Goal: Task Accomplishment & Management: Manage account settings

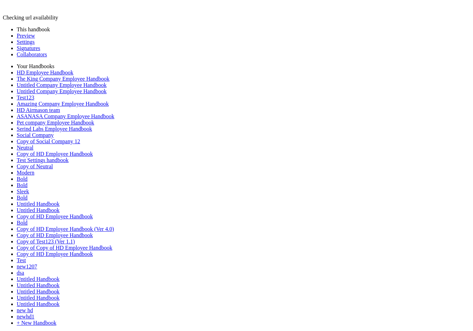
drag, startPoint x: 199, startPoint y: 283, endPoint x: 104, endPoint y: 283, distance: 95.3
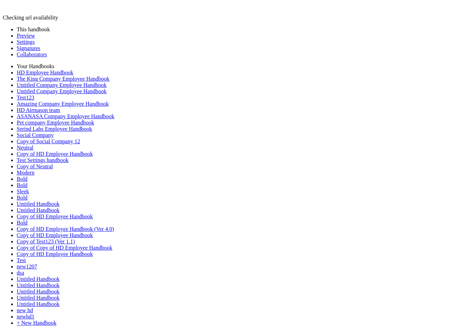
type input "**********"
type input "********"
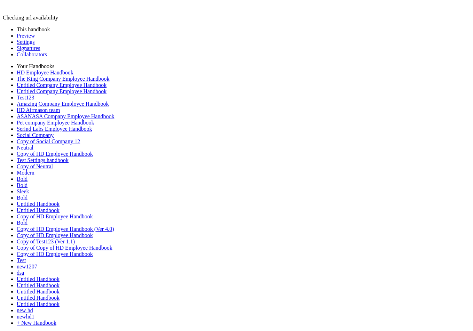
type input "**********"
type input "********"
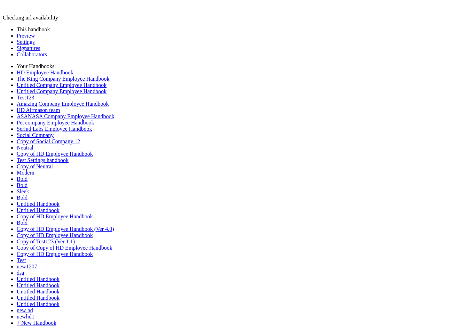
drag, startPoint x: 175, startPoint y: 215, endPoint x: 251, endPoint y: 215, distance: 76.2
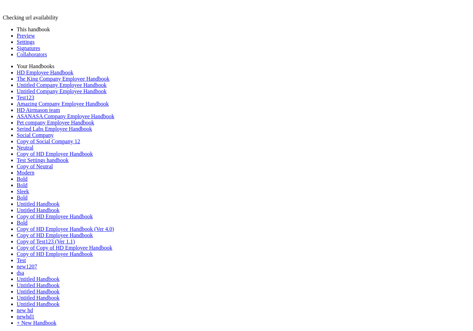
type input "**********"
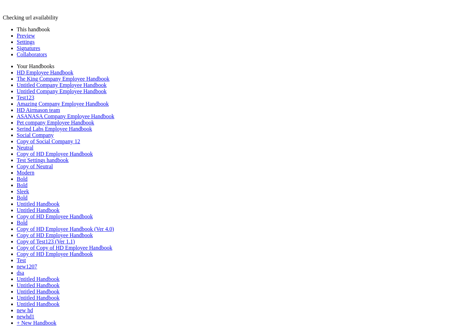
type input "**********"
type input "********"
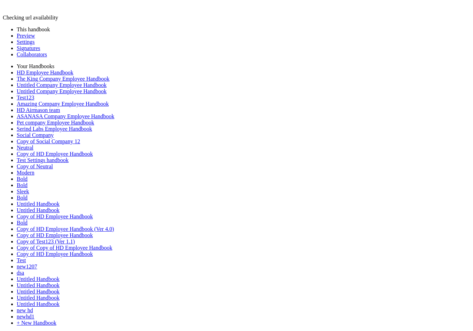
type input "**********"
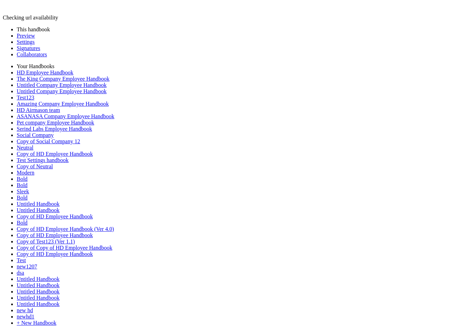
type input "**********"
type input "********"
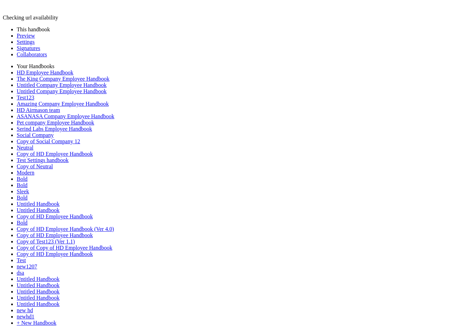
drag, startPoint x: 165, startPoint y: 206, endPoint x: 273, endPoint y: 205, distance: 108.2
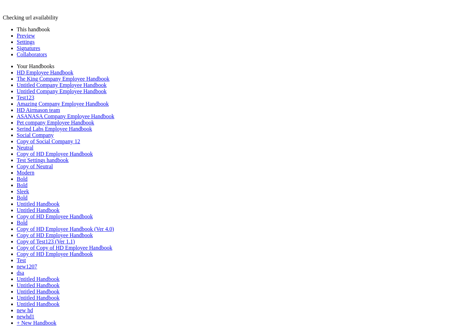
type input "**********"
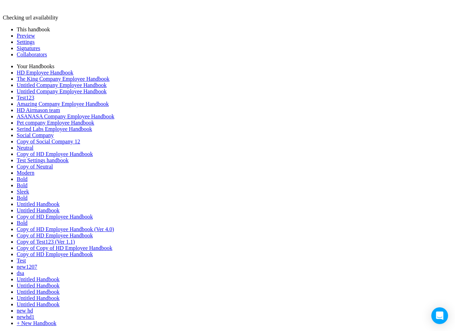
type input "**********"
type input "********"
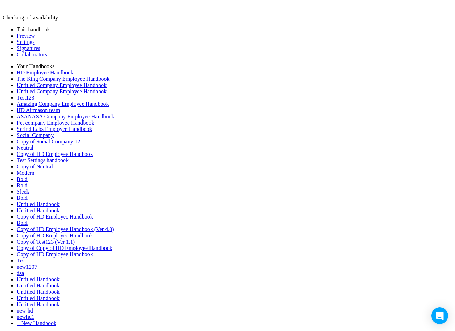
type input "**********"
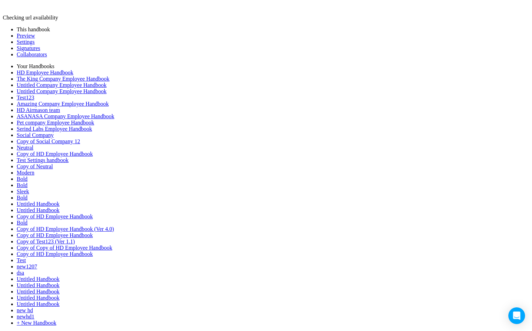
type input "******"
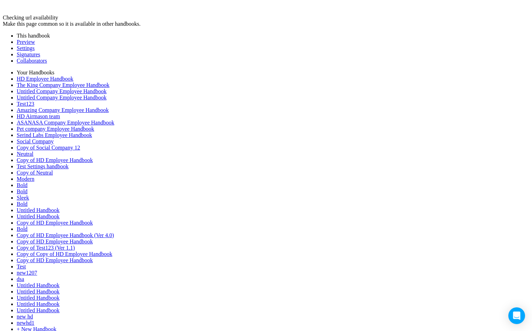
type input "**********"
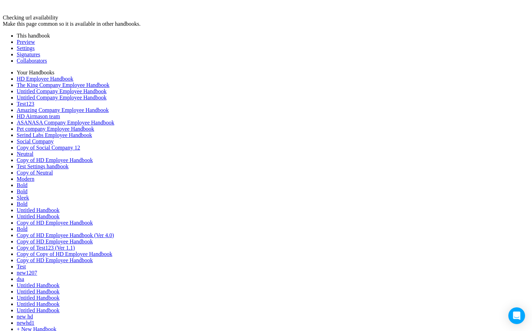
type input "******"
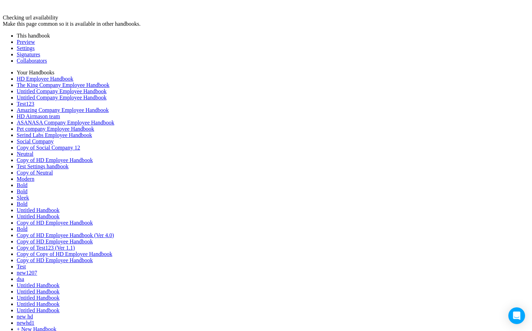
type input "******"
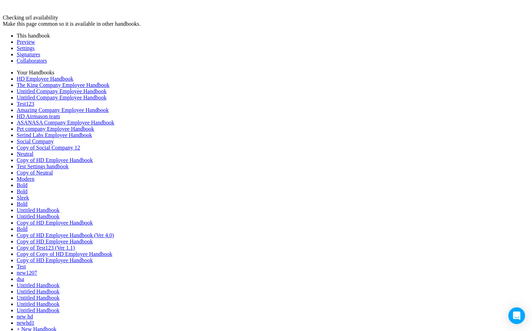
type input "******"
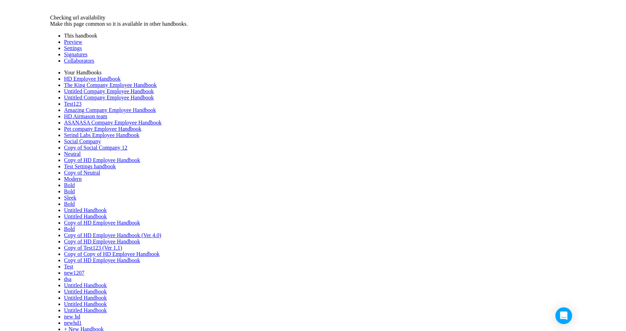
scroll to position [0, 0]
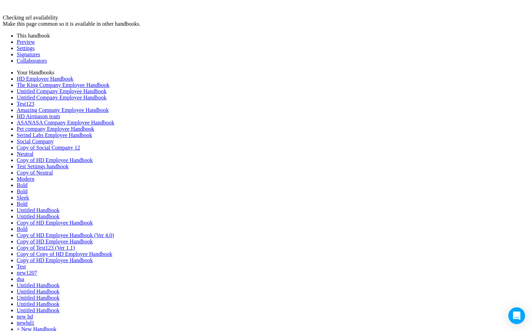
click at [25, 39] on link "Preview" at bounding box center [26, 42] width 18 height 6
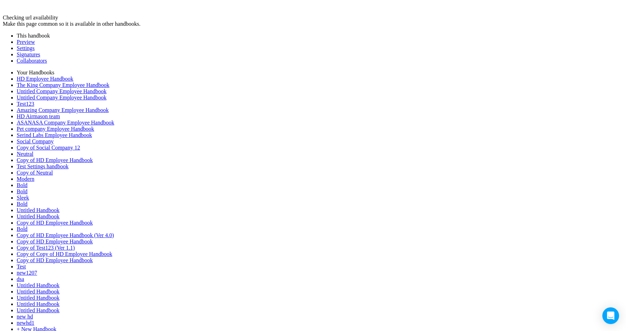
scroll to position [537, 0]
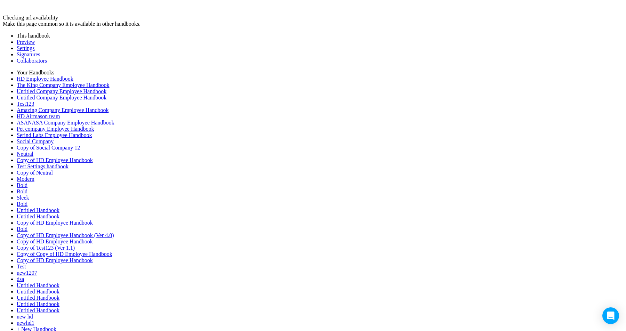
drag, startPoint x: 260, startPoint y: 221, endPoint x: 175, endPoint y: 220, distance: 85.9
type input "**********"
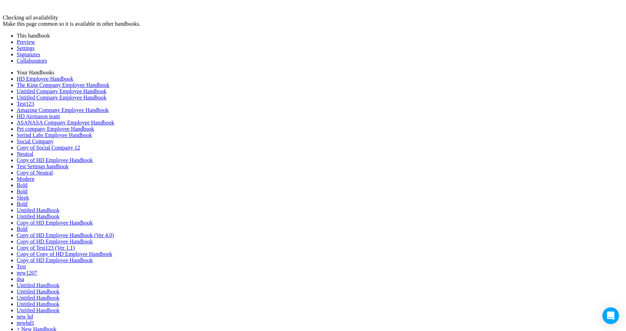
drag, startPoint x: 259, startPoint y: 258, endPoint x: 174, endPoint y: 257, distance: 85.2
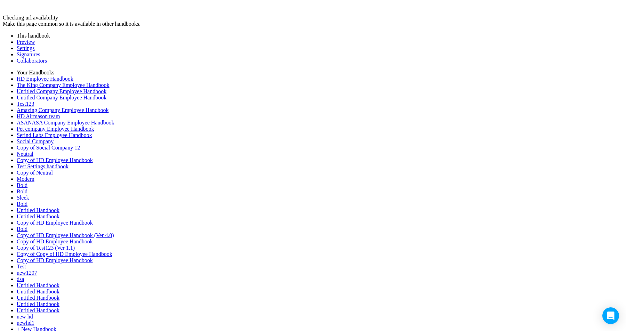
type input "**********"
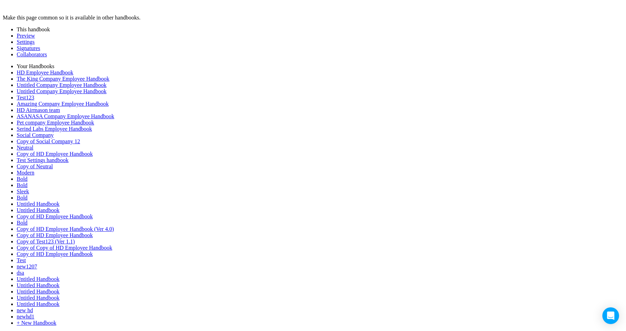
type textarea "**********"
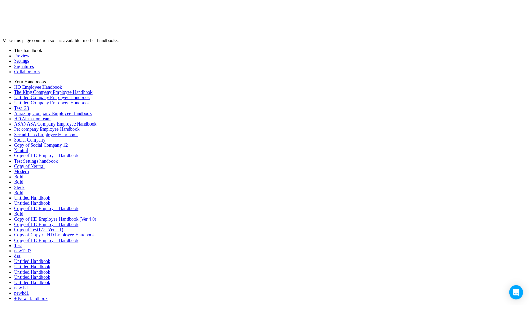
scroll to position [0, 0]
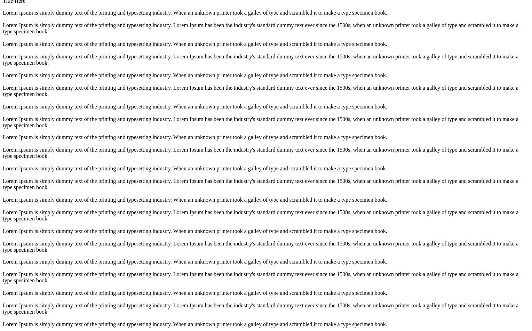
scroll to position [1079, 0]
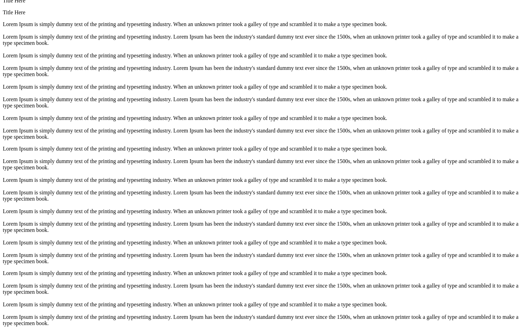
scroll to position [1124, 0]
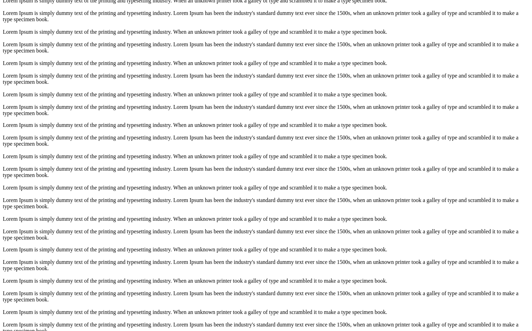
scroll to position [1079, 0]
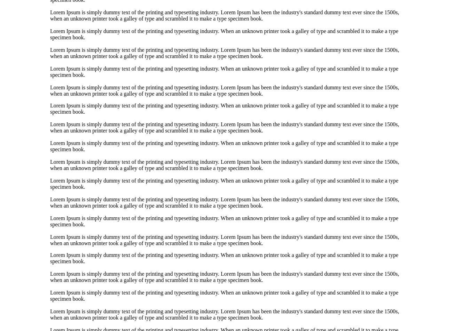
scroll to position [1124, 0]
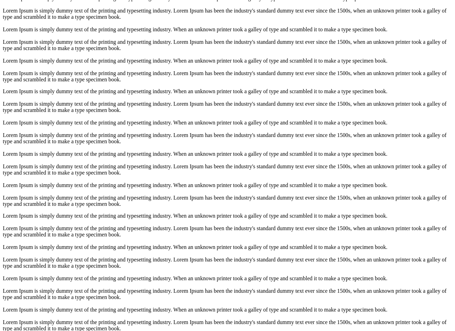
scroll to position [1124, 0]
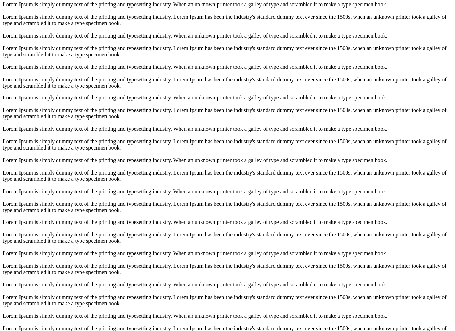
scroll to position [1124, 0]
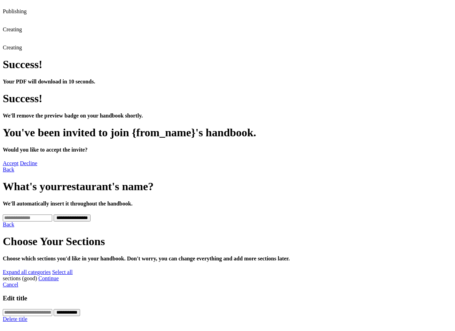
scroll to position [0, 0]
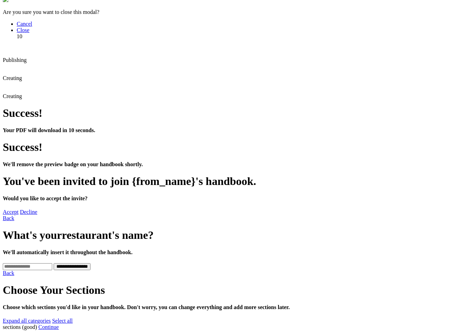
scroll to position [7, 0]
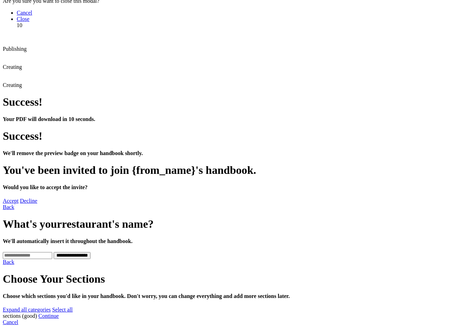
scroll to position [68, 0]
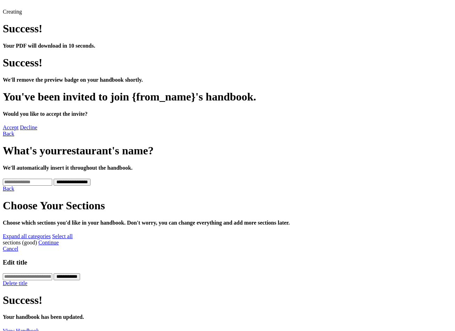
scroll to position [92, 0]
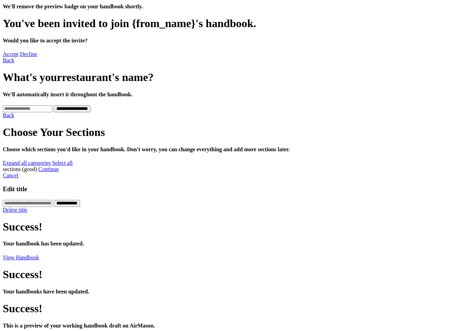
scroll to position [190, 0]
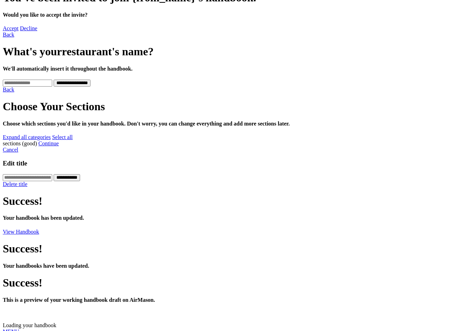
click at [17, 329] on link "MENU" at bounding box center [11, 332] width 16 height 6
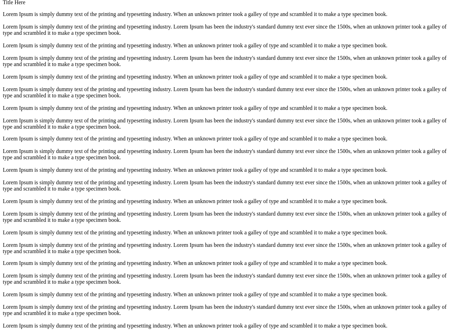
scroll to position [1079, 0]
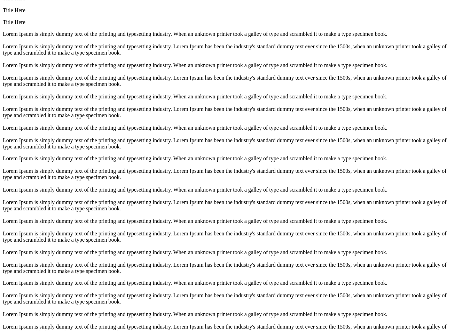
scroll to position [1124, 0]
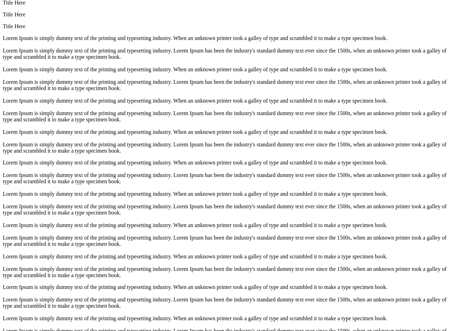
scroll to position [1079, 0]
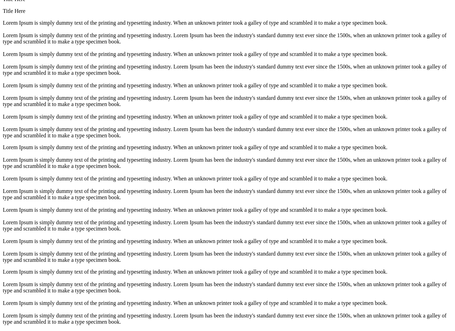
scroll to position [1124, 0]
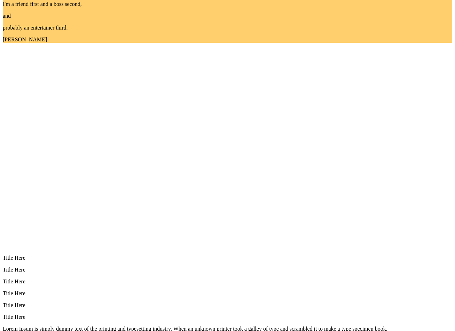
scroll to position [791, 0]
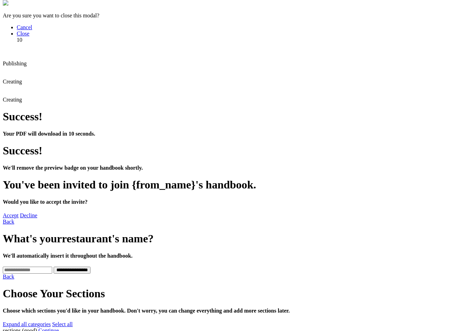
scroll to position [190, 0]
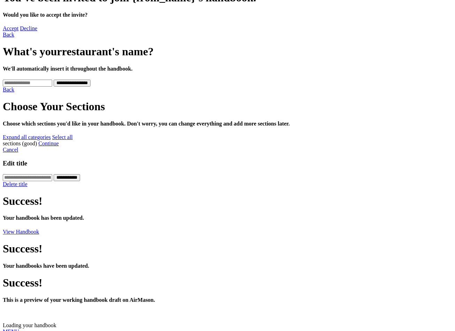
click at [19, 329] on link "MENU" at bounding box center [11, 332] width 16 height 6
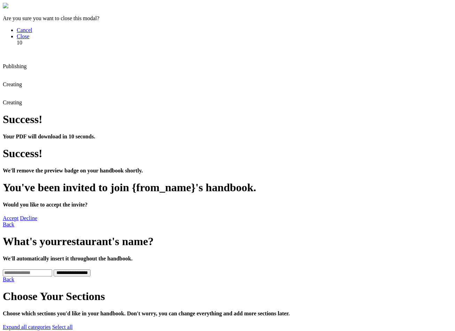
scroll to position [92, 0]
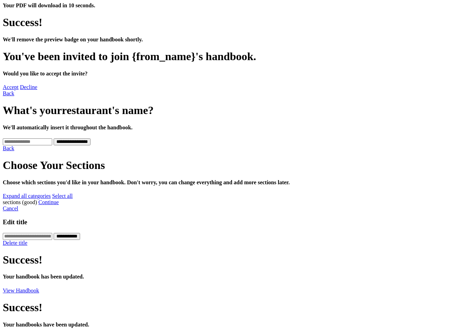
scroll to position [141, 0]
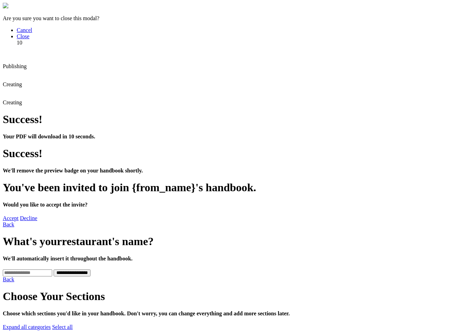
scroll to position [7, 0]
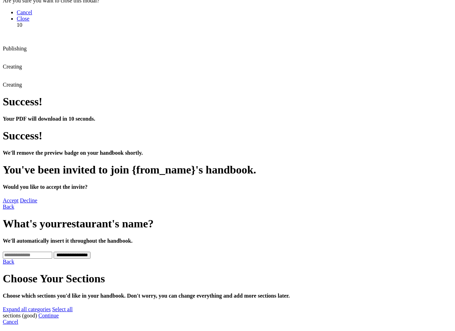
scroll to position [68, 0]
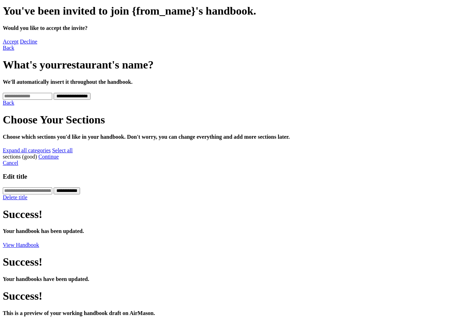
scroll to position [190, 0]
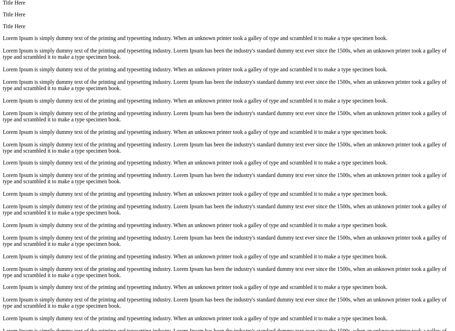
scroll to position [1124, 0]
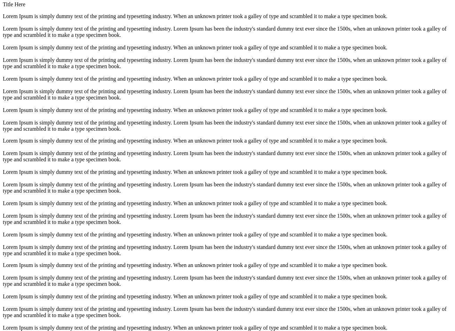
scroll to position [1053, 0]
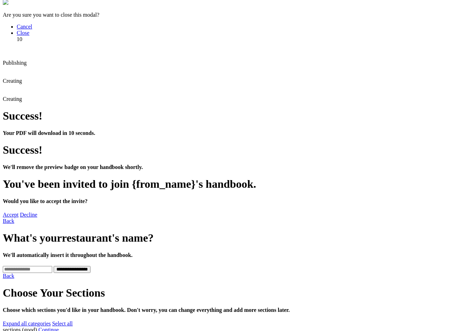
scroll to position [0, 0]
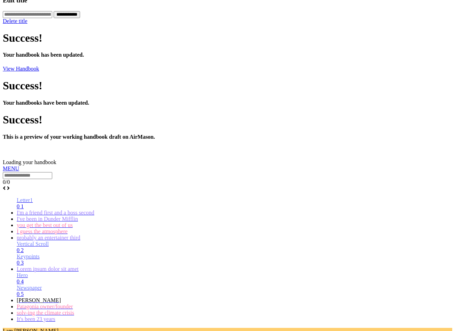
scroll to position [1053, 0]
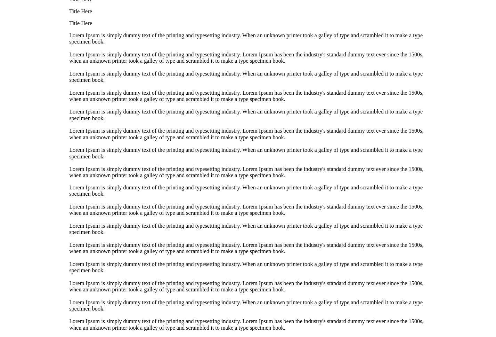
scroll to position [1059, 0]
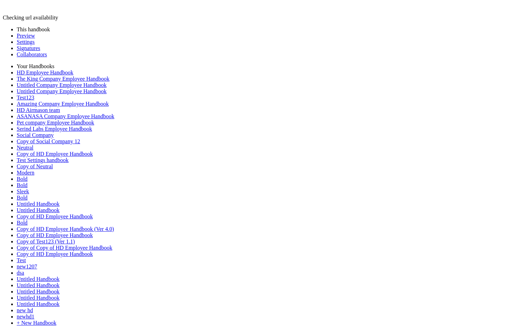
scroll to position [0, 0]
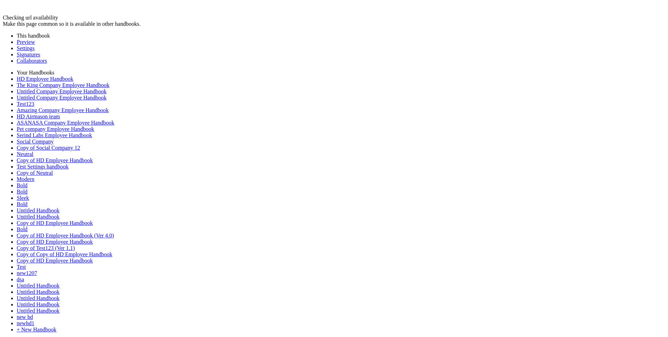
scroll to position [187, 0]
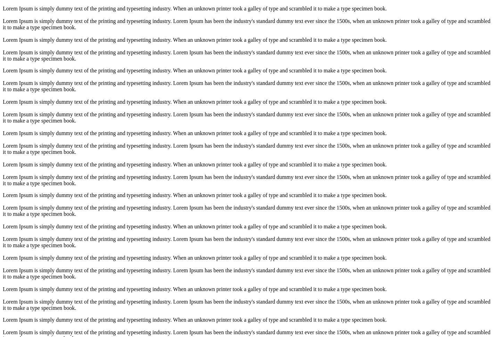
scroll to position [1059, 0]
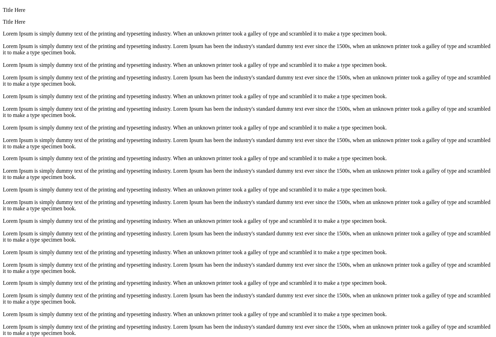
scroll to position [1059, 0]
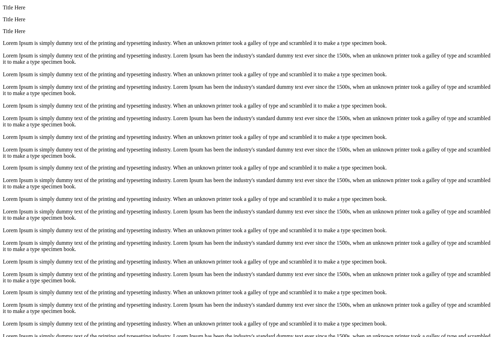
scroll to position [1054, 0]
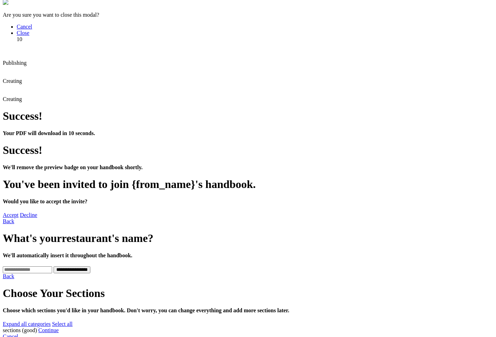
scroll to position [0, 0]
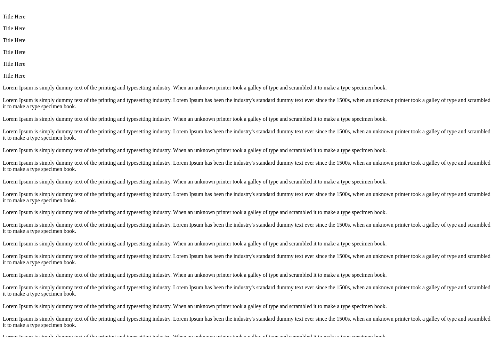
scroll to position [1054, 0]
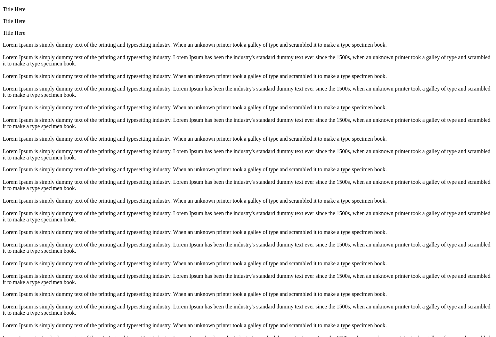
scroll to position [1054, 0]
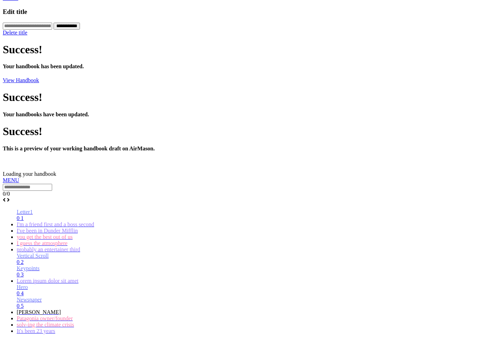
scroll to position [1079, 0]
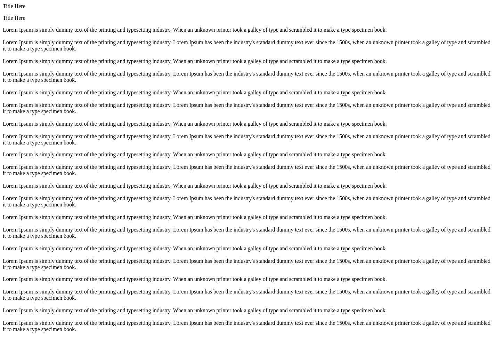
scroll to position [1118, 0]
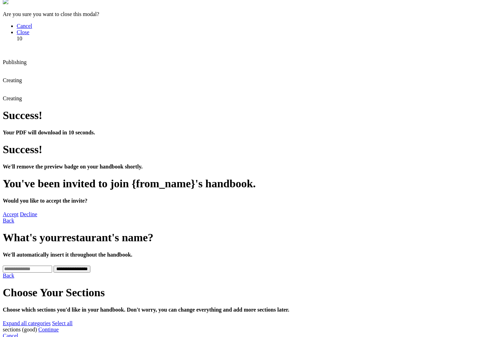
scroll to position [141, 0]
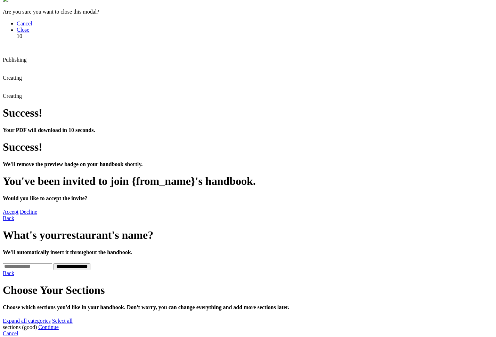
scroll to position [7, 0]
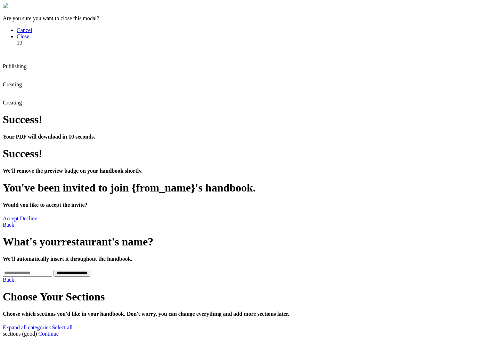
scroll to position [93, 0]
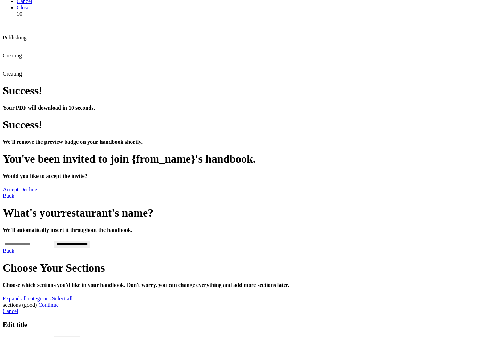
scroll to position [190, 0]
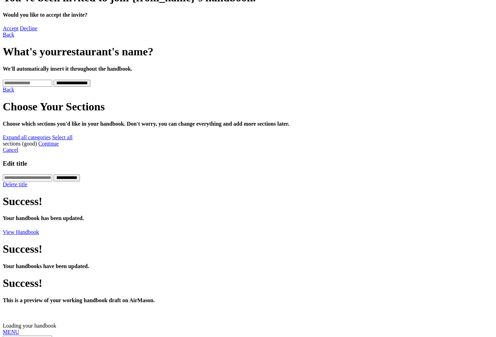
click at [12, 329] on link "MENU" at bounding box center [11, 332] width 16 height 6
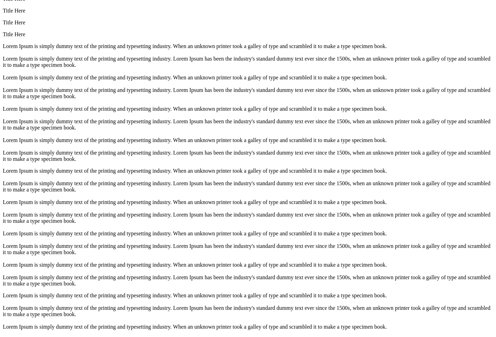
scroll to position [1079, 0]
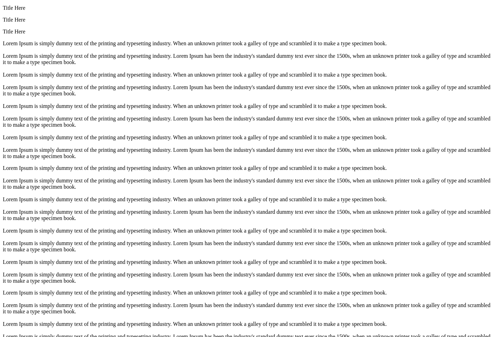
scroll to position [1118, 0]
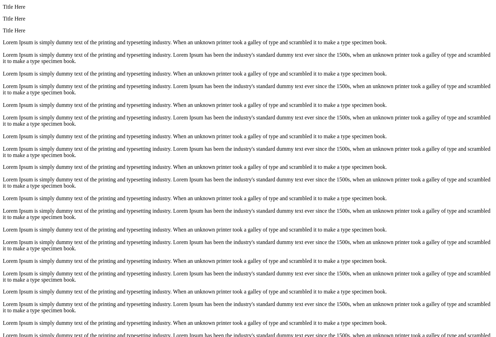
scroll to position [1079, 0]
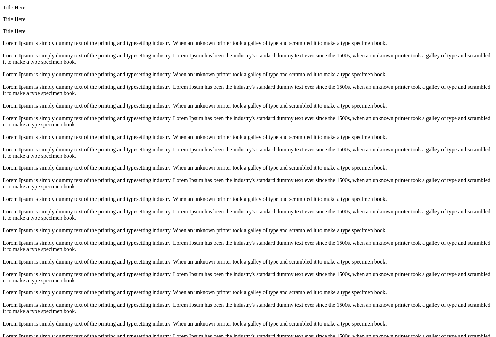
scroll to position [1118, 0]
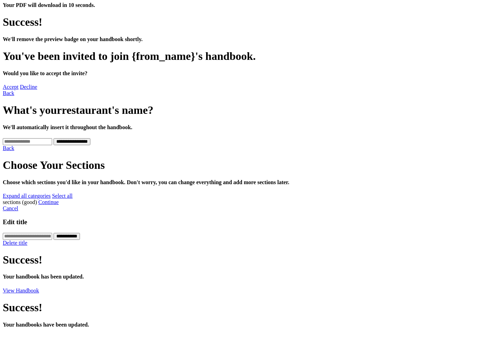
scroll to position [141, 0]
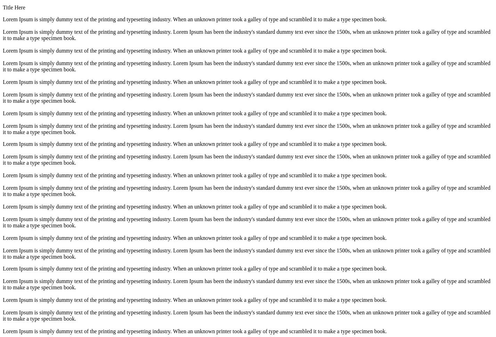
scroll to position [1079, 0]
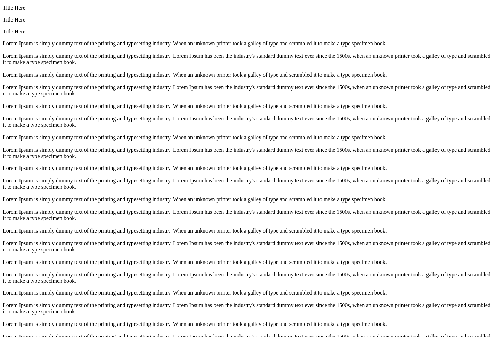
scroll to position [1118, 0]
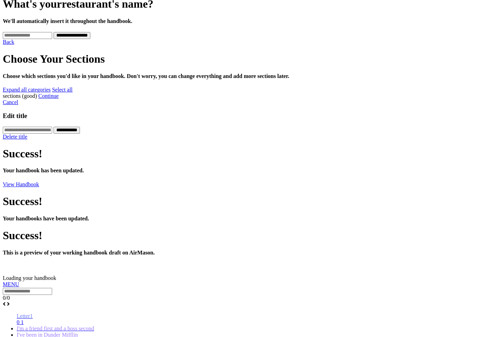
scroll to position [337, 0]
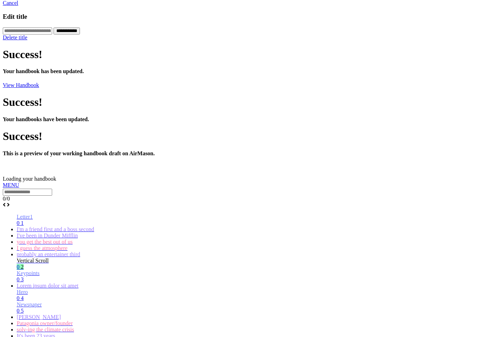
click at [15, 182] on link "MENU" at bounding box center [11, 185] width 16 height 6
click at [29, 289] on link "Hero 0 4" at bounding box center [255, 295] width 477 height 12
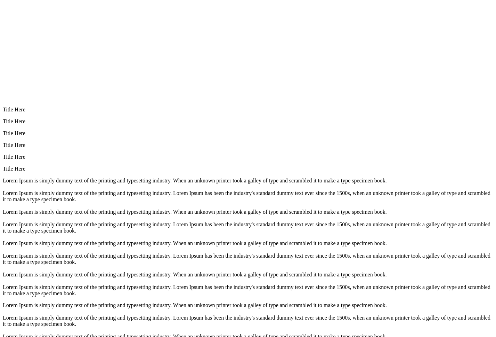
scroll to position [919, 0]
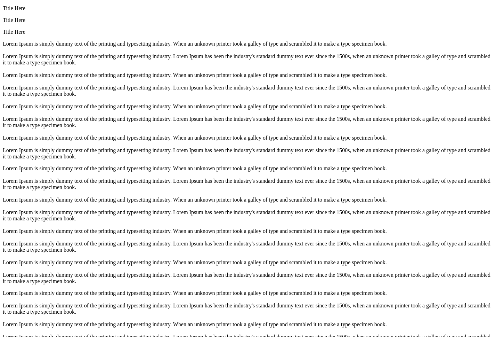
scroll to position [1054, 0]
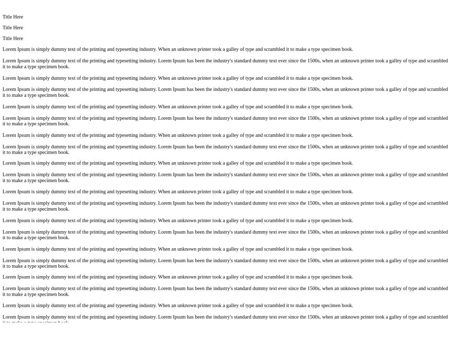
scroll to position [1054, 0]
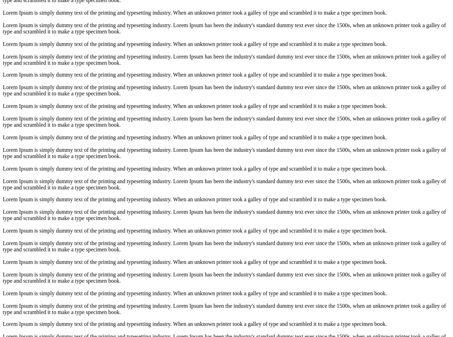
scroll to position [1054, 0]
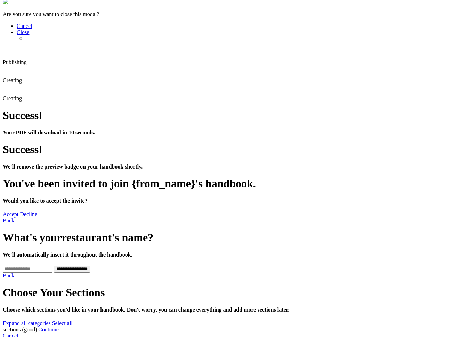
scroll to position [0, 0]
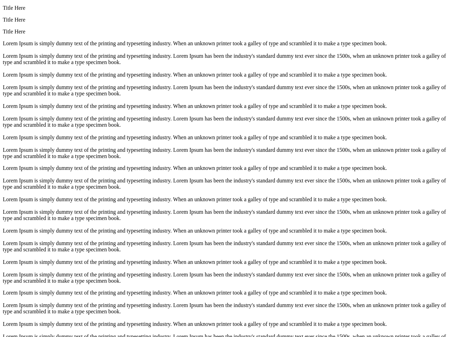
scroll to position [1079, 0]
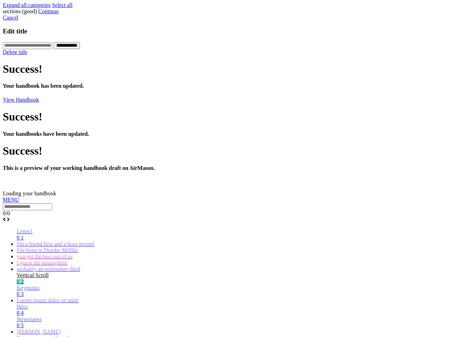
scroll to position [337, 0]
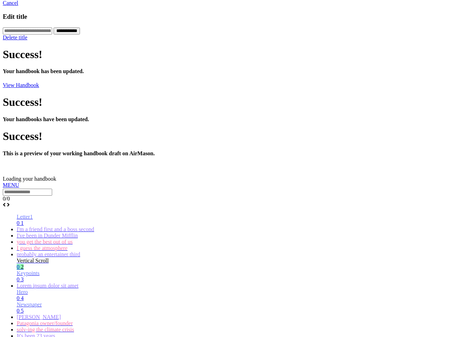
click at [16, 182] on link "MENU" at bounding box center [11, 185] width 16 height 6
click at [40, 289] on link "Hero 0 4" at bounding box center [234, 295] width 434 height 12
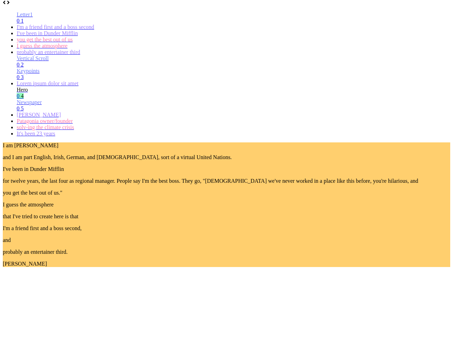
scroll to position [919, 0]
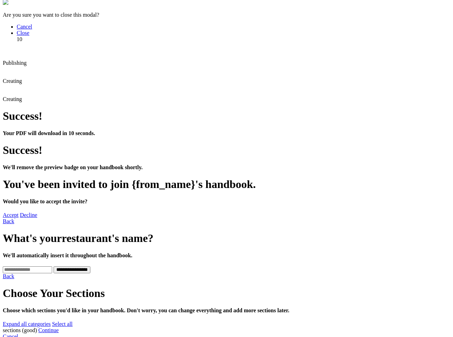
scroll to position [0, 0]
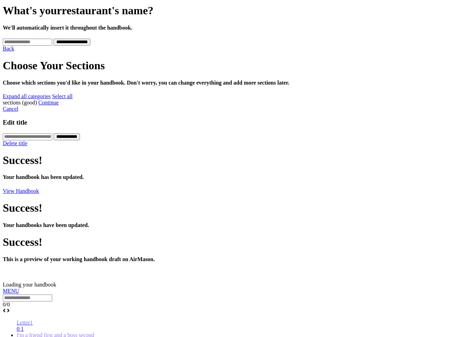
scroll to position [337, 0]
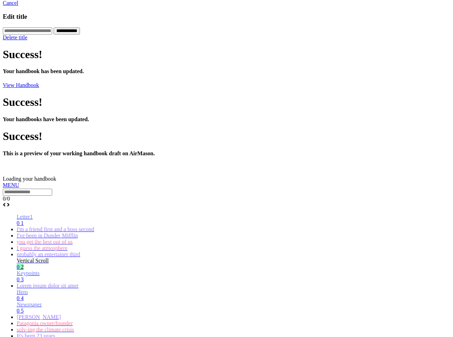
click at [17, 182] on link "MENU" at bounding box center [11, 185] width 16 height 6
click at [47, 289] on link "Hero 0 4" at bounding box center [234, 295] width 434 height 12
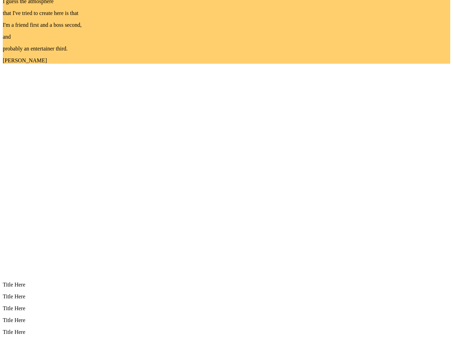
scroll to position [919, 0]
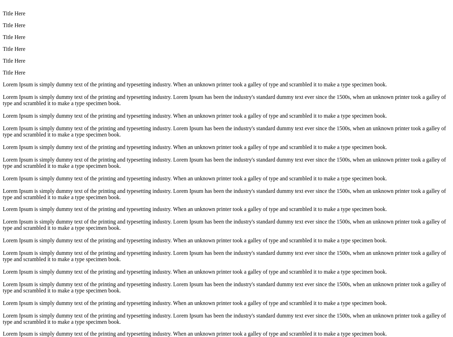
scroll to position [1054, 0]
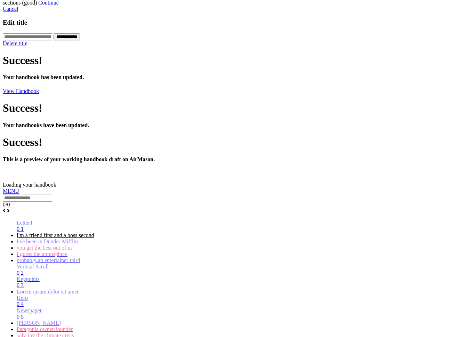
scroll to position [0, 0]
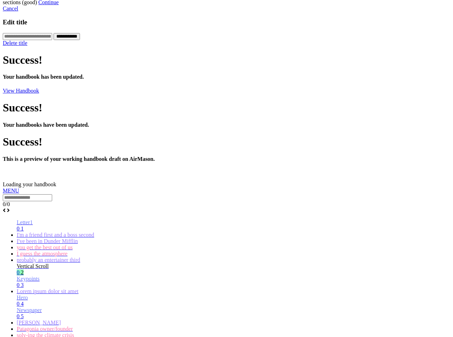
scroll to position [337, 0]
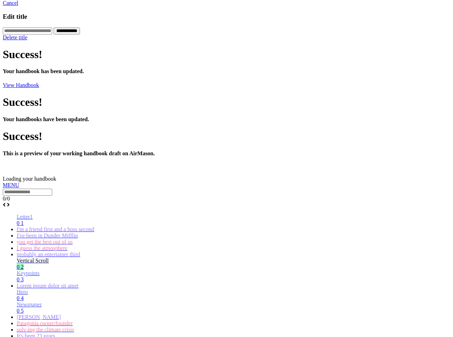
click at [15, 182] on link "MENU" at bounding box center [11, 185] width 16 height 6
click at [30, 289] on link "Hero 0 4" at bounding box center [234, 295] width 434 height 12
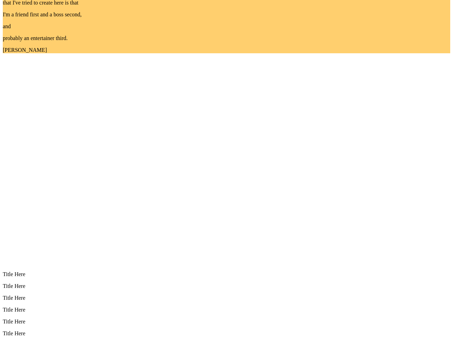
scroll to position [919, 0]
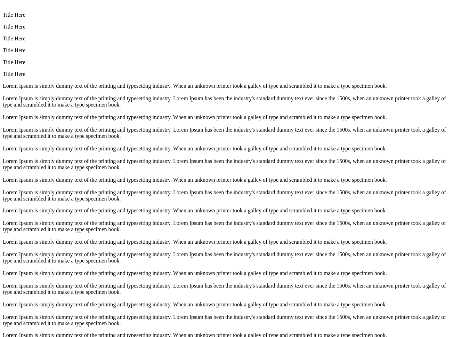
scroll to position [1054, 0]
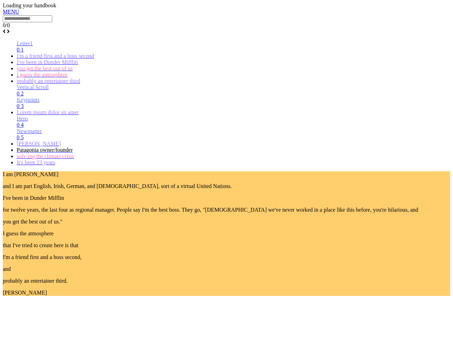
scroll to position [0, 0]
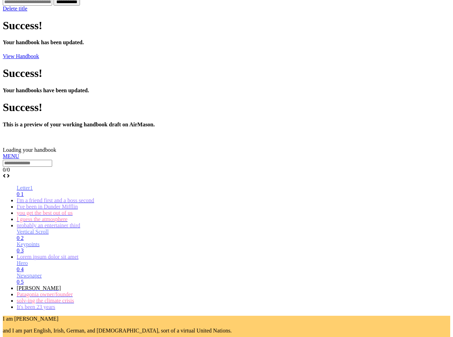
scroll to position [1054, 0]
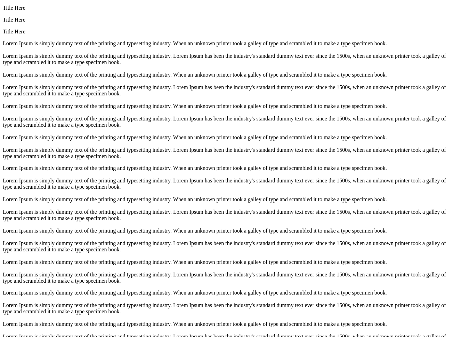
drag, startPoint x: 15, startPoint y: 15, endPoint x: 49, endPoint y: 61, distance: 57.0
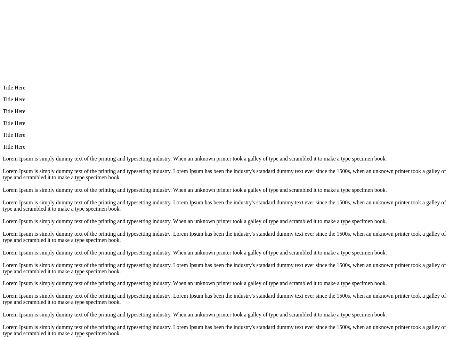
scroll to position [1054, 0]
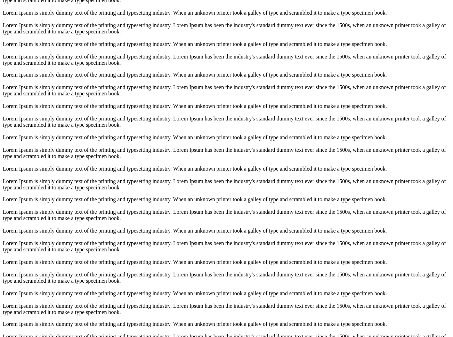
scroll to position [1054, 0]
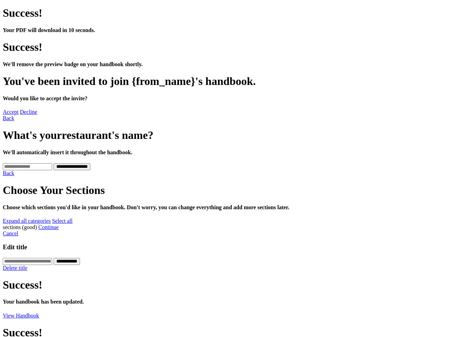
scroll to position [141, 0]
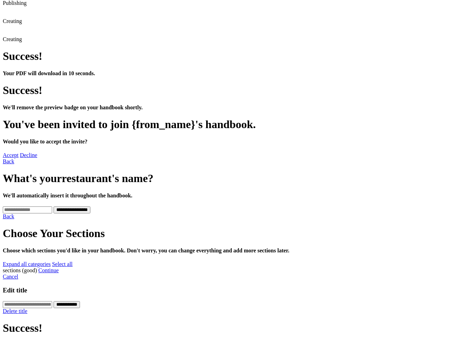
scroll to position [68, 0]
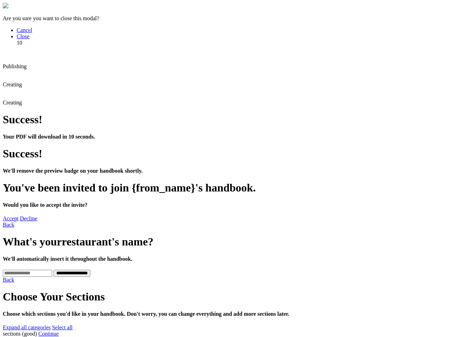
scroll to position [190, 0]
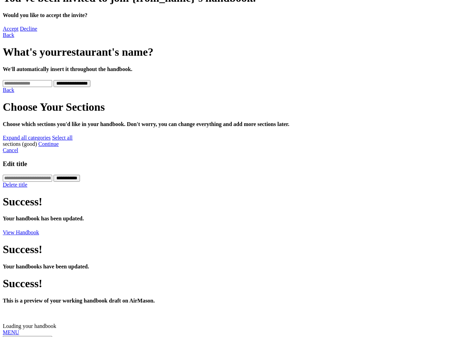
scroll to position [190, 0]
click at [12, 335] on div at bounding box center [227, 335] width 448 height 0
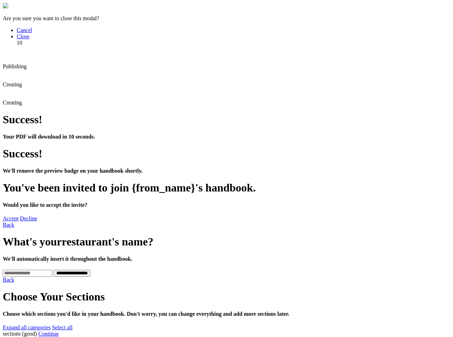
scroll to position [141, 0]
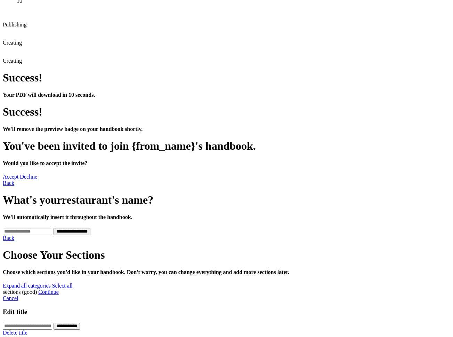
scroll to position [7, 0]
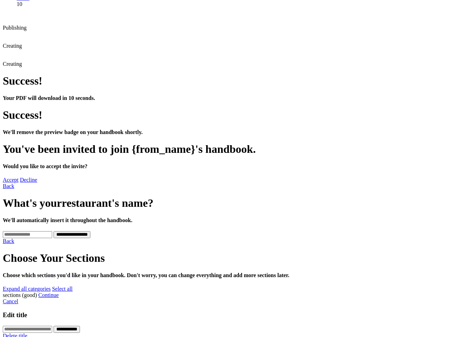
scroll to position [141, 0]
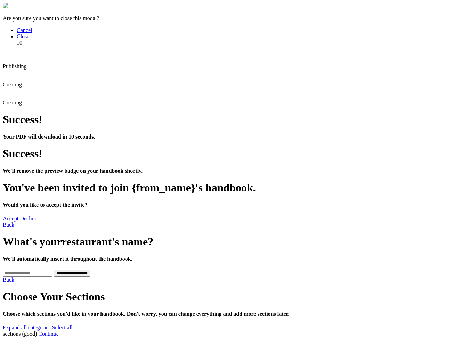
scroll to position [68, 0]
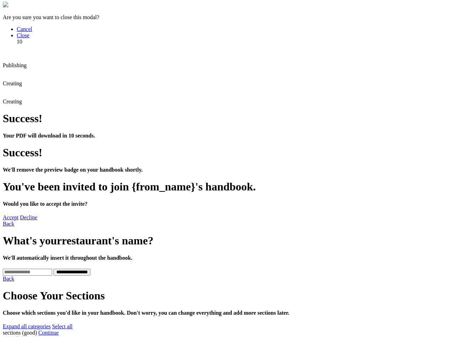
scroll to position [93, 0]
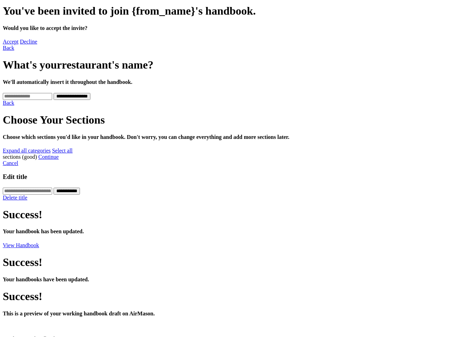
scroll to position [190, 0]
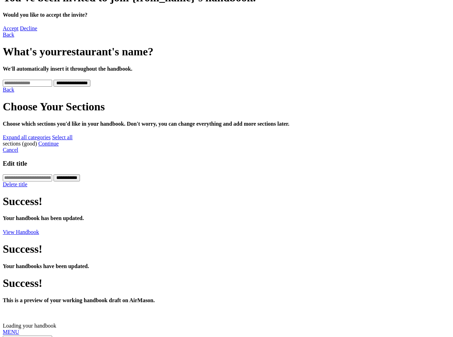
click at [19, 329] on link "MENU" at bounding box center [11, 332] width 16 height 6
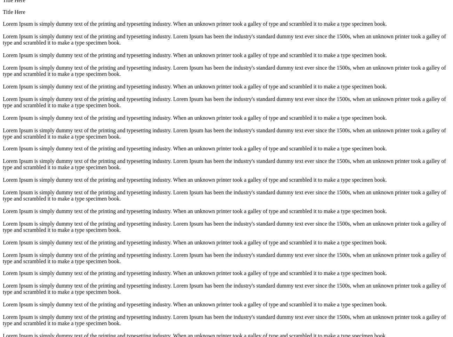
scroll to position [1079, 0]
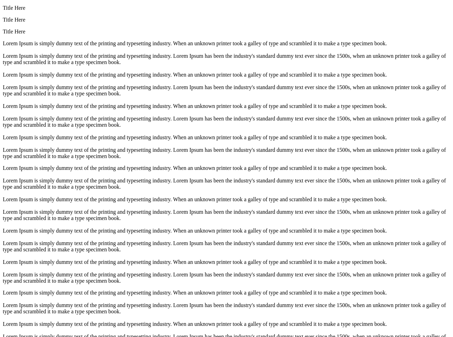
scroll to position [1118, 0]
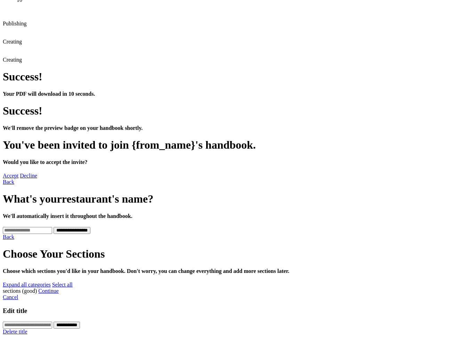
scroll to position [190, 0]
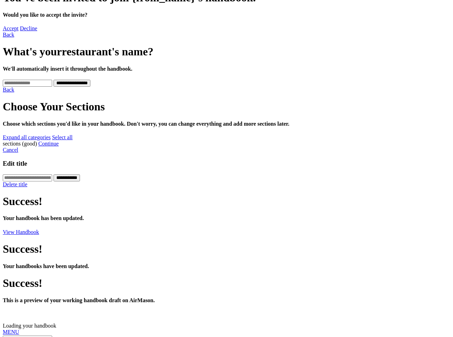
click at [18, 329] on link "MENU" at bounding box center [11, 332] width 16 height 6
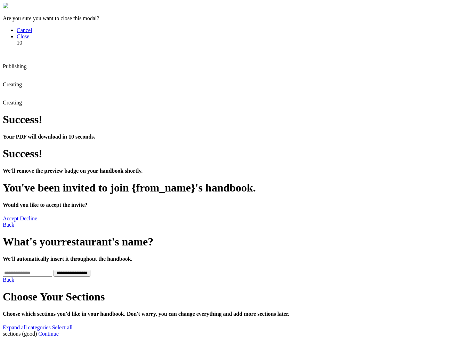
scroll to position [93, 0]
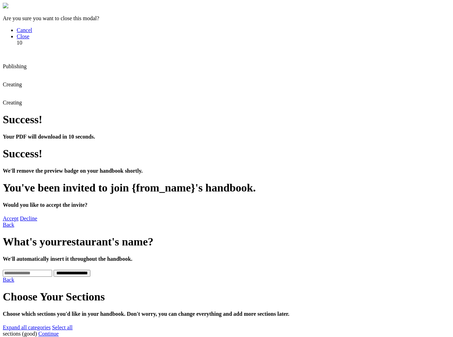
scroll to position [68, 0]
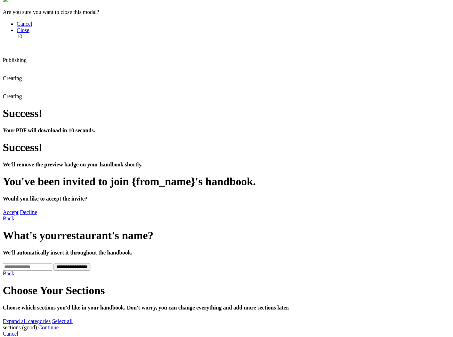
scroll to position [7, 0]
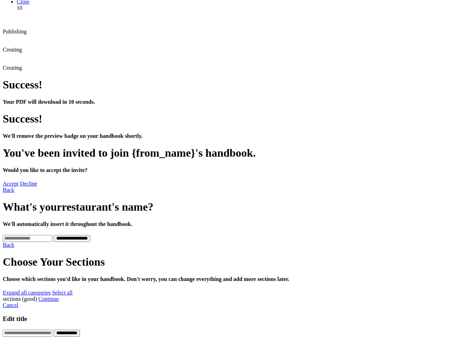
scroll to position [141, 0]
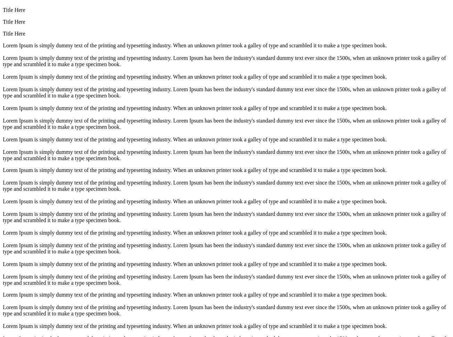
scroll to position [1079, 0]
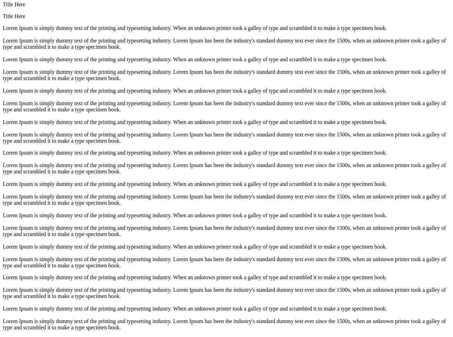
scroll to position [1118, 0]
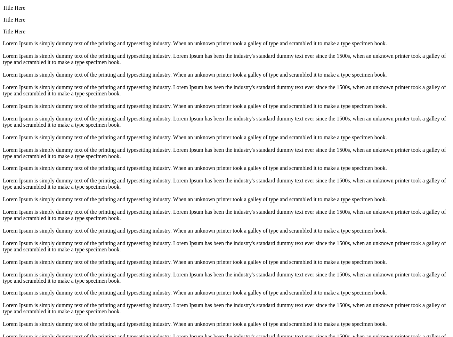
scroll to position [1079, 0]
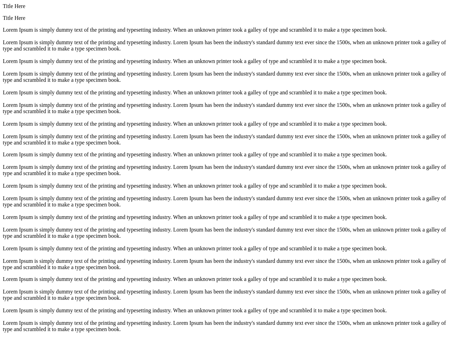
scroll to position [1118, 0]
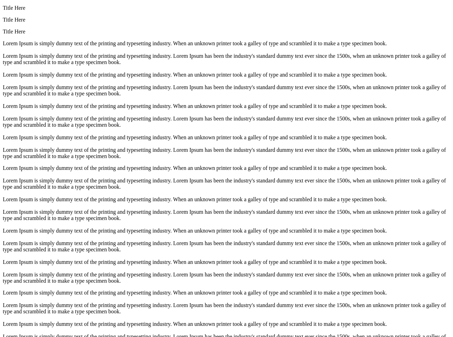
scroll to position [1079, 0]
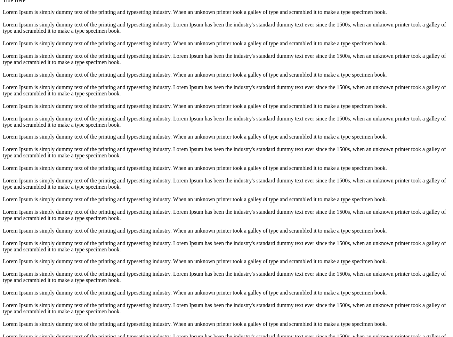
scroll to position [1079, 0]
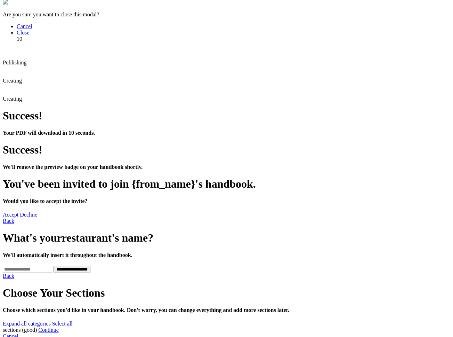
scroll to position [0, 0]
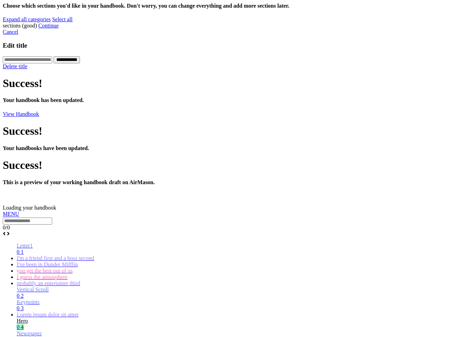
scroll to position [919, 0]
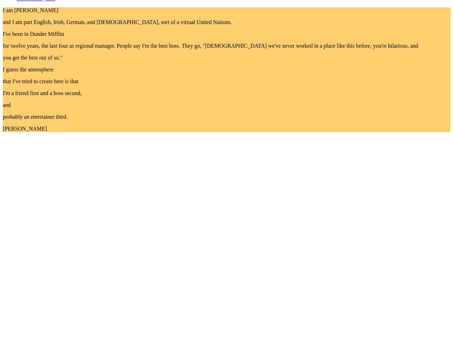
scroll to position [676, 0]
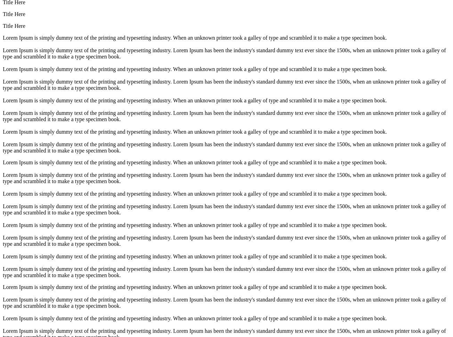
scroll to position [1054, 0]
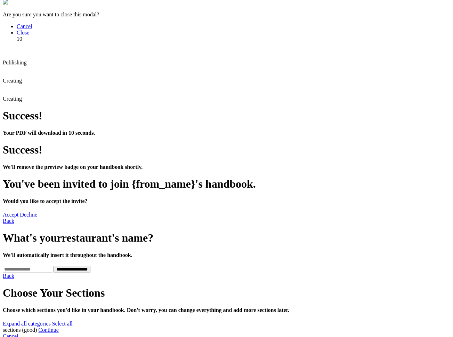
scroll to position [0, 0]
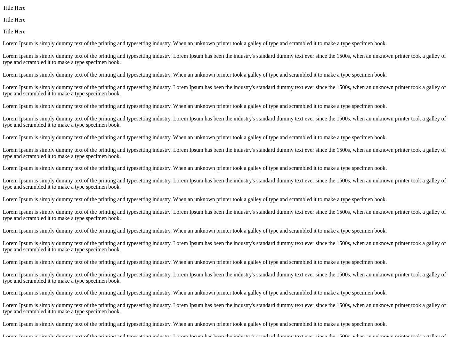
drag, startPoint x: 11, startPoint y: 16, endPoint x: 15, endPoint y: 16, distance: 4.2
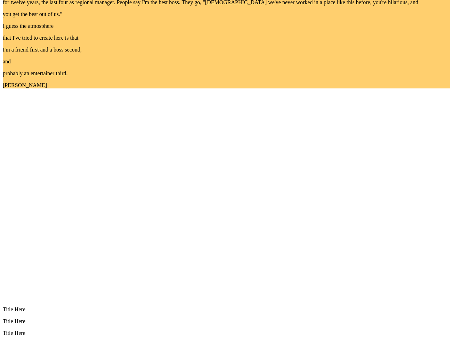
scroll to position [1054, 0]
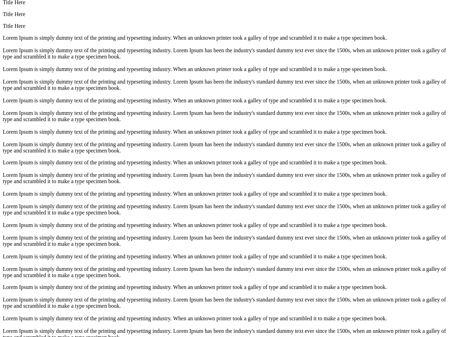
scroll to position [1054, 0]
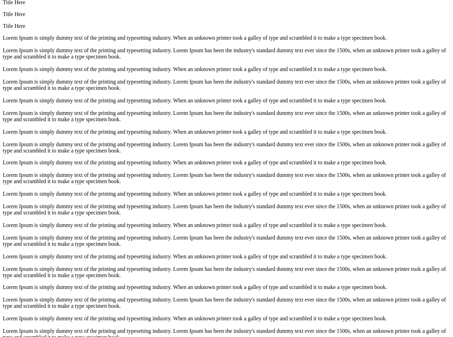
scroll to position [1054, 0]
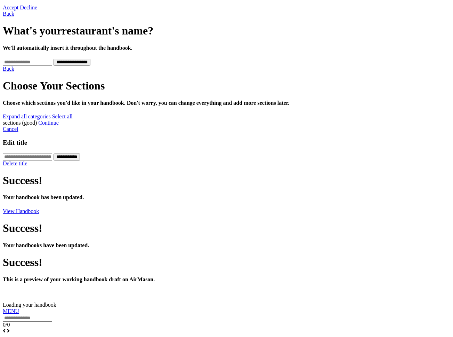
click at [14, 308] on link "MENU" at bounding box center [11, 311] width 16 height 6
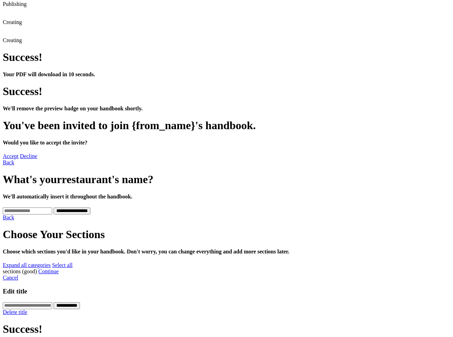
scroll to position [77, 0]
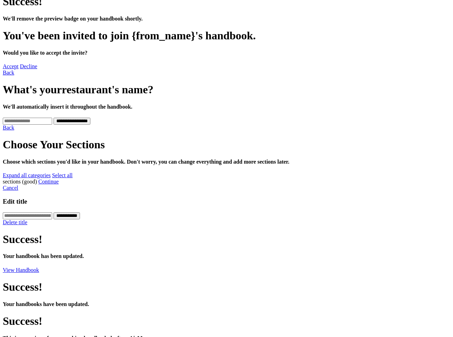
scroll to position [162, 0]
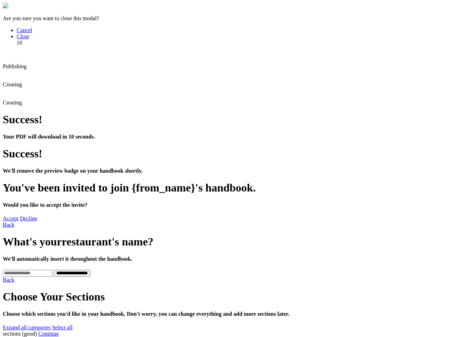
scroll to position [259, 0]
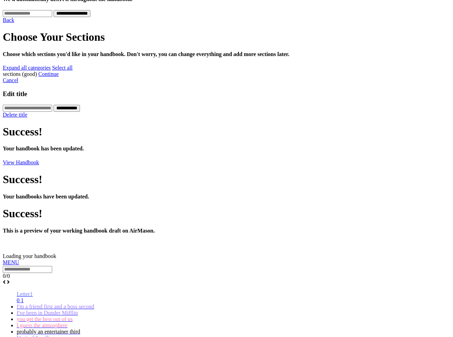
click at [15, 265] on div at bounding box center [227, 265] width 448 height 0
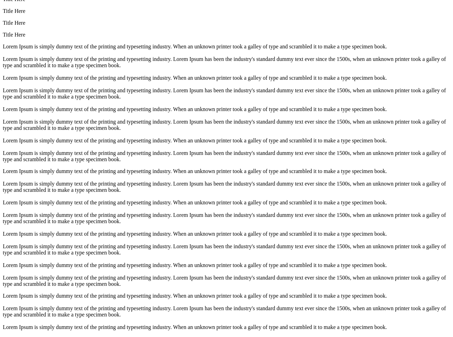
scroll to position [1118, 0]
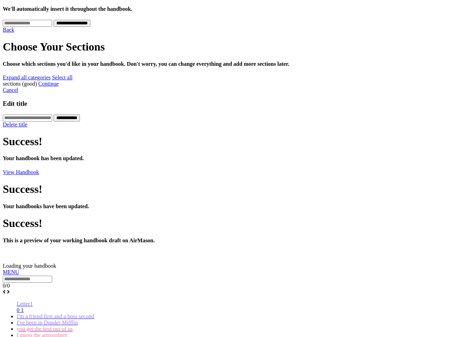
scroll to position [178, 0]
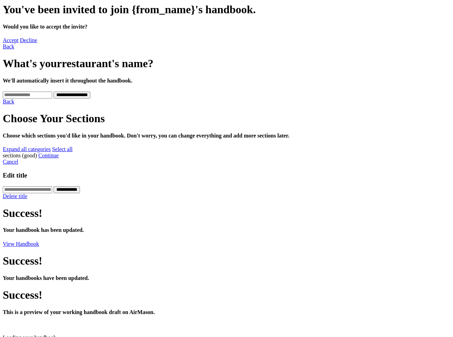
click at [19, 336] on link "MENU" at bounding box center [11, 343] width 16 height 6
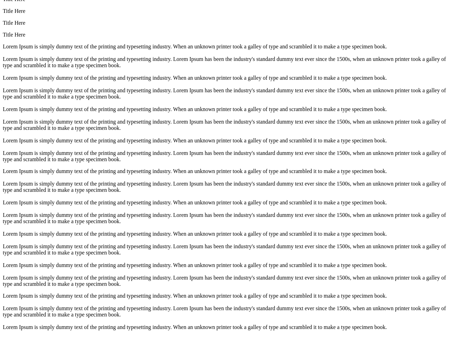
scroll to position [1054, 0]
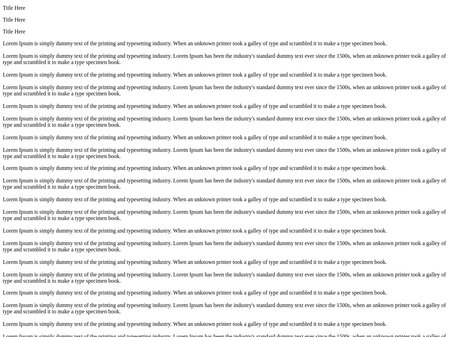
drag, startPoint x: 9, startPoint y: 10, endPoint x: 13, endPoint y: 13, distance: 4.9
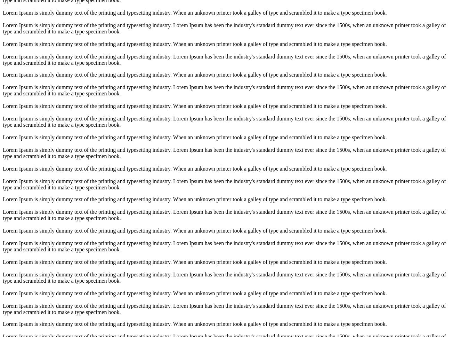
scroll to position [1054, 0]
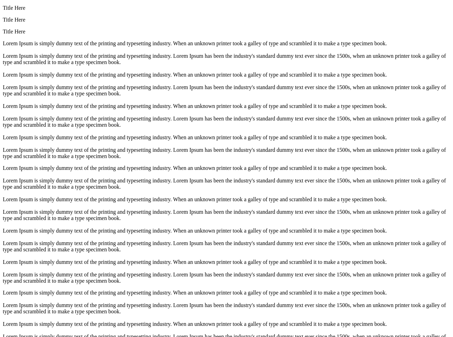
drag, startPoint x: 11, startPoint y: 18, endPoint x: 33, endPoint y: 35, distance: 27.8
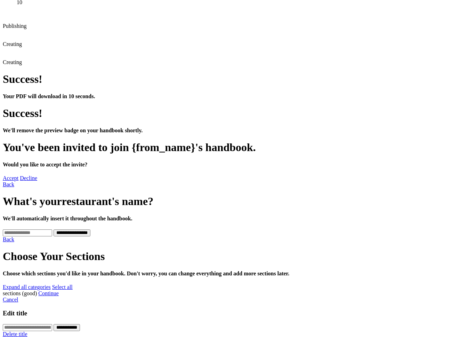
scroll to position [0, 0]
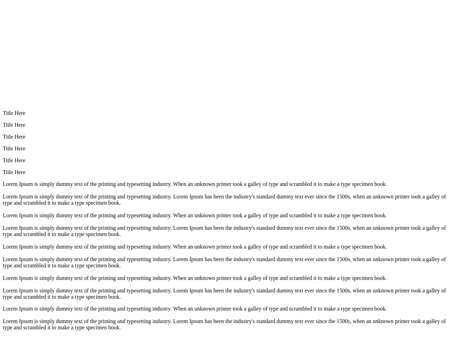
scroll to position [1054, 0]
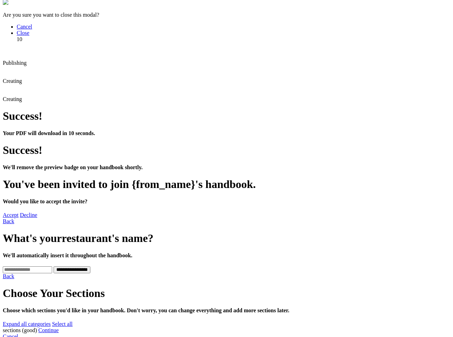
scroll to position [0, 0]
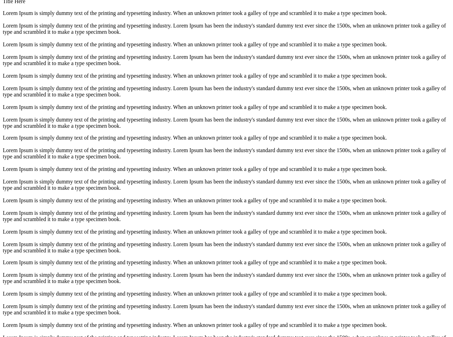
scroll to position [1118, 0]
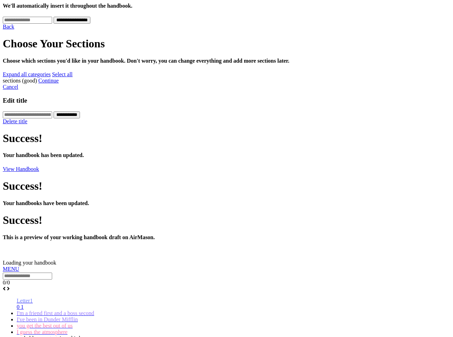
scroll to position [259, 0]
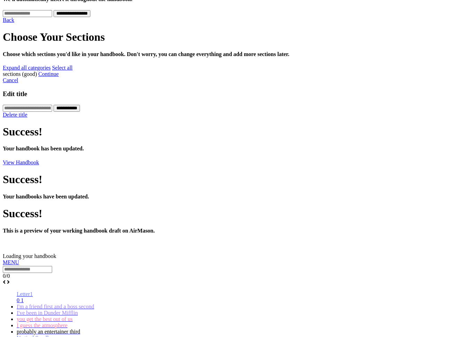
click at [19, 259] on link "MENU" at bounding box center [11, 262] width 16 height 6
click at [48, 322] on span "I guess the atmosphere" at bounding box center [42, 325] width 51 height 6
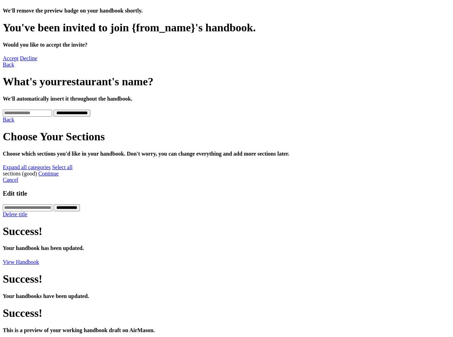
scroll to position [162, 0]
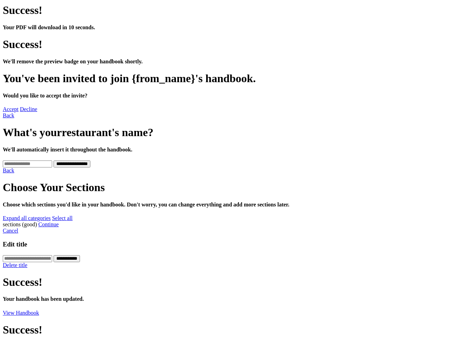
scroll to position [137, 0]
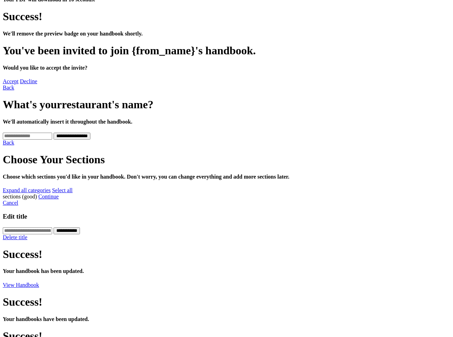
scroll to position [137, 0]
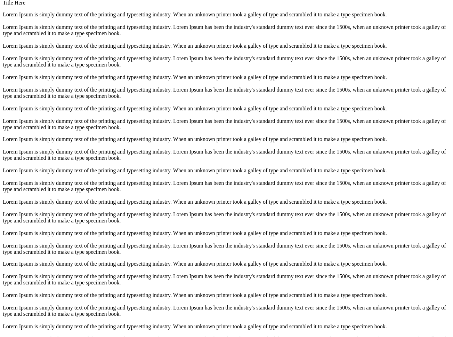
scroll to position [1118, 0]
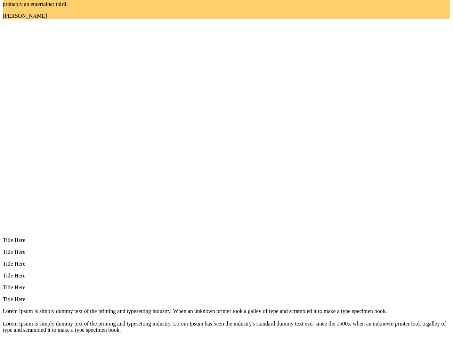
scroll to position [791, 0]
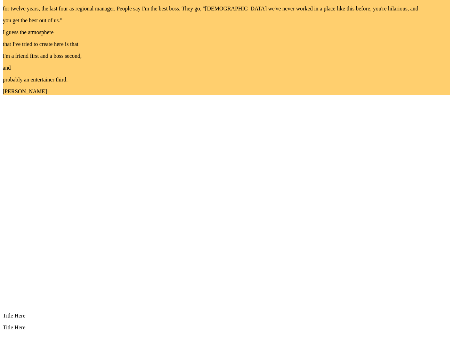
scroll to position [676, 0]
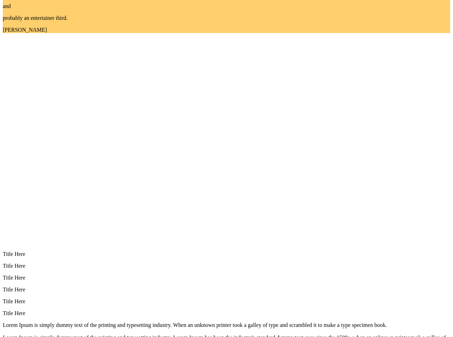
scroll to position [791, 0]
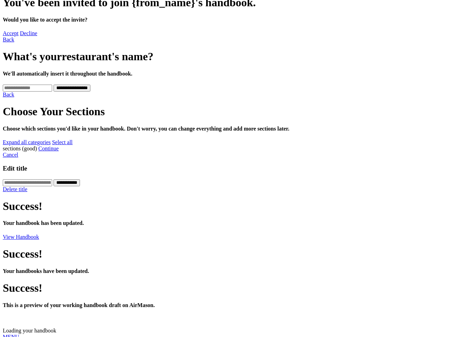
scroll to position [190, 0]
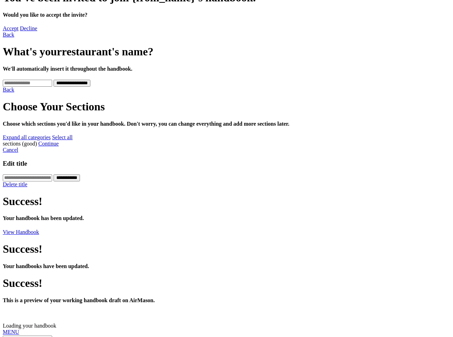
click at [18, 329] on link "MENU" at bounding box center [11, 332] width 16 height 6
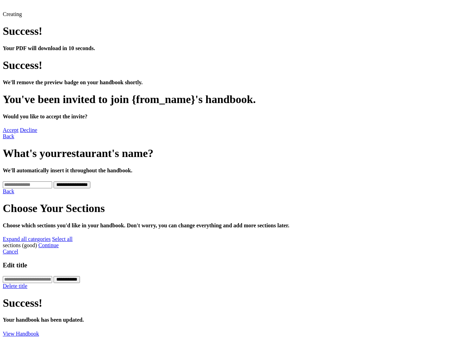
scroll to position [93, 0]
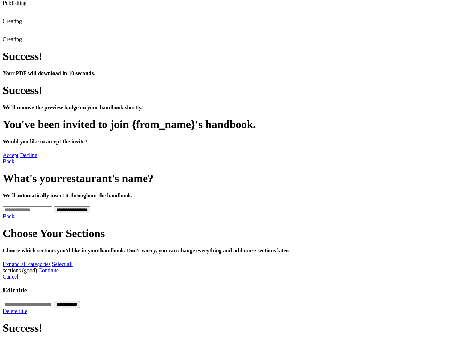
scroll to position [68, 0]
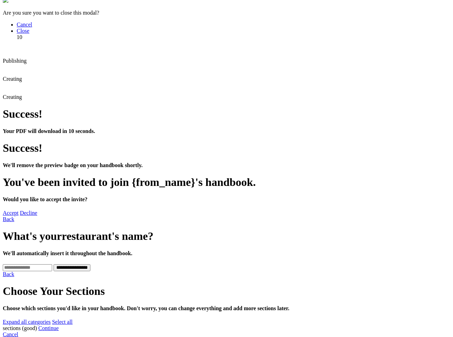
scroll to position [7, 0]
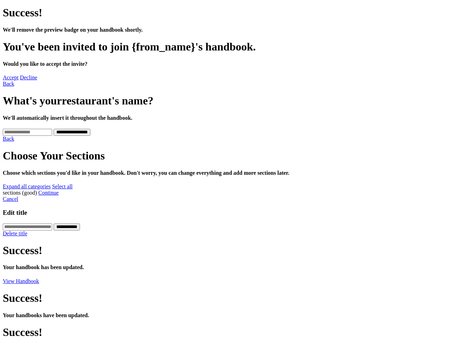
scroll to position [141, 0]
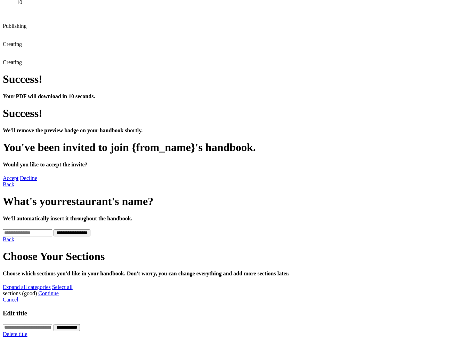
scroll to position [0, 0]
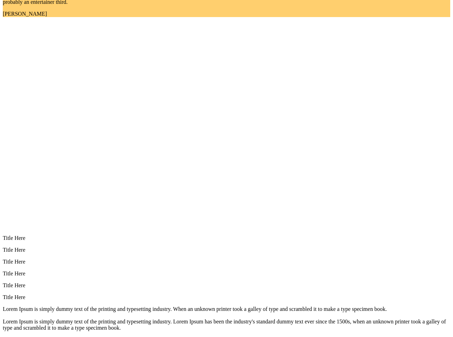
scroll to position [791, 0]
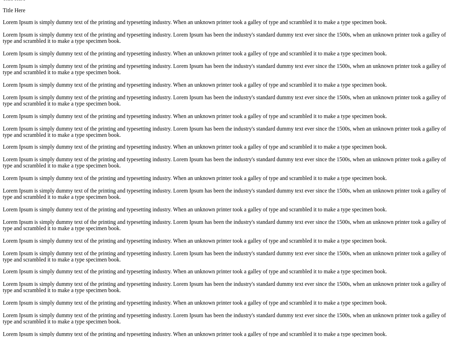
scroll to position [1118, 0]
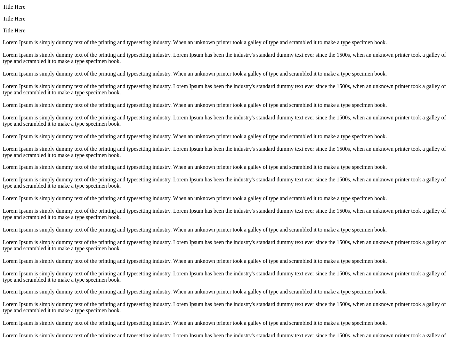
scroll to position [1054, 0]
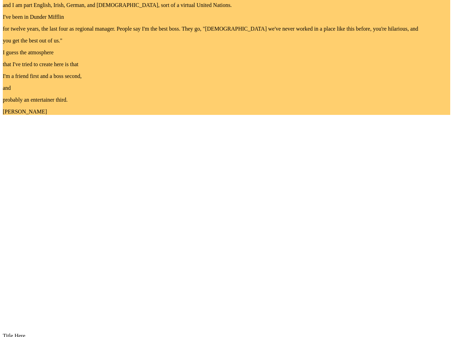
scroll to position [676, 0]
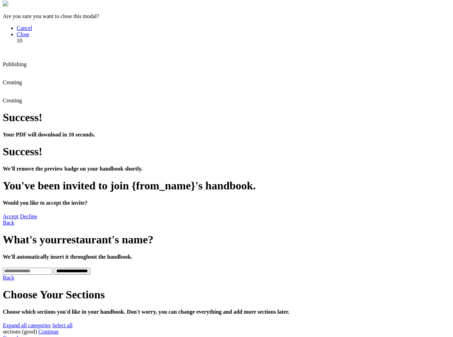
scroll to position [0, 0]
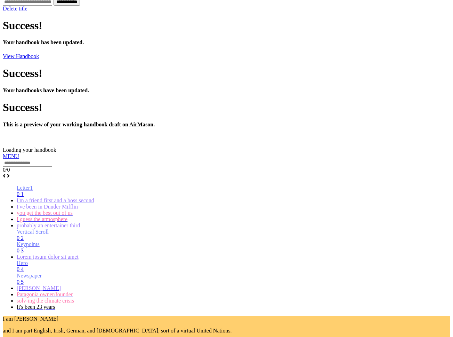
scroll to position [1054, 0]
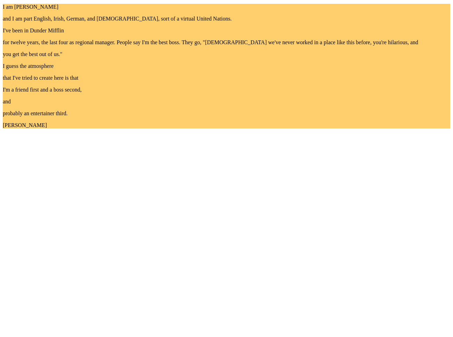
scroll to position [676, 0]
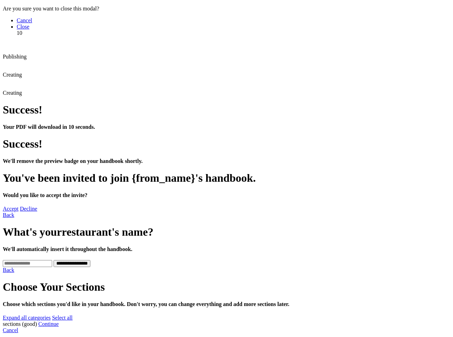
scroll to position [0, 0]
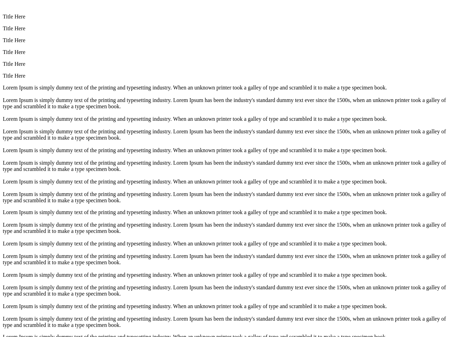
scroll to position [1054, 0]
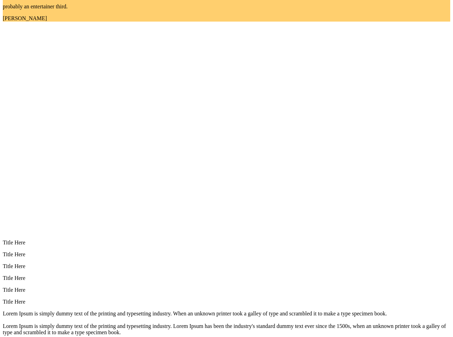
scroll to position [676, 0]
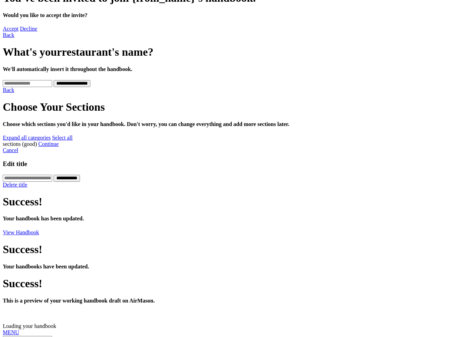
scroll to position [190, 0]
click at [12, 335] on div at bounding box center [227, 335] width 448 height 0
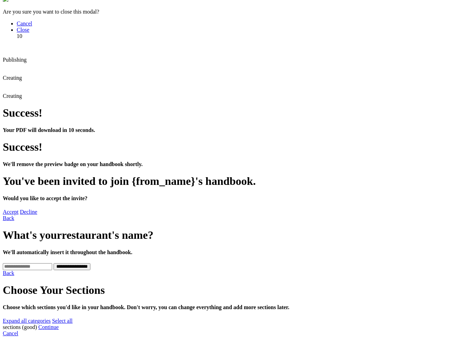
scroll to position [7, 0]
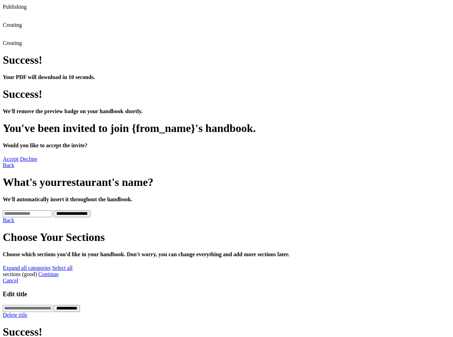
scroll to position [68, 0]
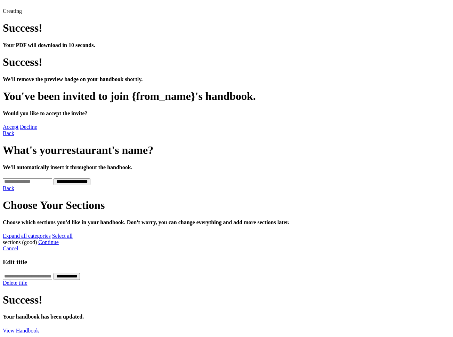
scroll to position [93, 0]
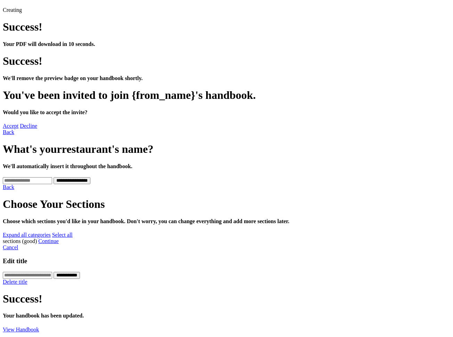
drag, startPoint x: 71, startPoint y: 91, endPoint x: 86, endPoint y: 79, distance: 19.3
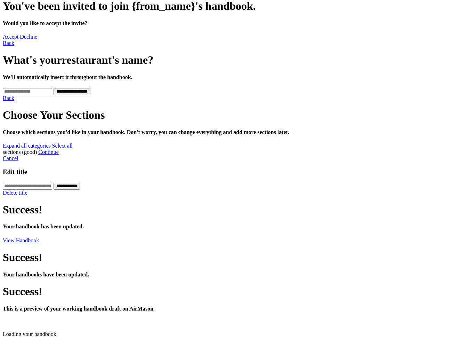
scroll to position [190, 0]
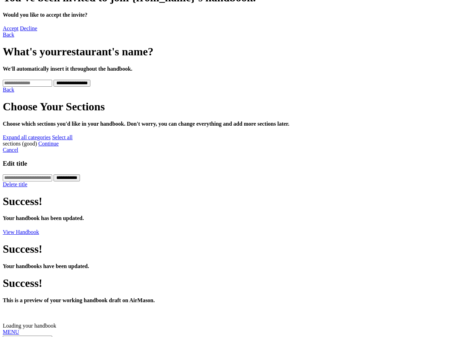
click at [19, 329] on link "MENU" at bounding box center [11, 332] width 16 height 6
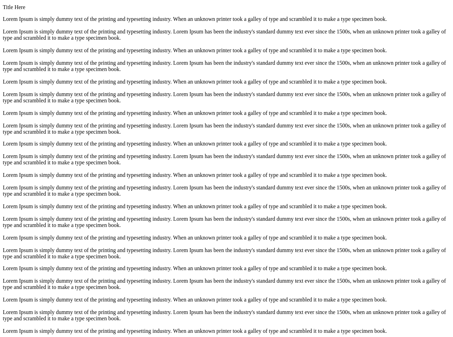
scroll to position [1079, 0]
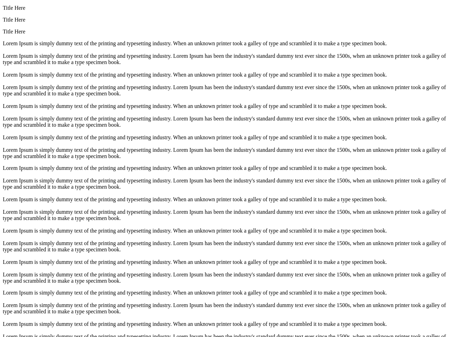
scroll to position [1118, 0]
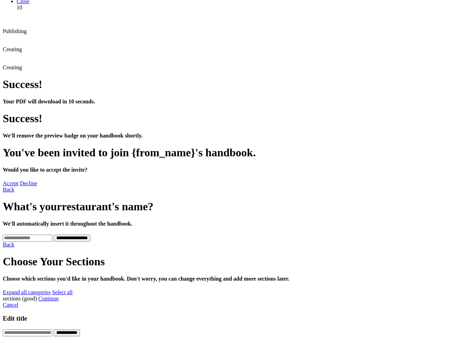
scroll to position [141, 0]
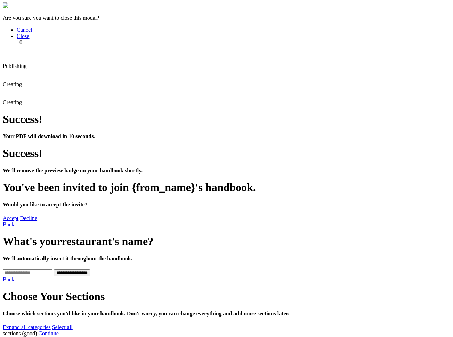
scroll to position [7, 0]
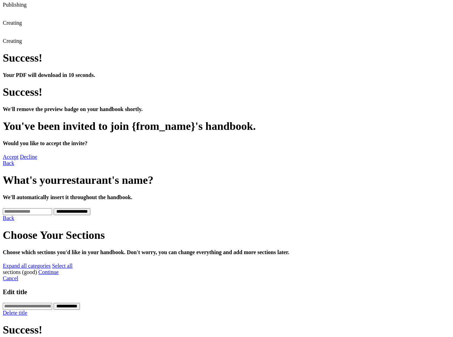
scroll to position [68, 0]
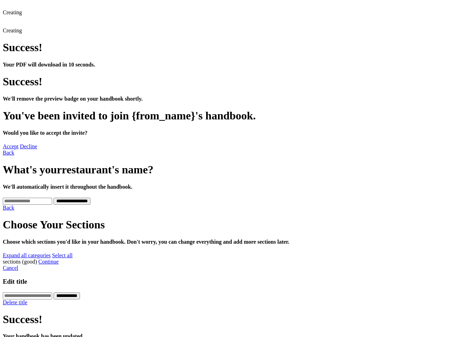
scroll to position [93, 0]
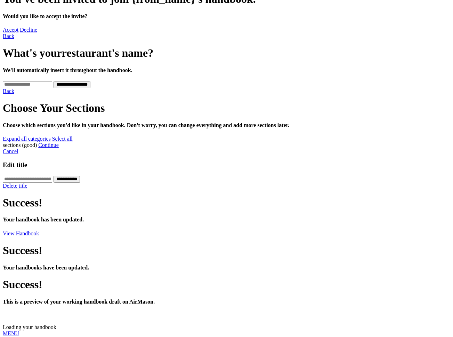
scroll to position [190, 0]
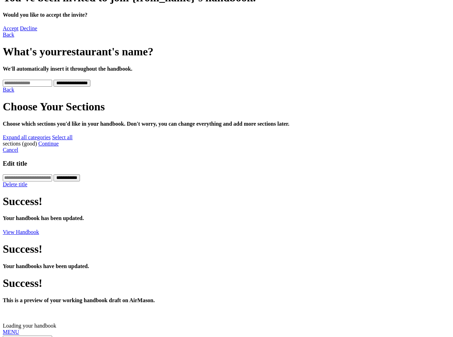
click at [17, 329] on link "MENU" at bounding box center [11, 332] width 16 height 6
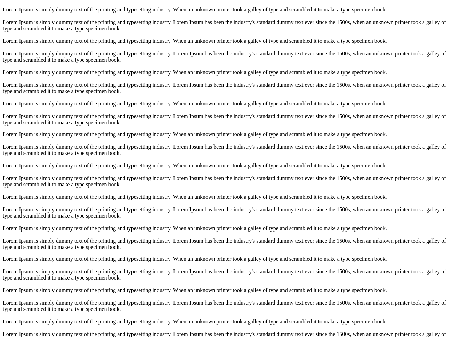
scroll to position [1118, 0]
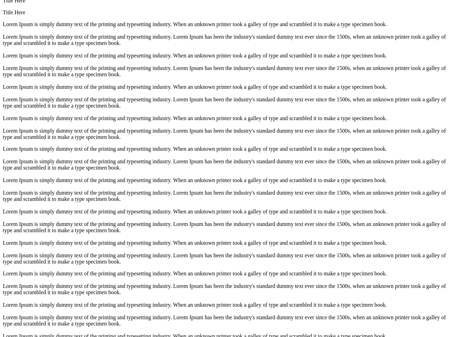
scroll to position [1054, 0]
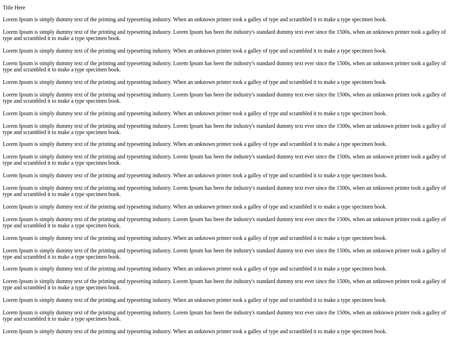
scroll to position [1079, 0]
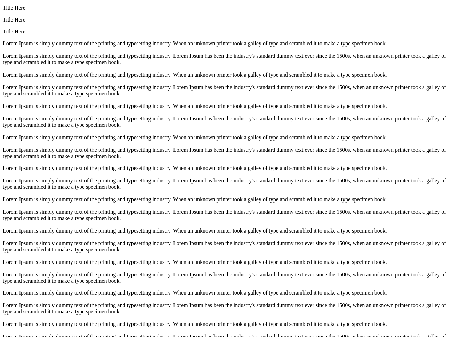
scroll to position [1118, 0]
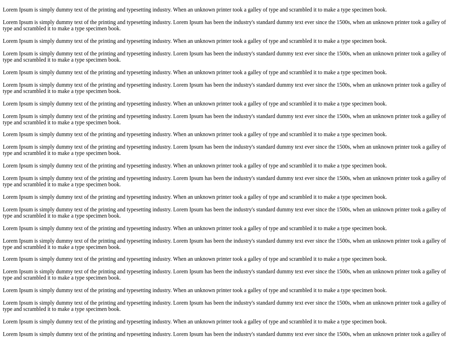
scroll to position [1118, 0]
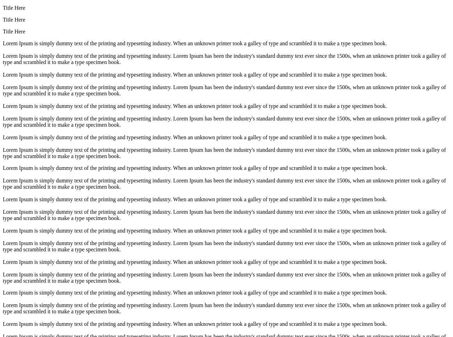
scroll to position [1079, 0]
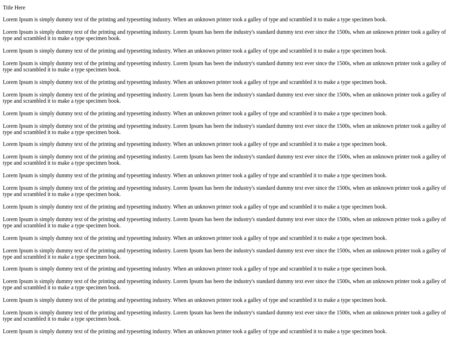
scroll to position [1079, 0]
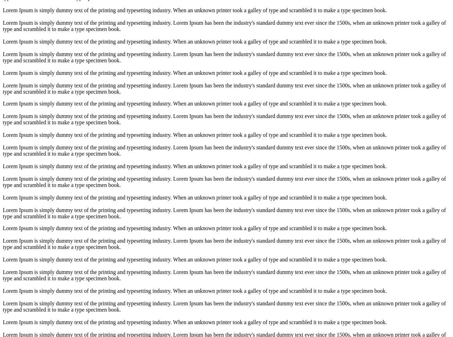
scroll to position [1118, 0]
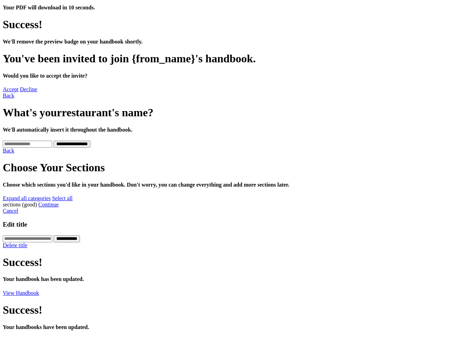
scroll to position [141, 0]
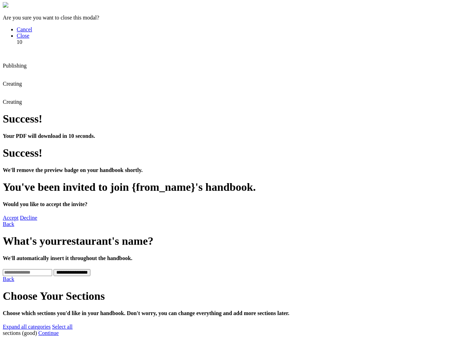
scroll to position [7, 0]
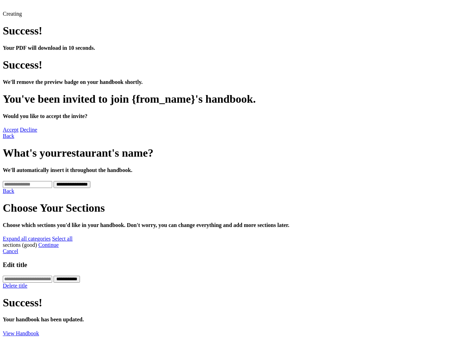
scroll to position [93, 0]
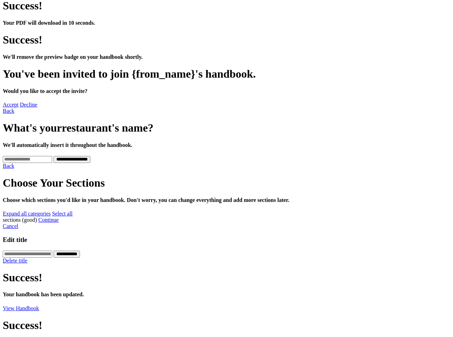
scroll to position [141, 0]
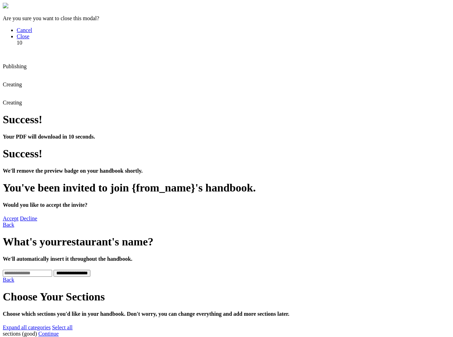
scroll to position [7, 0]
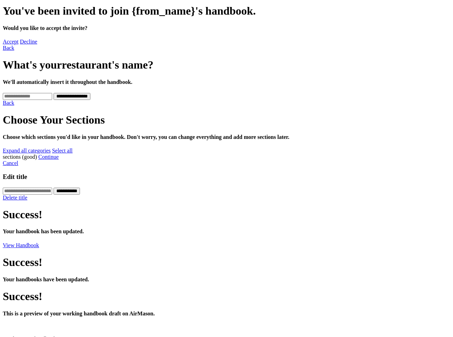
scroll to position [190, 0]
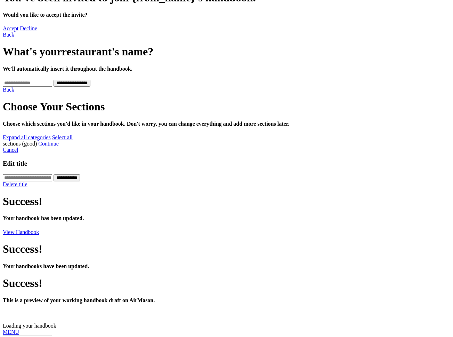
click at [15, 329] on link "MENU" at bounding box center [11, 332] width 16 height 6
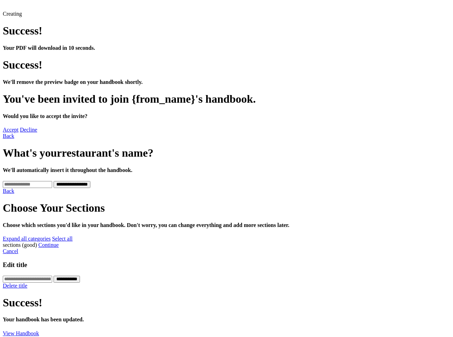
scroll to position [93, 0]
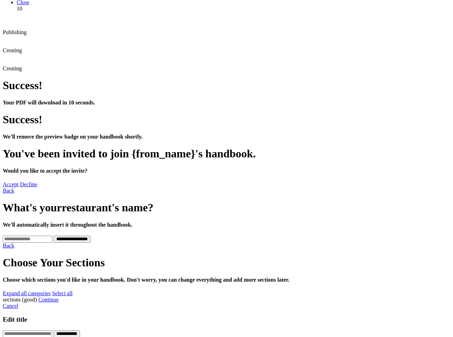
scroll to position [68, 0]
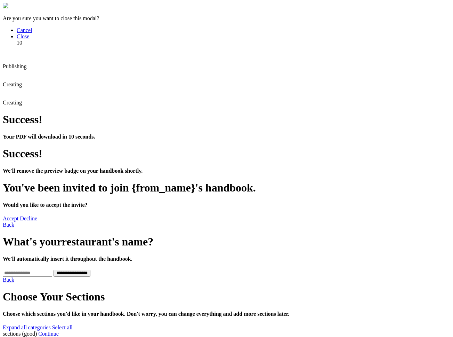
scroll to position [7, 0]
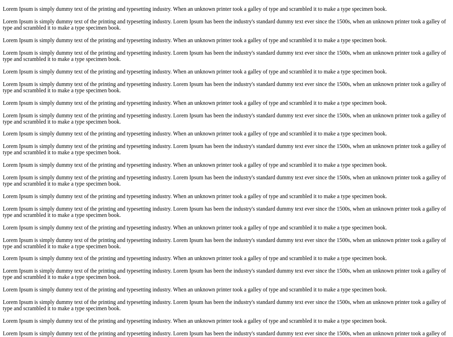
scroll to position [1118, 0]
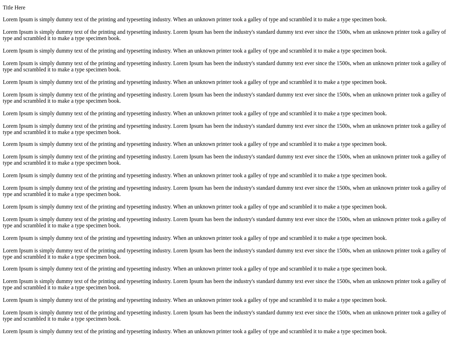
scroll to position [1079, 0]
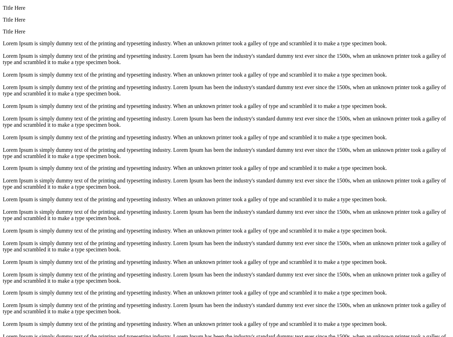
scroll to position [1118, 0]
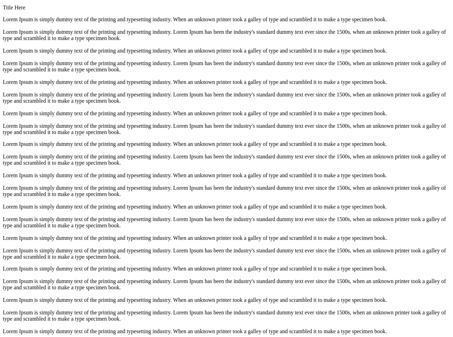
scroll to position [1079, 0]
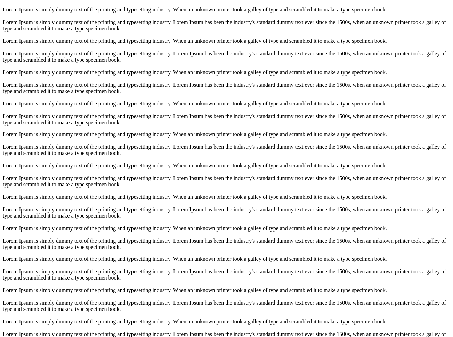
scroll to position [1118, 0]
drag, startPoint x: 9, startPoint y: 11, endPoint x: 21, endPoint y: 26, distance: 19.1
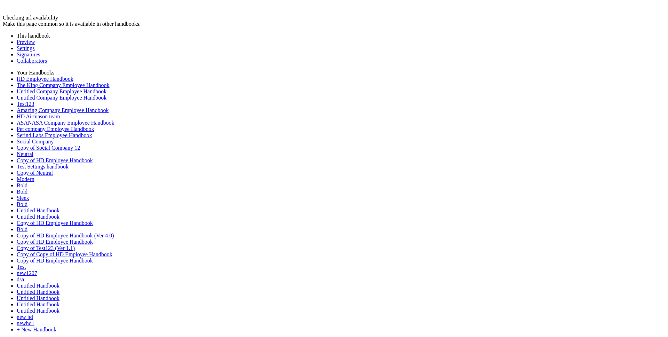
scroll to position [187, 0]
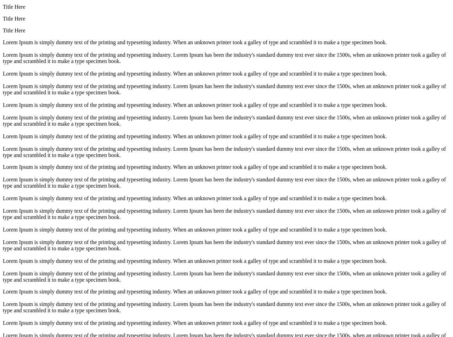
scroll to position [1054, 0]
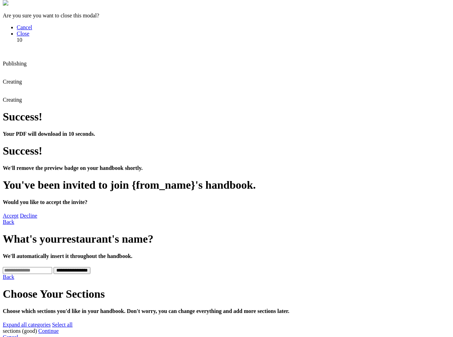
scroll to position [0, 0]
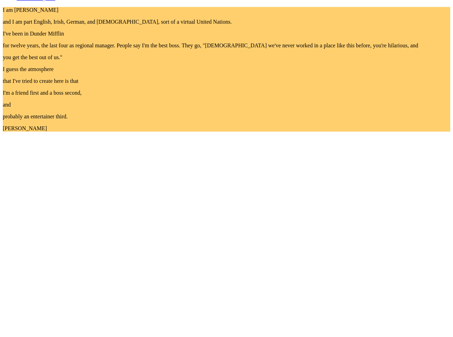
scroll to position [676, 0]
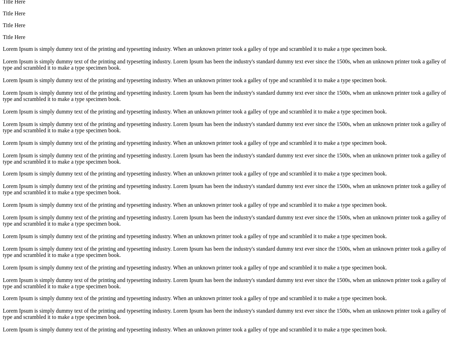
scroll to position [1054, 0]
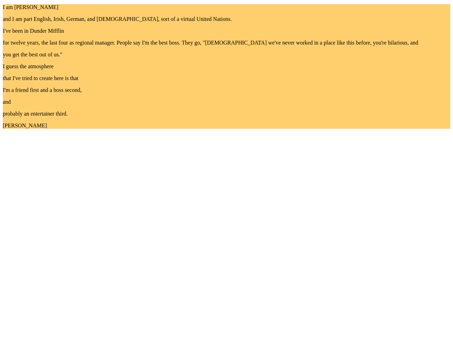
scroll to position [676, 0]
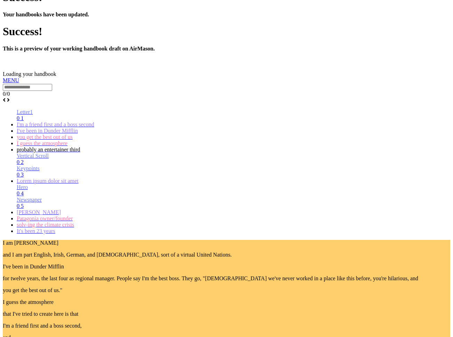
scroll to position [0, 0]
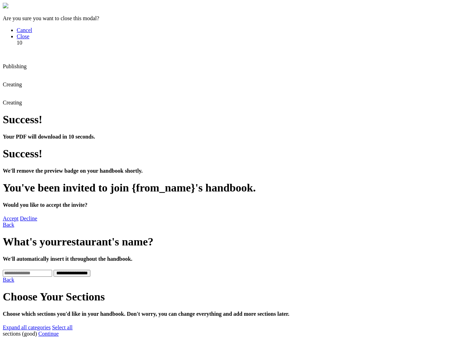
drag, startPoint x: 17, startPoint y: 21, endPoint x: 32, endPoint y: 24, distance: 15.3
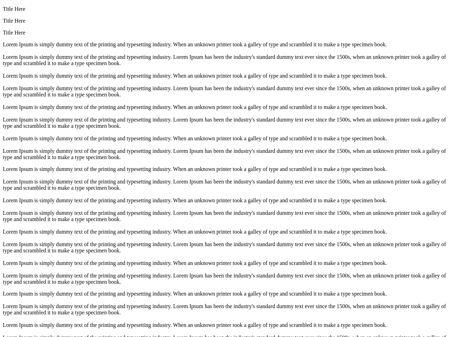
scroll to position [1054, 0]
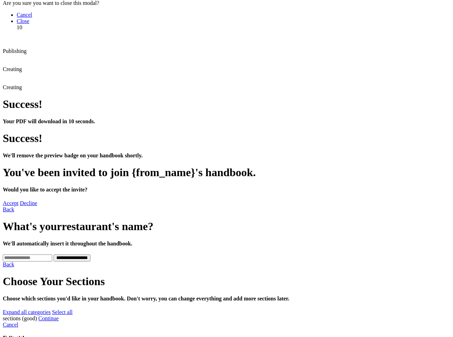
scroll to position [0, 0]
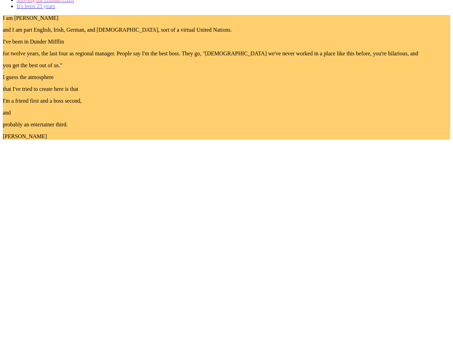
scroll to position [676, 0]
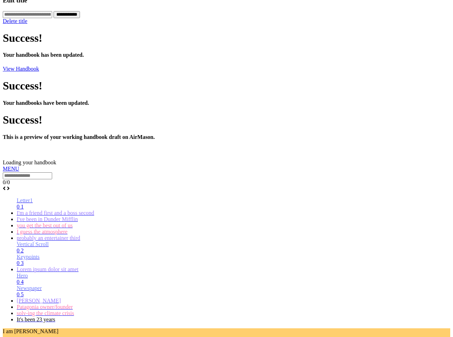
scroll to position [1054, 0]
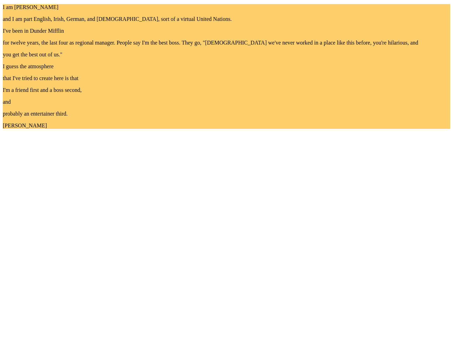
scroll to position [676, 0]
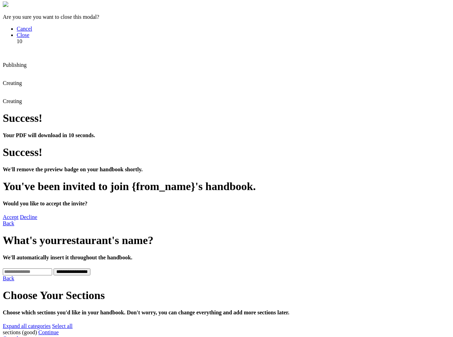
scroll to position [0, 0]
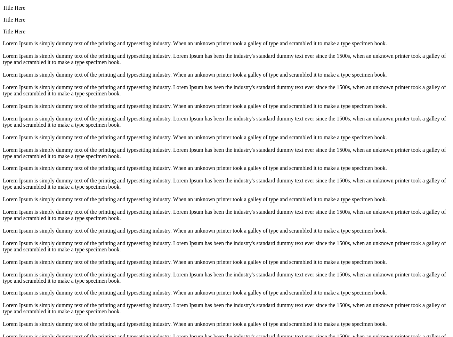
scroll to position [1118, 0]
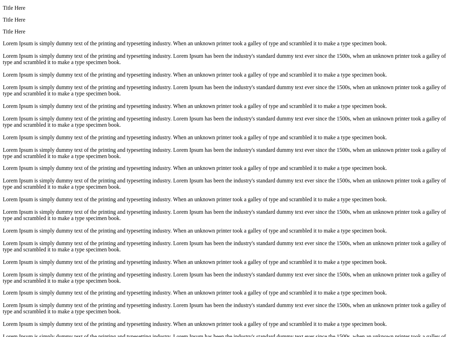
scroll to position [1079, 0]
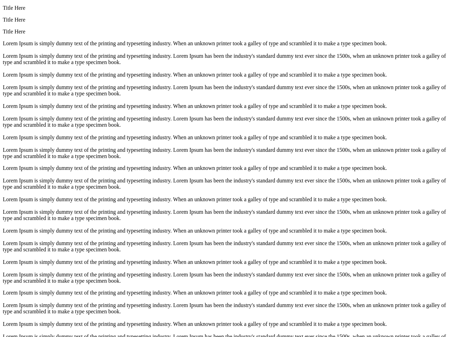
scroll to position [1118, 0]
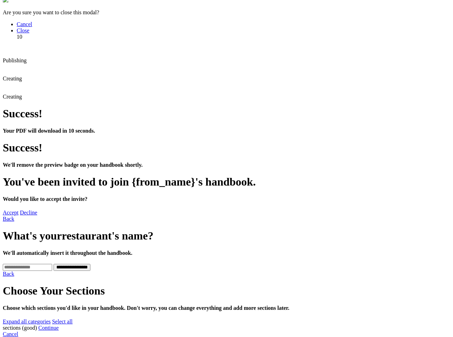
scroll to position [190, 0]
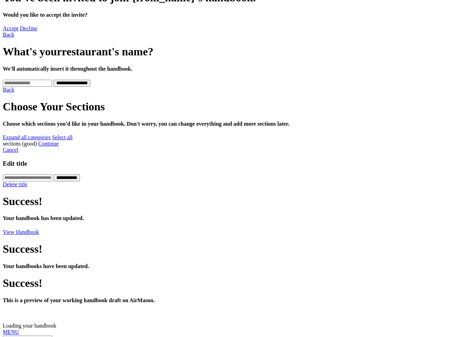
click at [19, 329] on link "MENU" at bounding box center [11, 332] width 16 height 6
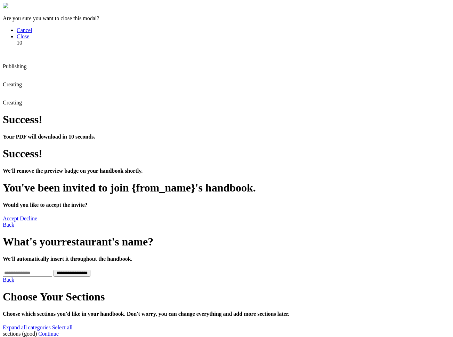
scroll to position [93, 0]
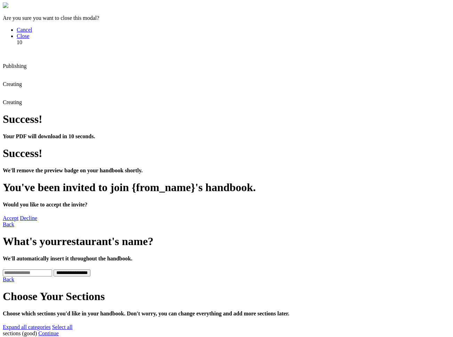
scroll to position [68, 0]
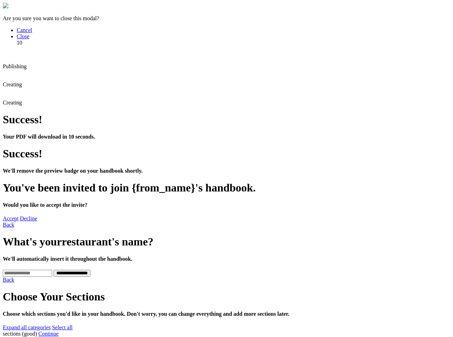
scroll to position [7, 0]
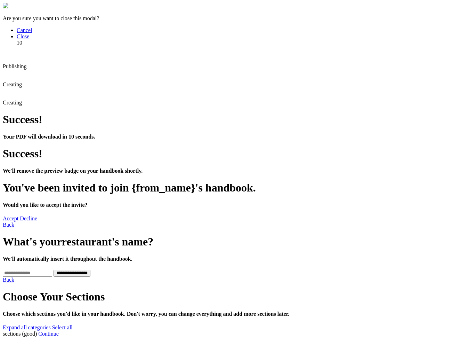
scroll to position [141, 0]
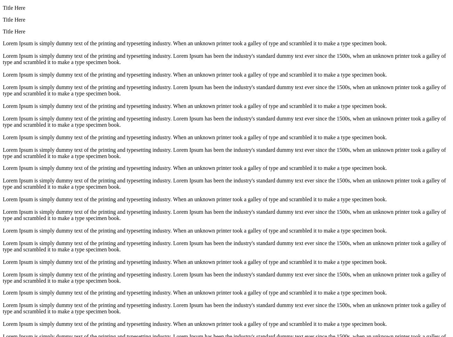
scroll to position [1118, 0]
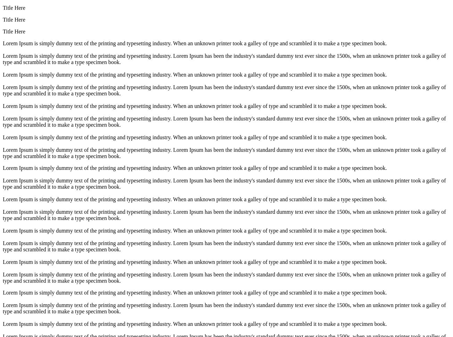
scroll to position [1079, 0]
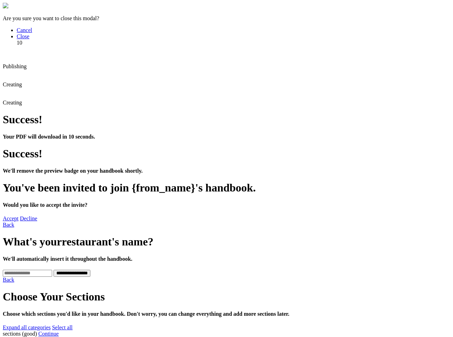
scroll to position [190, 0]
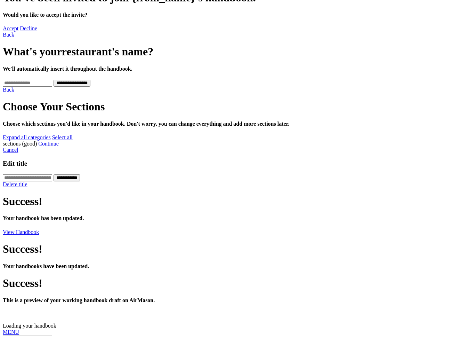
click at [14, 335] on div at bounding box center [227, 335] width 448 height 0
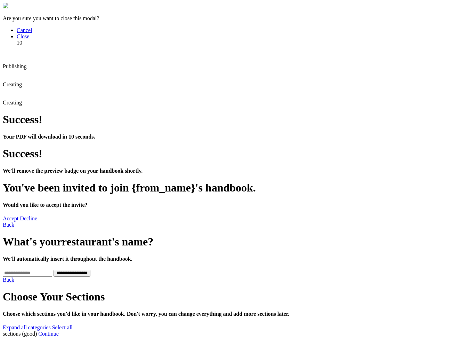
scroll to position [93, 0]
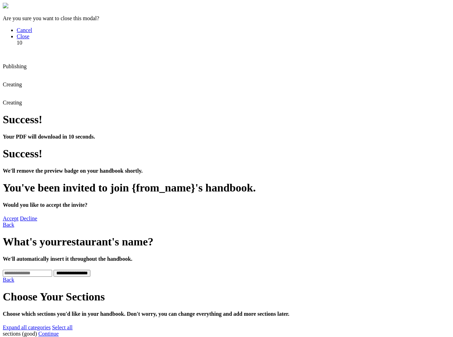
scroll to position [68, 0]
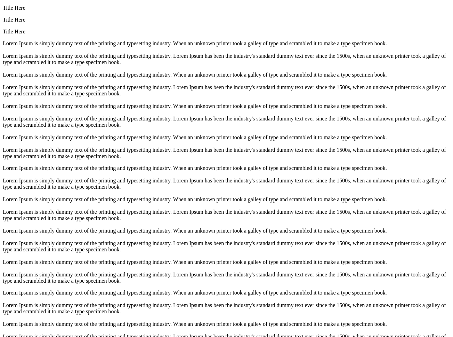
scroll to position [1118, 0]
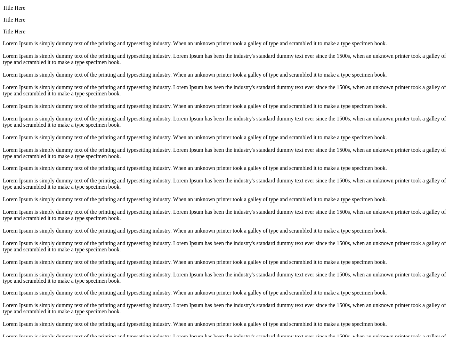
scroll to position [1079, 0]
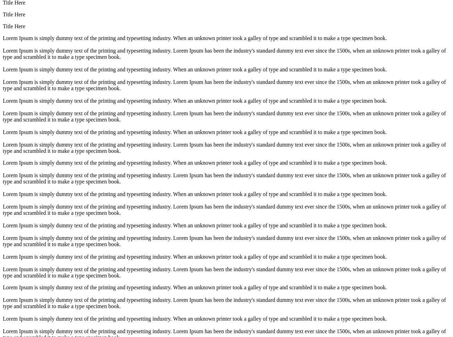
scroll to position [1054, 0]
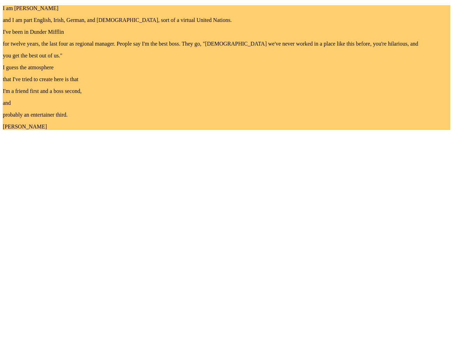
scroll to position [791, 0]
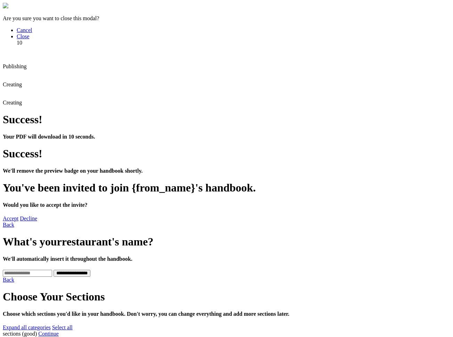
scroll to position [190, 0]
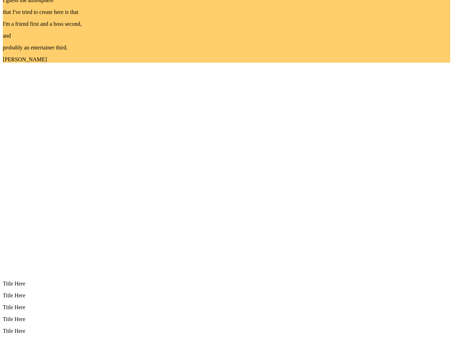
scroll to position [1054, 0]
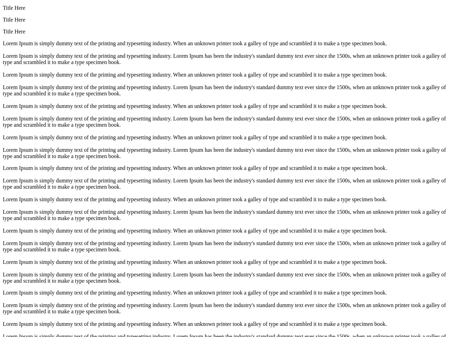
scroll to position [676, 0]
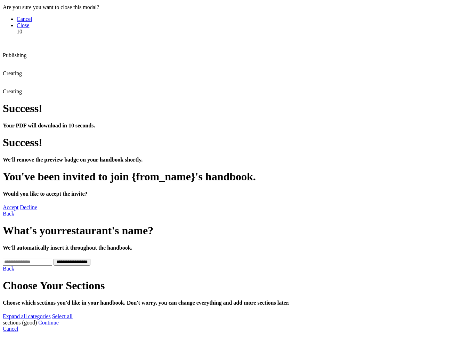
scroll to position [0, 0]
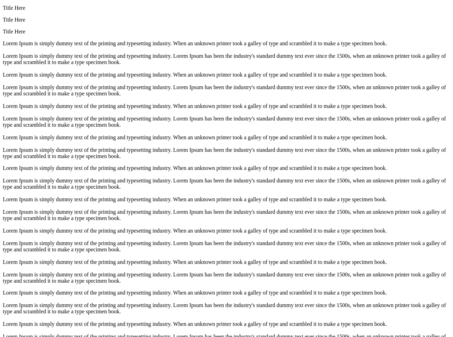
scroll to position [1118, 0]
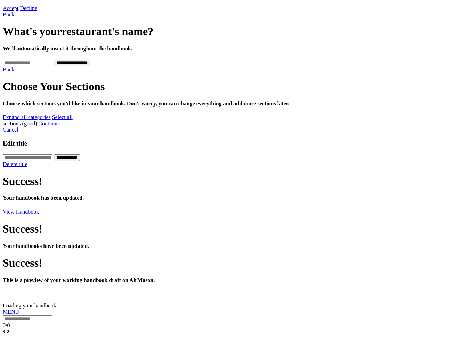
scroll to position [211, 0]
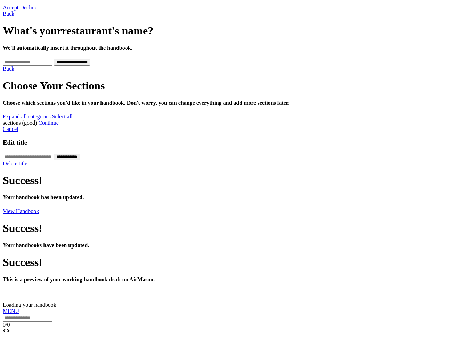
click at [8, 308] on link "MENU" at bounding box center [11, 311] width 16 height 6
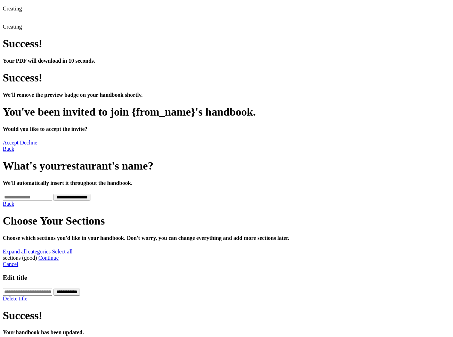
scroll to position [77, 0]
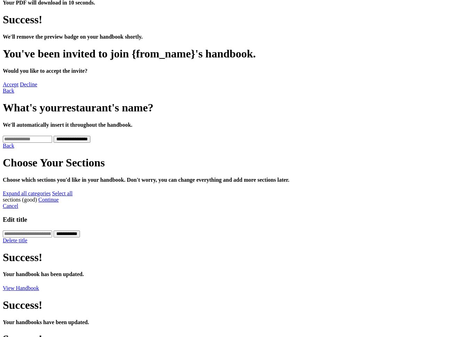
scroll to position [137, 0]
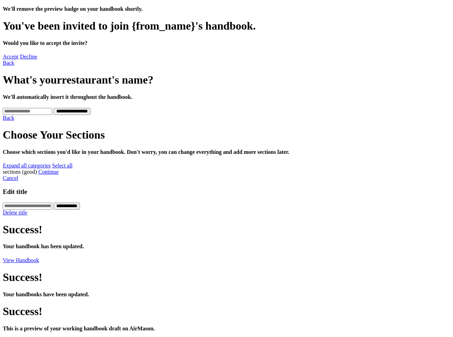
scroll to position [162, 0]
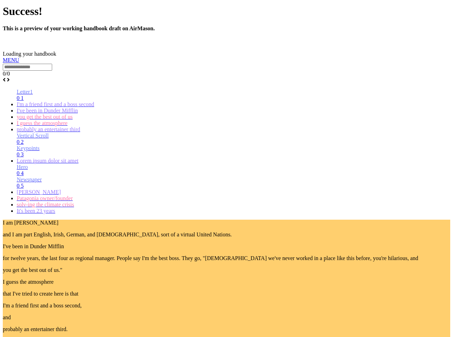
scroll to position [338, 0]
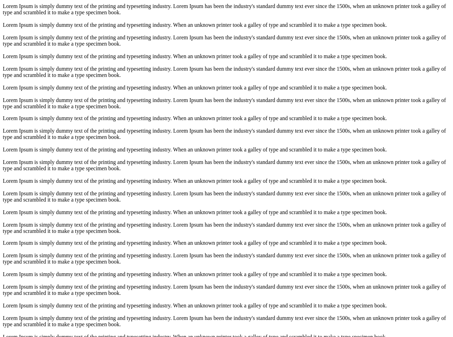
scroll to position [1118, 0]
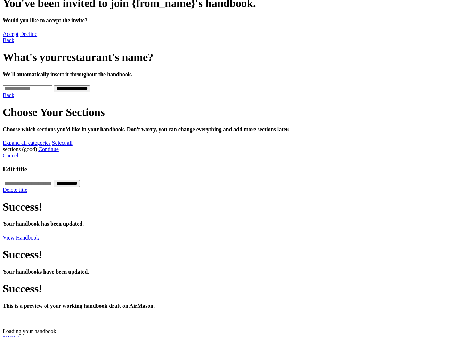
scroll to position [190, 0]
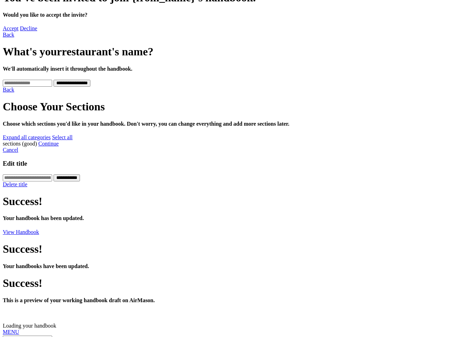
click at [15, 329] on link "MENU" at bounding box center [11, 332] width 16 height 6
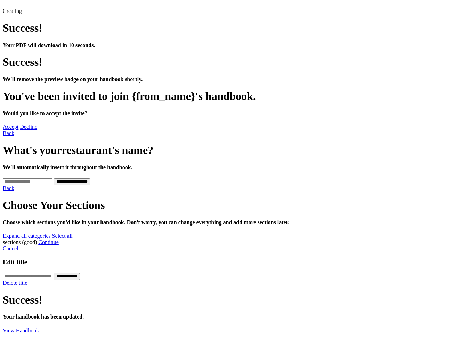
scroll to position [93, 0]
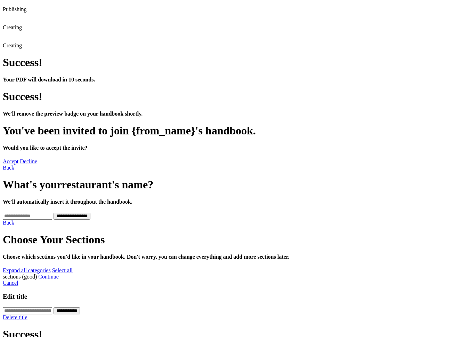
scroll to position [68, 0]
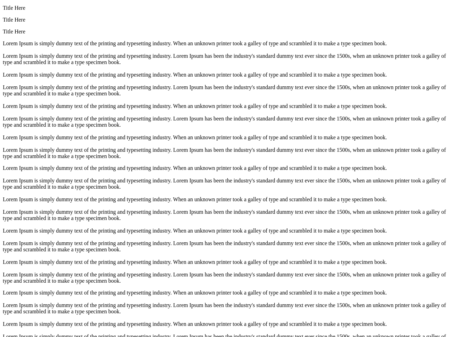
scroll to position [1118, 0]
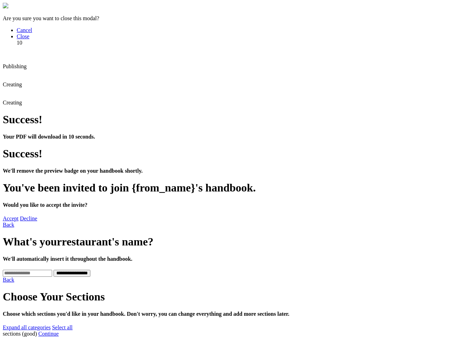
scroll to position [190, 0]
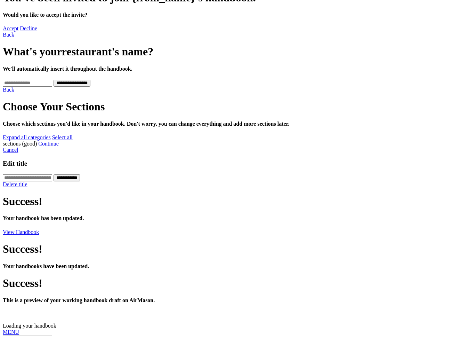
click at [15, 329] on link "MENU" at bounding box center [11, 332] width 16 height 6
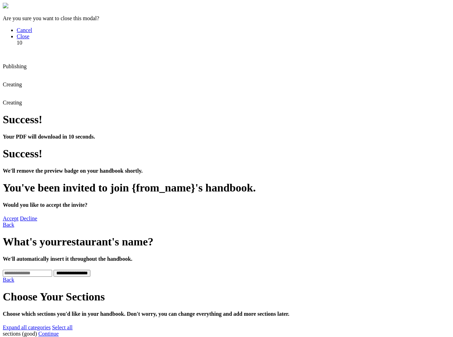
scroll to position [93, 0]
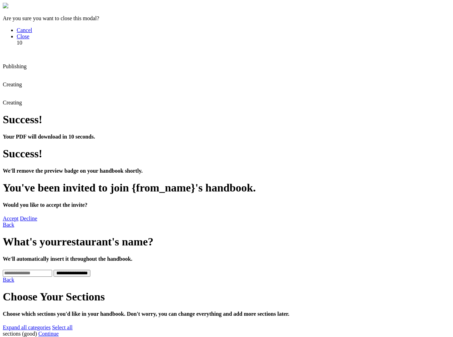
scroll to position [68, 0]
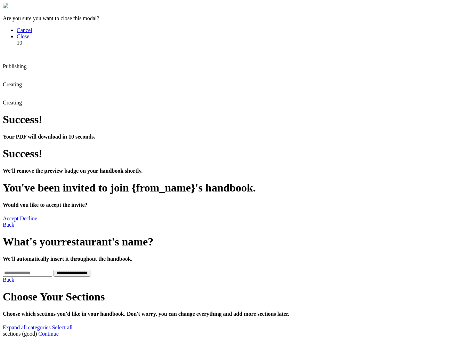
scroll to position [7, 0]
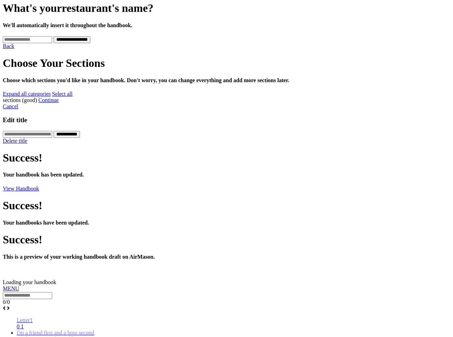
scroll to position [337, 0]
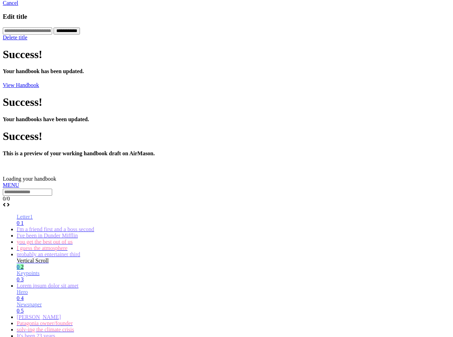
click at [17, 182] on link "MENU" at bounding box center [11, 185] width 16 height 6
click at [18, 289] on span "Hero" at bounding box center [22, 292] width 11 height 6
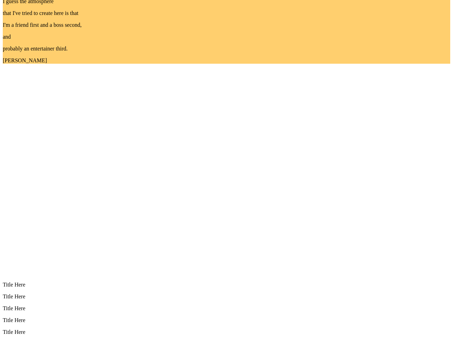
scroll to position [919, 0]
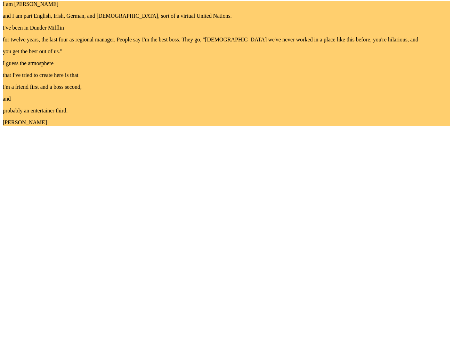
scroll to position [676, 0]
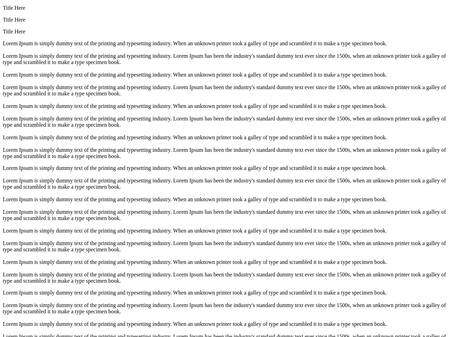
scroll to position [1118, 0]
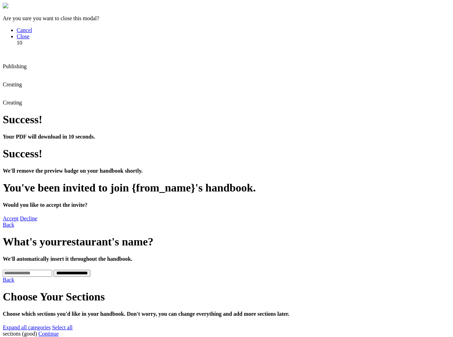
scroll to position [190, 0]
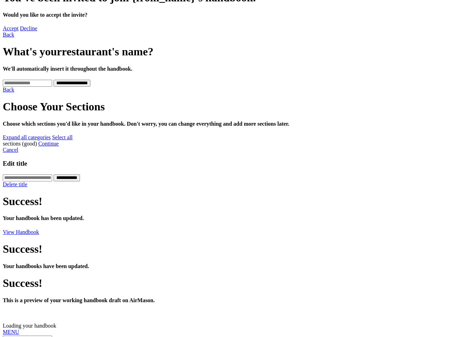
click at [17, 329] on link "MENU" at bounding box center [11, 332] width 16 height 6
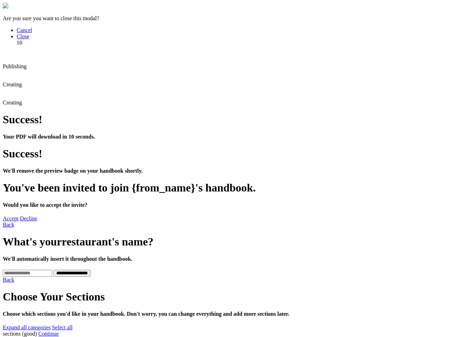
scroll to position [93, 0]
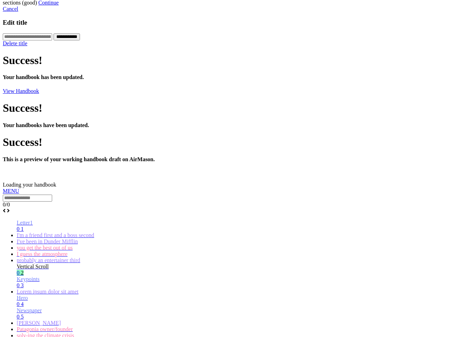
scroll to position [337, 0]
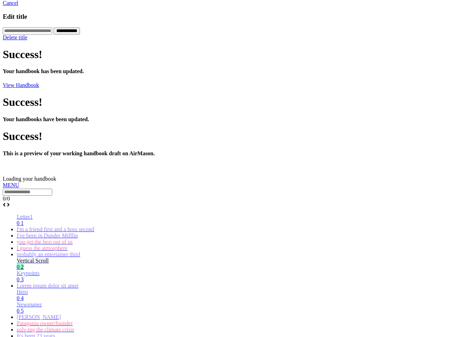
click at [14, 182] on link "MENU" at bounding box center [11, 185] width 16 height 6
click at [23, 301] on span "Newspaper" at bounding box center [29, 304] width 25 height 6
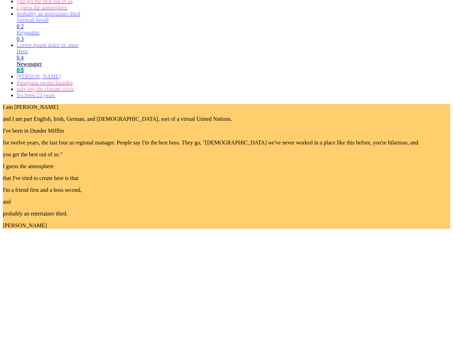
scroll to position [1054, 0]
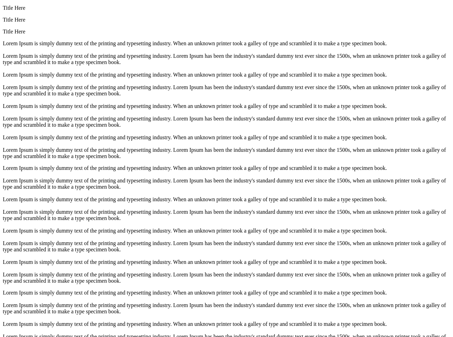
scroll to position [1118, 0]
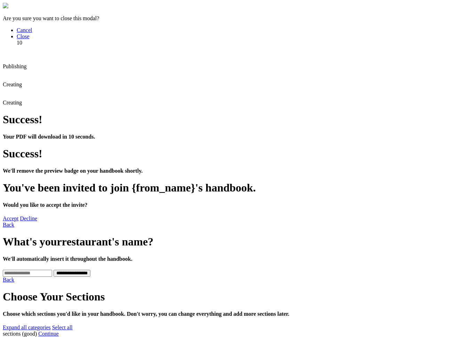
scroll to position [141, 0]
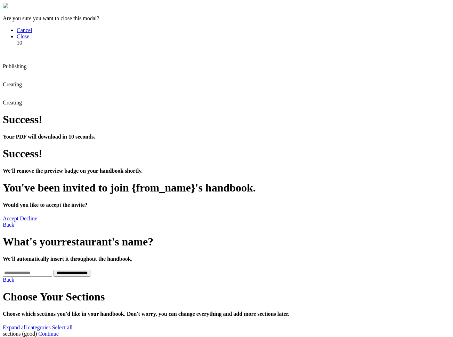
scroll to position [7, 0]
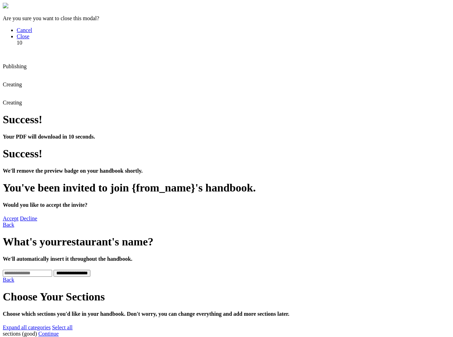
scroll to position [68, 0]
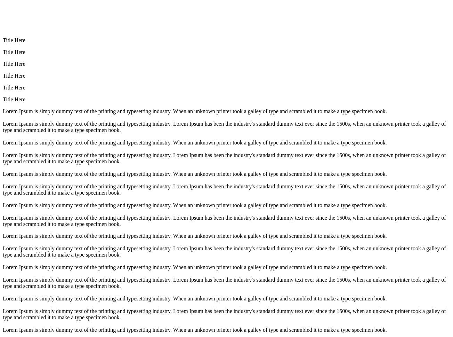
scroll to position [1118, 0]
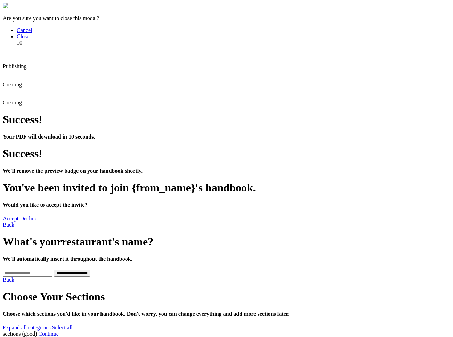
scroll to position [141, 0]
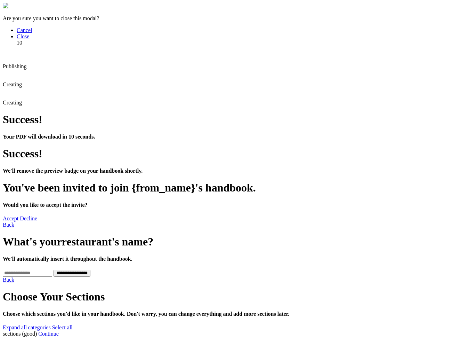
scroll to position [7, 0]
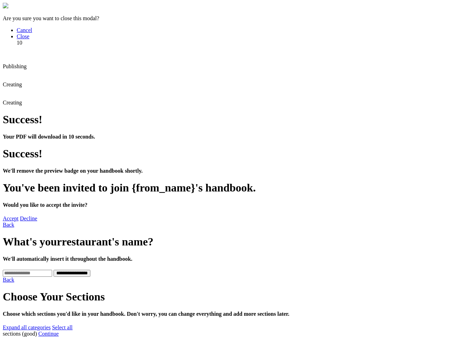
scroll to position [68, 0]
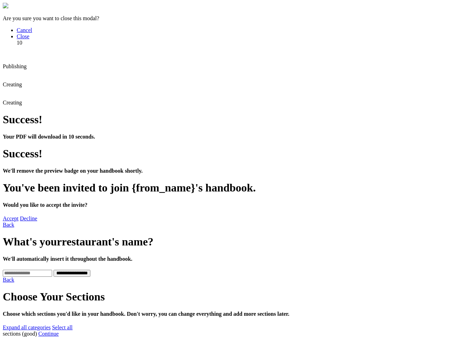
scroll to position [93, 0]
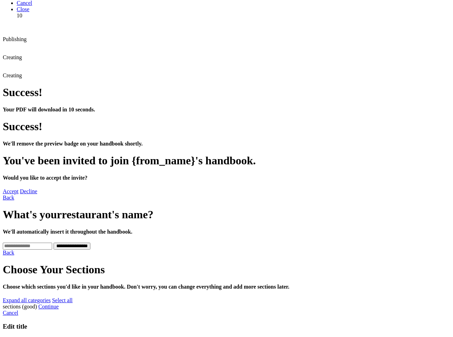
scroll to position [190, 0]
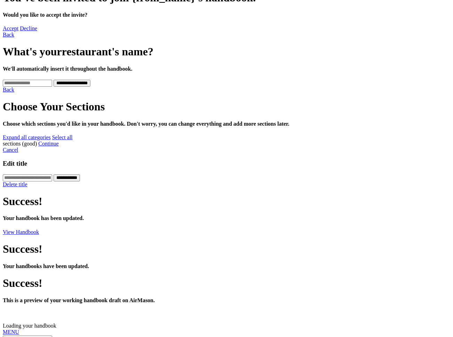
click at [16, 329] on link "MENU" at bounding box center [11, 332] width 16 height 6
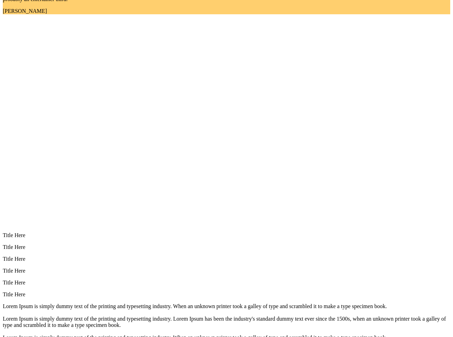
scroll to position [1118, 0]
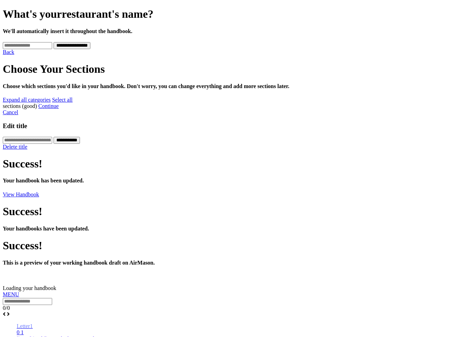
scroll to position [337, 0]
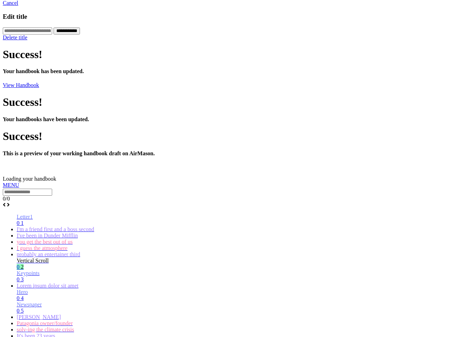
click at [10, 182] on link "MENU" at bounding box center [11, 185] width 16 height 6
click at [29, 289] on link "Hero 0 4" at bounding box center [234, 295] width 434 height 12
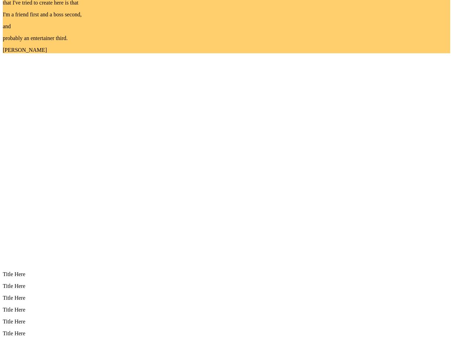
scroll to position [919, 0]
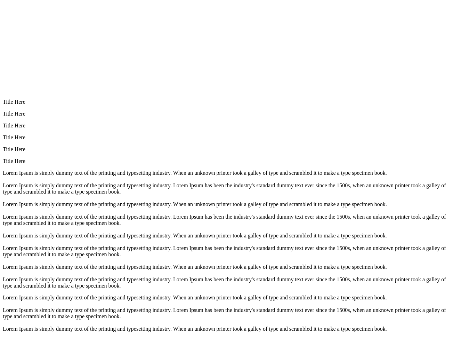
scroll to position [919, 0]
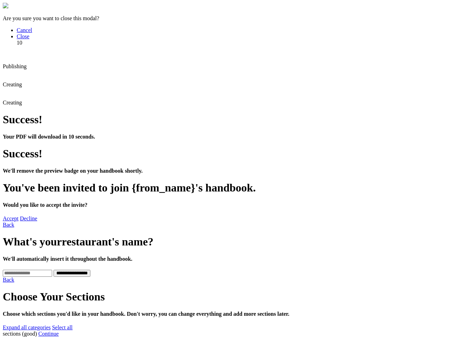
scroll to position [141, 0]
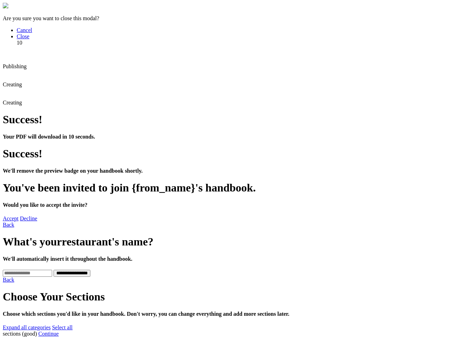
scroll to position [7, 0]
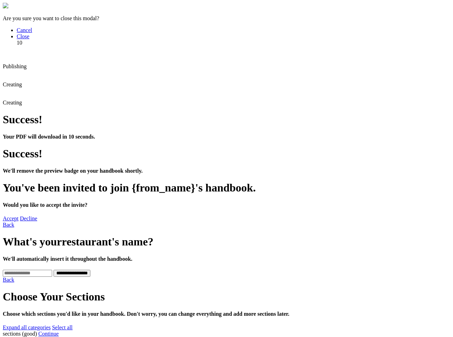
scroll to position [68, 0]
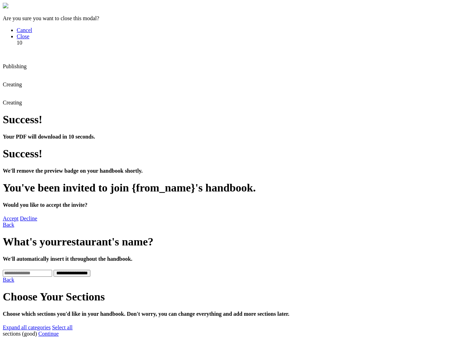
scroll to position [93, 0]
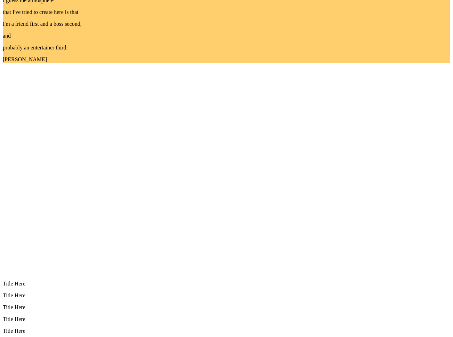
scroll to position [1054, 0]
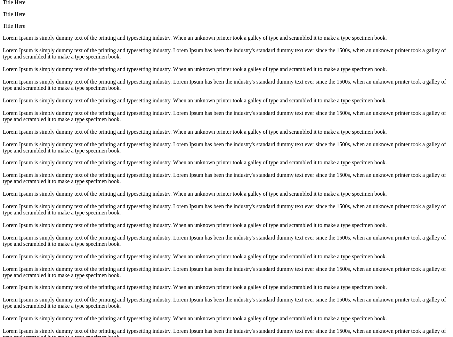
scroll to position [1054, 0]
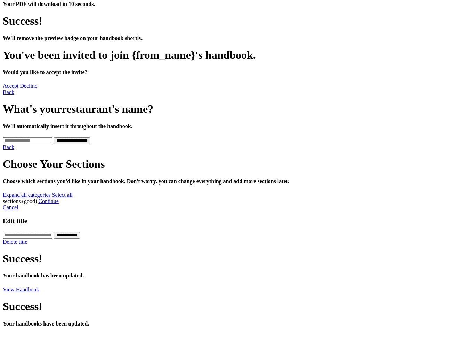
scroll to position [141, 0]
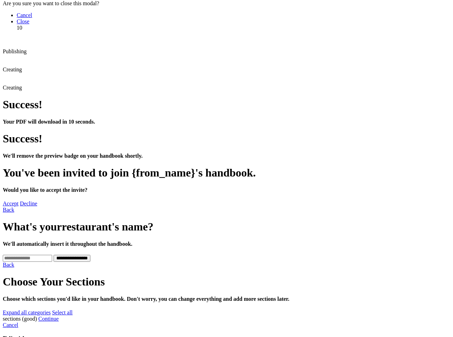
scroll to position [7, 0]
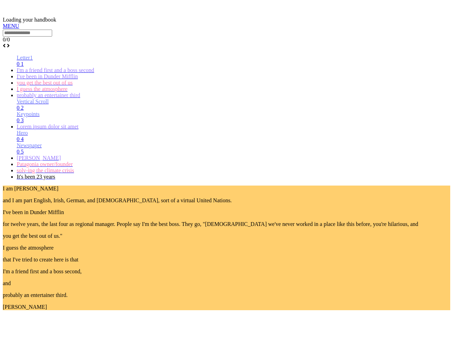
scroll to position [1118, 0]
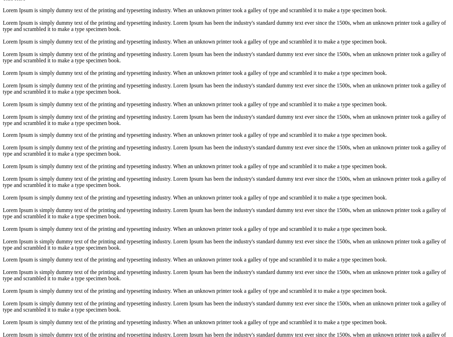
scroll to position [1079, 0]
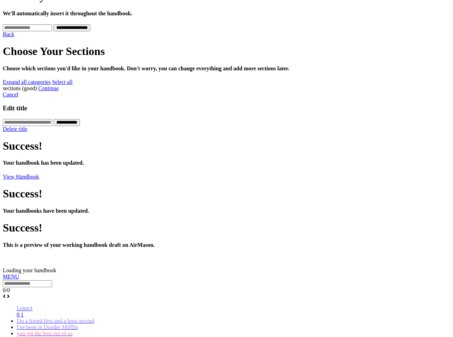
scroll to position [190, 0]
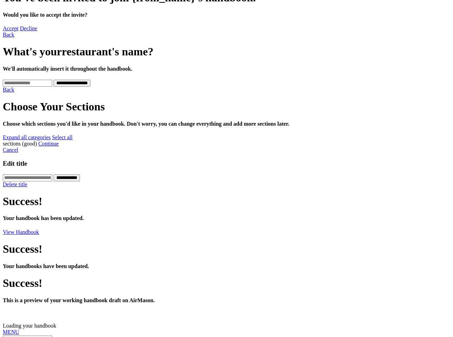
click at [12, 329] on link "MENU" at bounding box center [11, 332] width 16 height 6
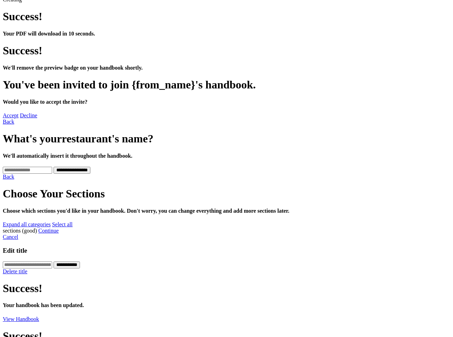
scroll to position [93, 0]
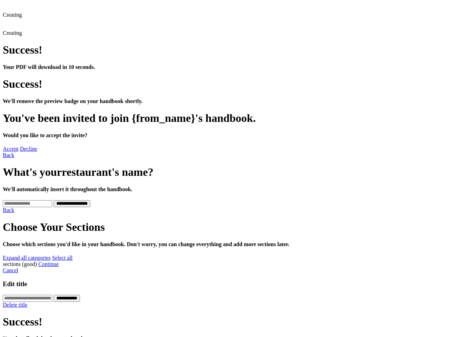
scroll to position [68, 0]
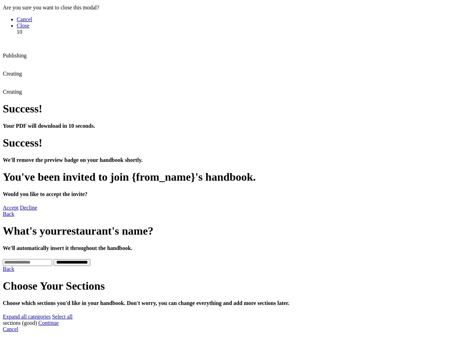
scroll to position [7, 0]
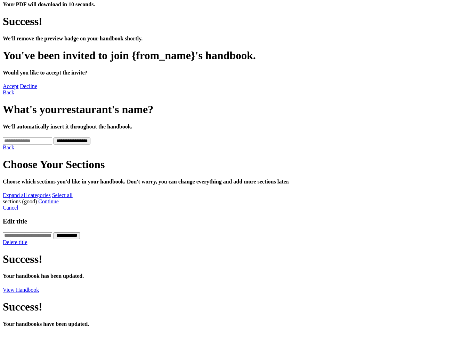
scroll to position [141, 0]
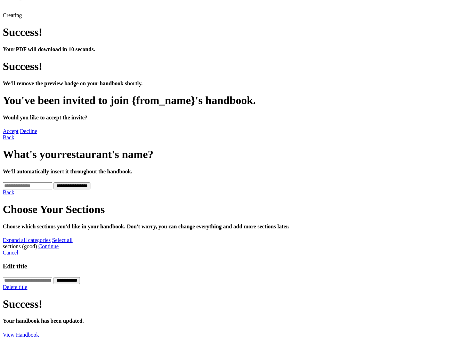
scroll to position [7, 0]
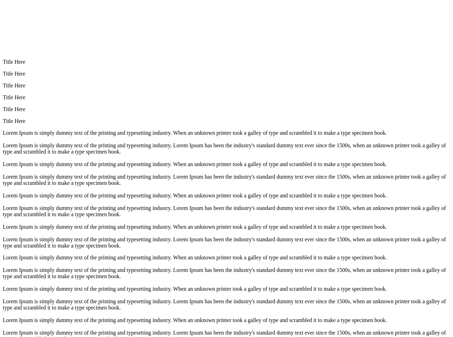
scroll to position [1118, 0]
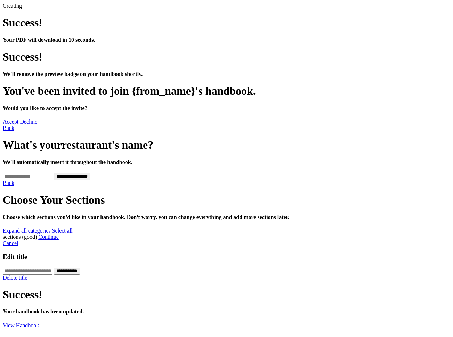
scroll to position [0, 0]
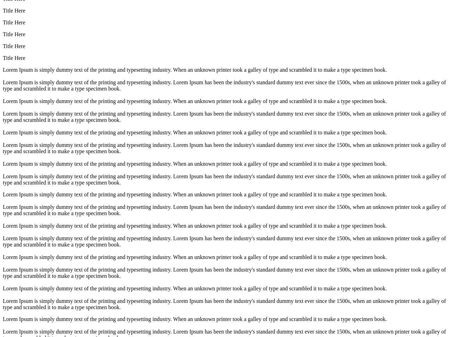
scroll to position [1118, 0]
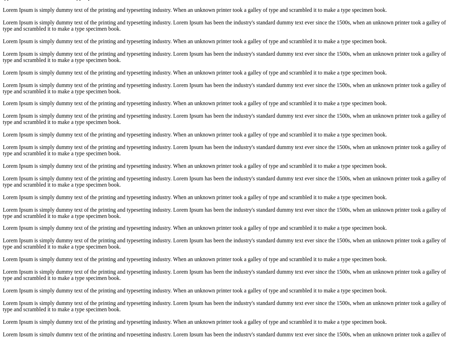
drag, startPoint x: 19, startPoint y: 21, endPoint x: 36, endPoint y: 33, distance: 21.1
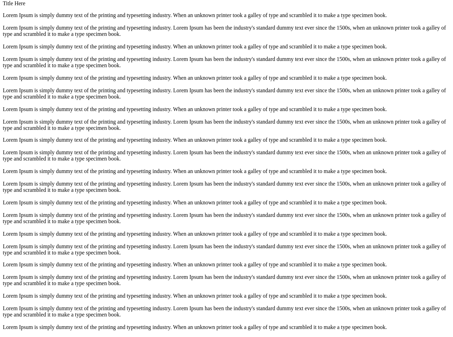
scroll to position [1079, 0]
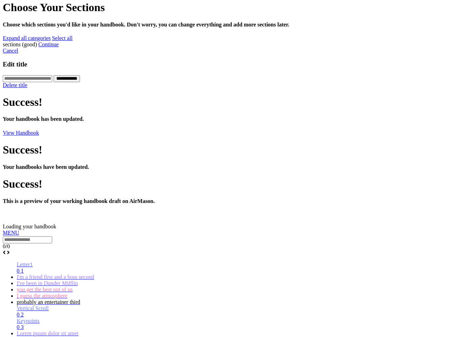
scroll to position [190, 0]
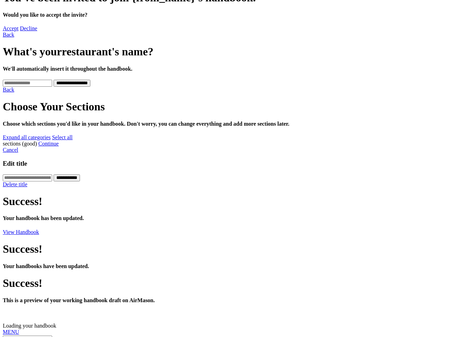
click at [16, 329] on link "MENU" at bounding box center [11, 332] width 16 height 6
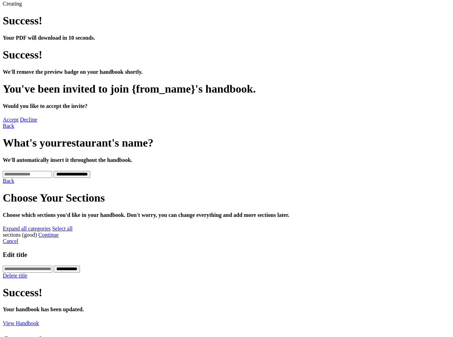
scroll to position [93, 0]
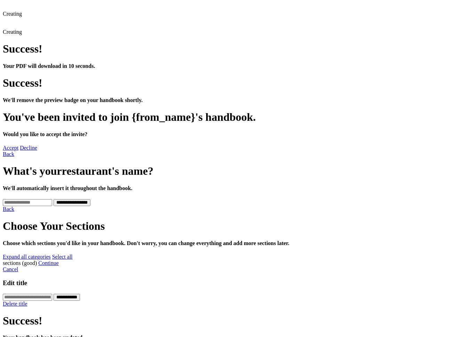
scroll to position [68, 0]
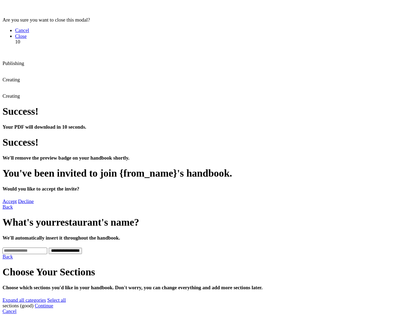
scroll to position [7, 0]
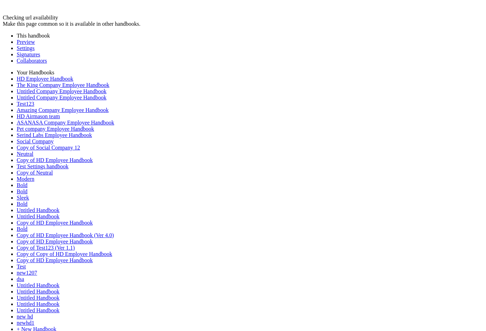
scroll to position [187, 0]
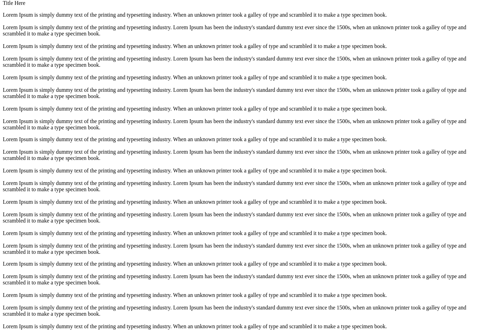
scroll to position [1079, 0]
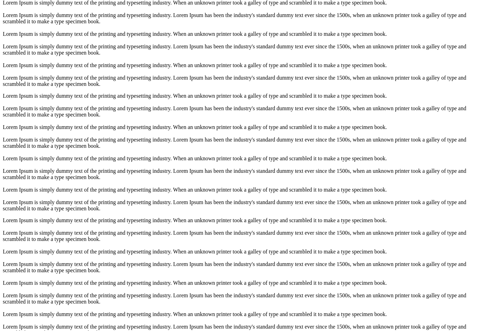
scroll to position [1124, 0]
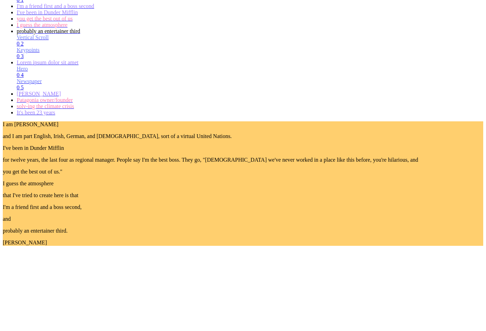
scroll to position [190, 0]
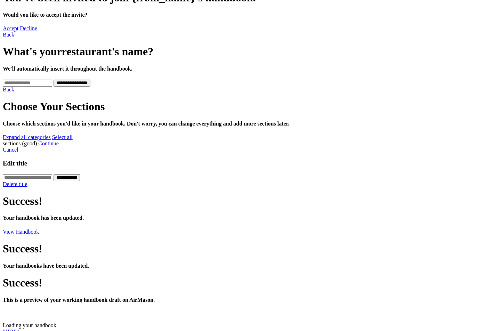
click at [17, 329] on link "MENU" at bounding box center [11, 332] width 16 height 6
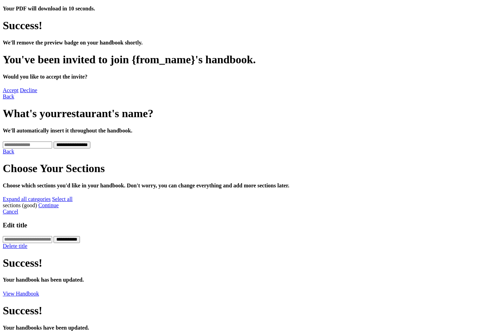
scroll to position [92, 0]
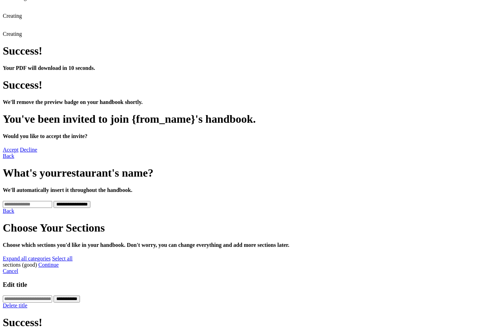
scroll to position [68, 0]
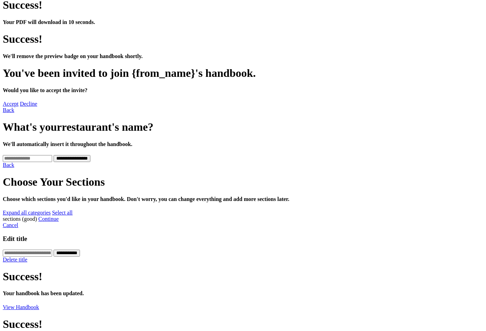
scroll to position [141, 0]
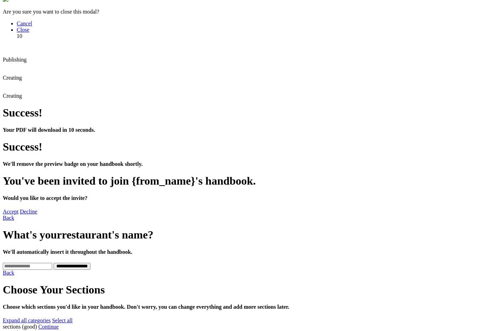
scroll to position [7, 0]
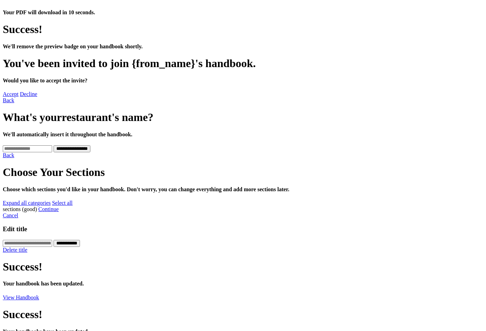
scroll to position [141, 0]
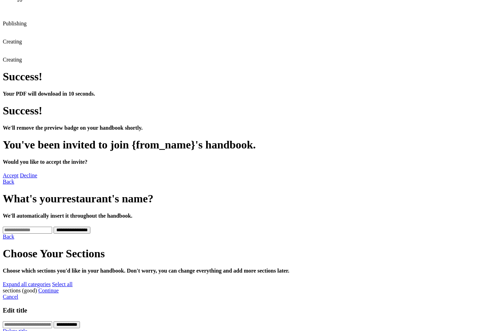
scroll to position [0, 0]
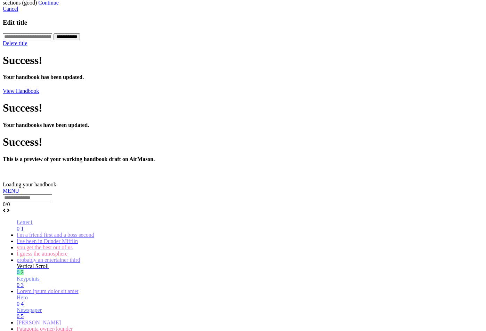
scroll to position [336, 0]
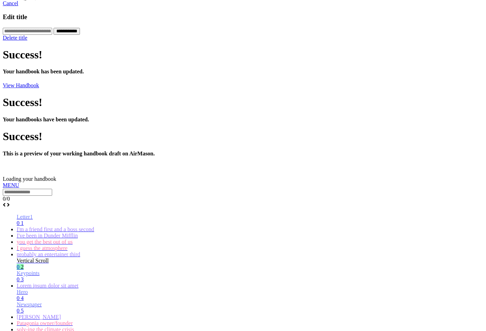
click at [14, 188] on div at bounding box center [243, 188] width 481 height 0
click at [23, 289] on link "Hero 0 4" at bounding box center [250, 295] width 467 height 12
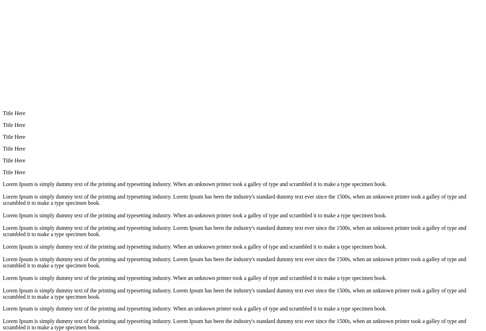
scroll to position [918, 0]
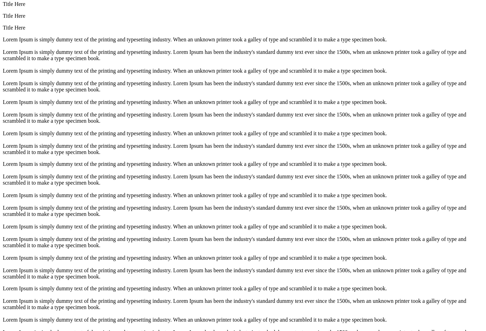
scroll to position [1079, 0]
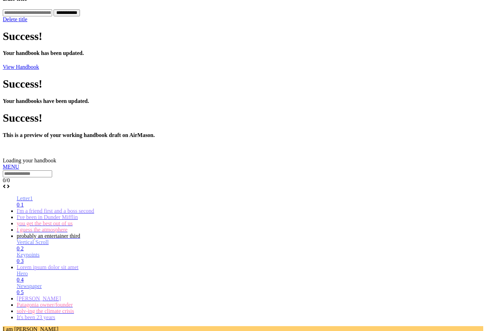
scroll to position [190, 0]
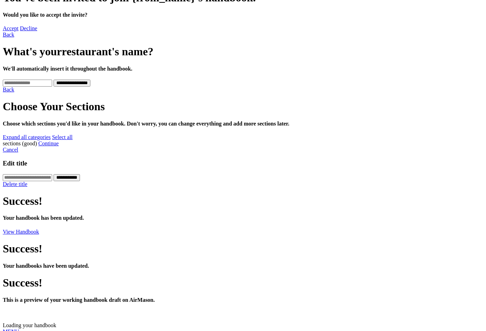
click at [19, 329] on link "MENU" at bounding box center [11, 332] width 16 height 6
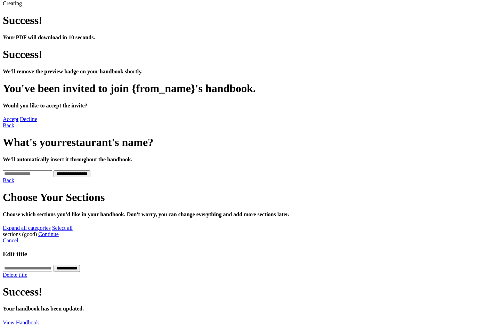
scroll to position [92, 0]
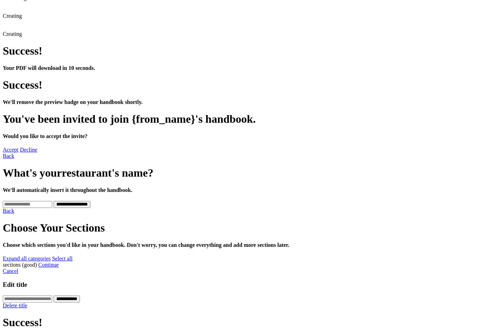
scroll to position [68, 0]
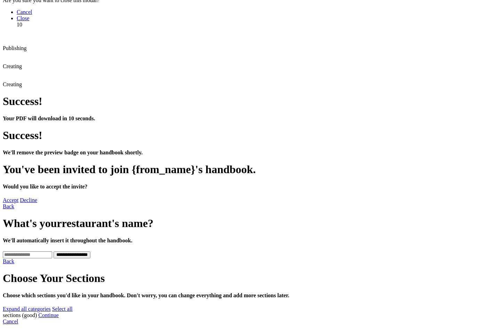
scroll to position [7, 0]
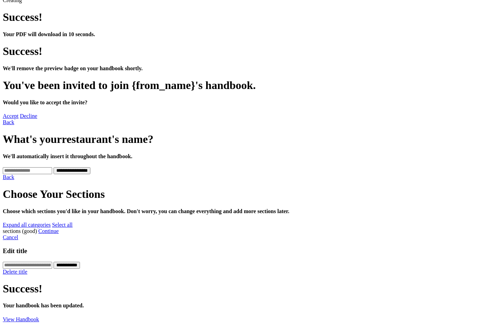
scroll to position [0, 0]
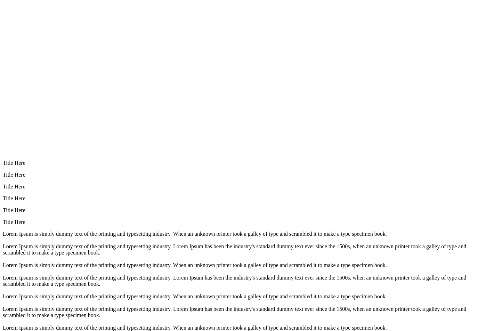
scroll to position [1124, 0]
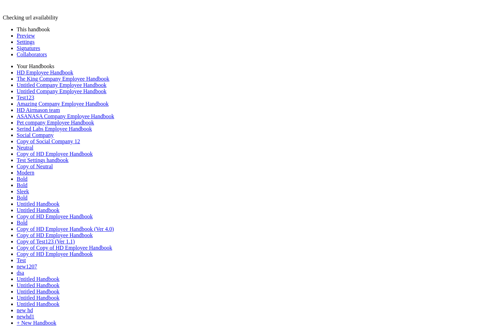
click at [25, 39] on link "Preview" at bounding box center [26, 36] width 18 height 6
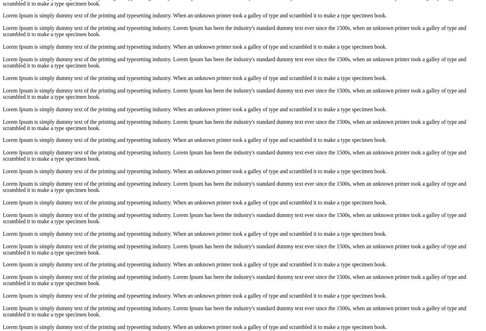
scroll to position [1124, 0]
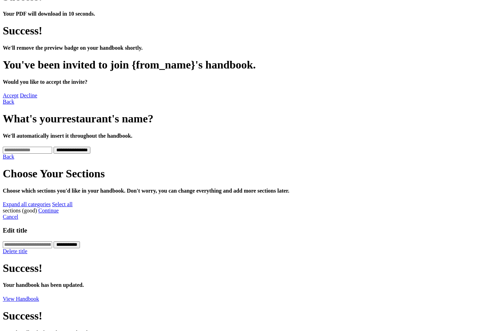
scroll to position [141, 0]
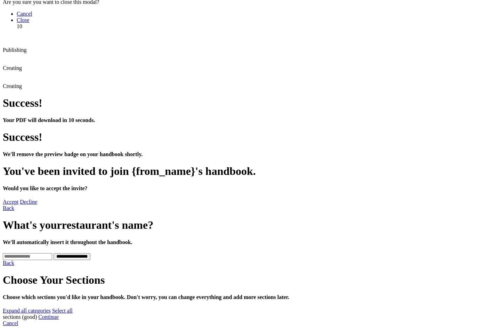
scroll to position [7, 0]
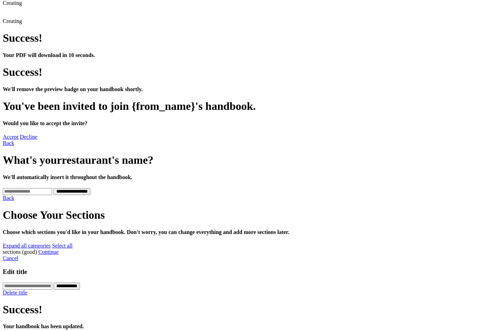
scroll to position [92, 0]
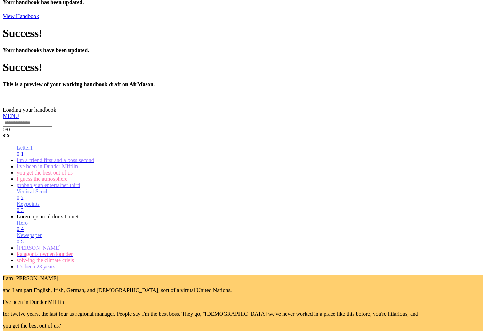
scroll to position [826, 0]
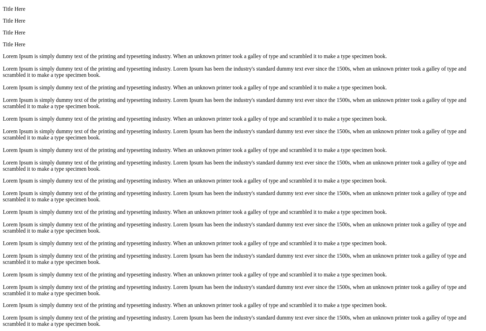
scroll to position [1079, 0]
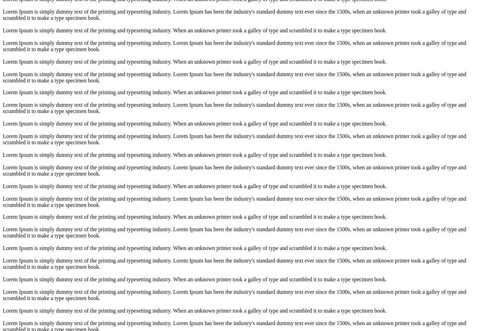
drag, startPoint x: 11, startPoint y: 16, endPoint x: 15, endPoint y: 27, distance: 12.0
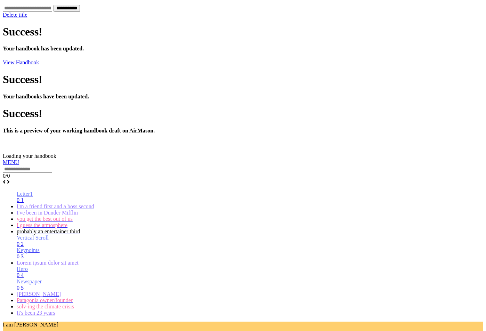
scroll to position [190, 0]
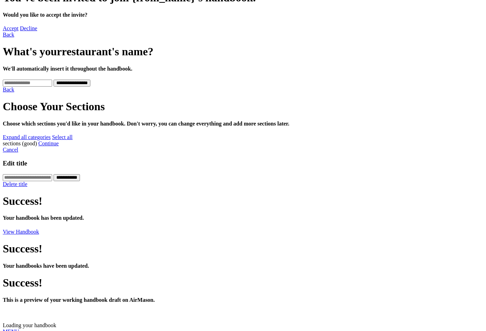
click at [18, 329] on link "MENU" at bounding box center [11, 332] width 16 height 6
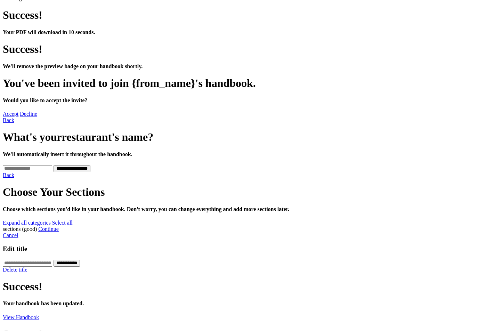
scroll to position [92, 0]
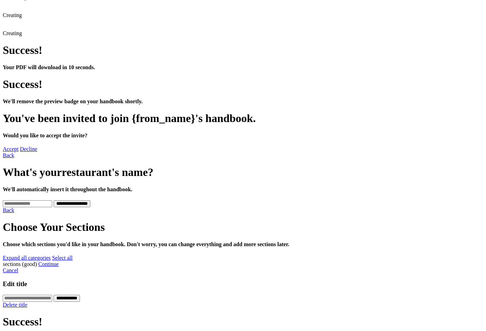
scroll to position [68, 0]
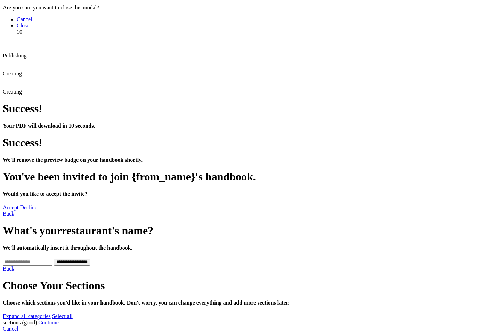
scroll to position [7, 0]
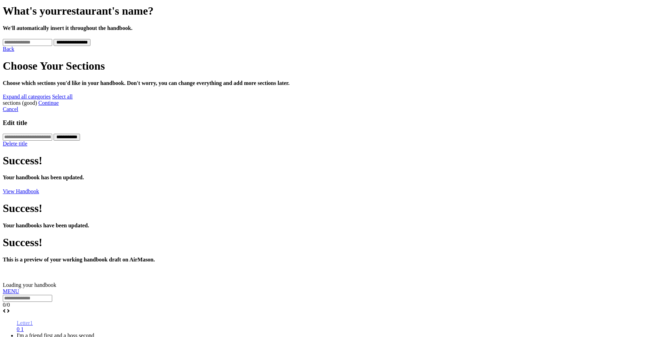
scroll to position [375, 0]
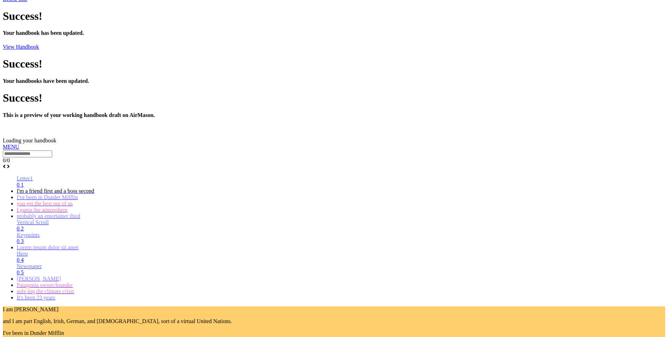
click at [17, 144] on link "MENU" at bounding box center [11, 147] width 16 height 6
click at [40, 294] on span "It's been 23 years" at bounding box center [36, 297] width 39 height 6
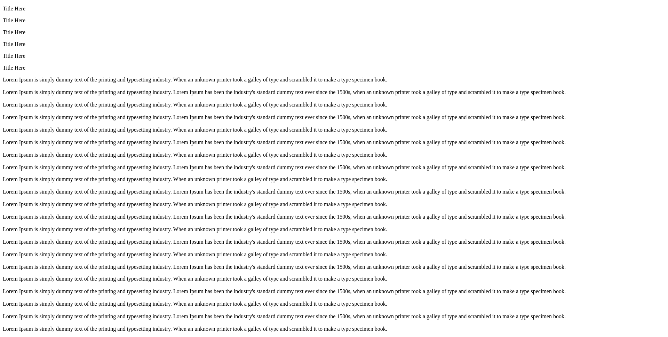
scroll to position [1118, 0]
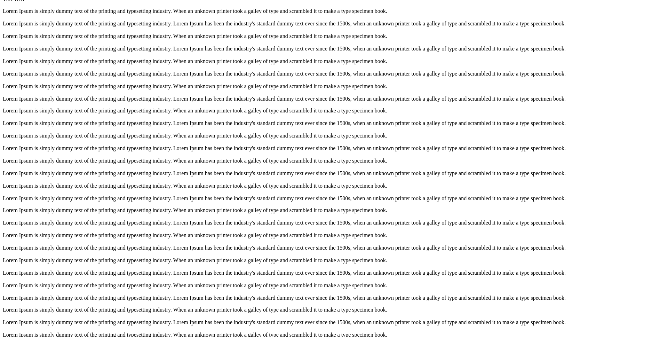
scroll to position [1079, 0]
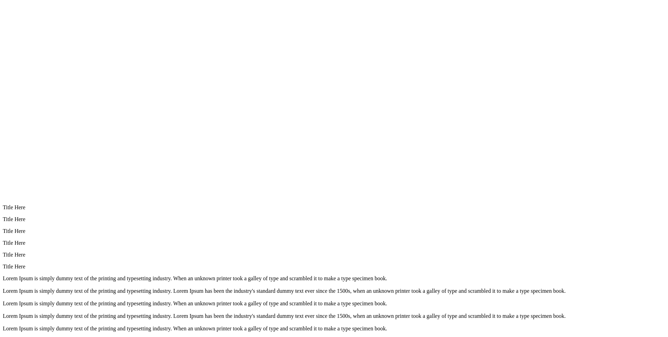
scroll to position [791, 0]
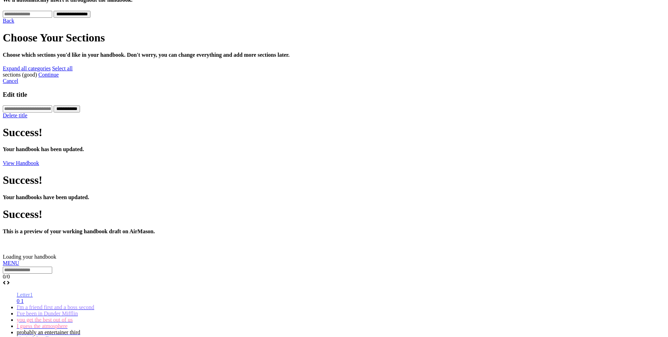
scroll to position [190, 0]
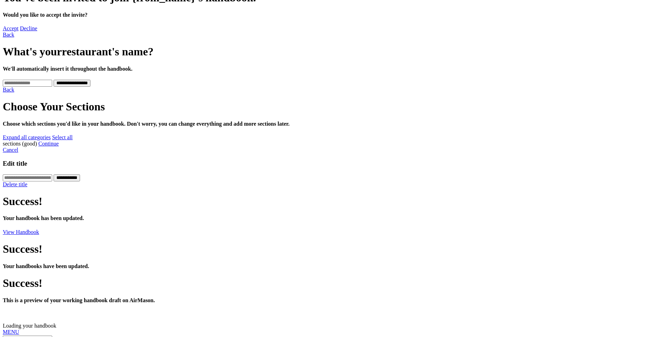
click at [14, 329] on link "MENU" at bounding box center [11, 332] width 16 height 6
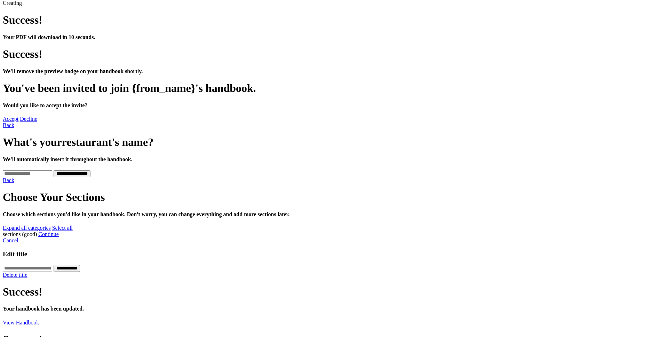
scroll to position [92, 0]
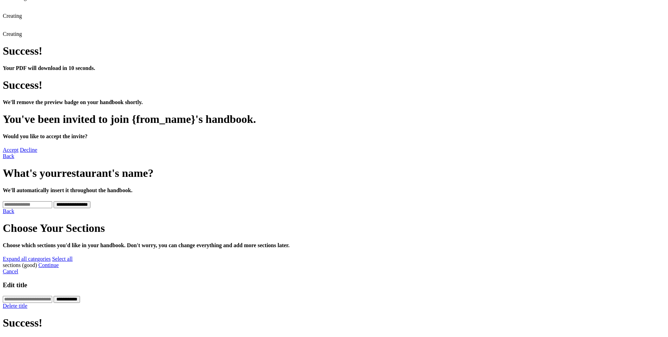
scroll to position [68, 0]
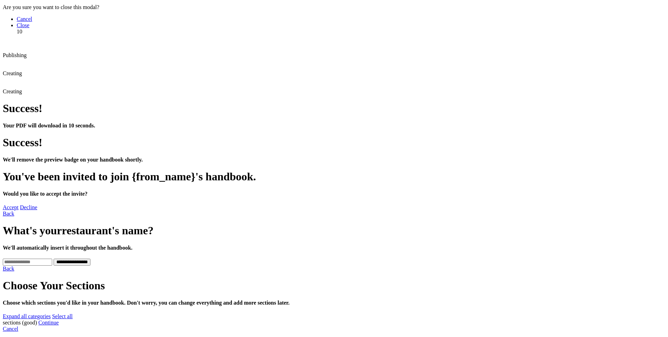
scroll to position [7, 0]
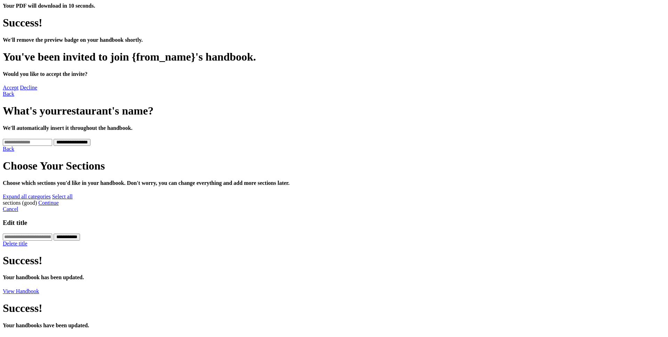
scroll to position [141, 0]
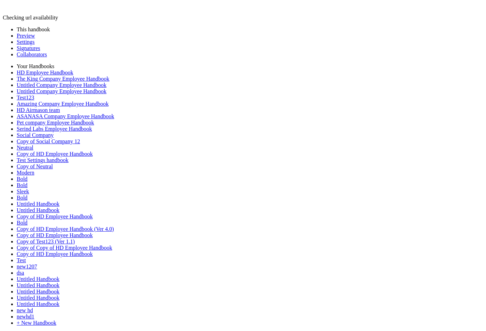
scroll to position [0, 0]
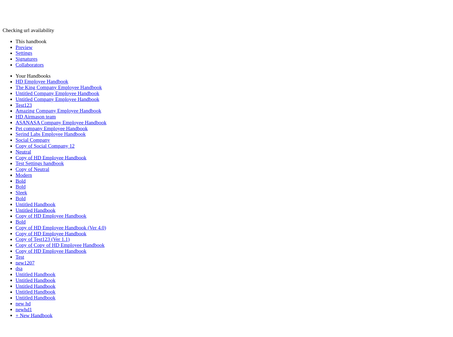
scroll to position [1246, 0]
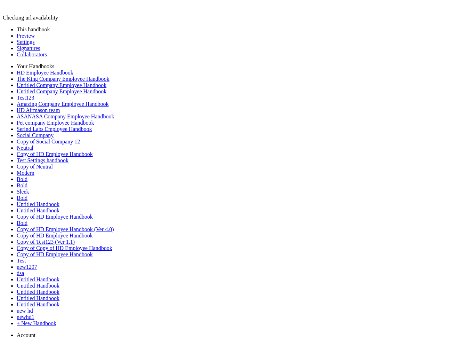
scroll to position [1241, 0]
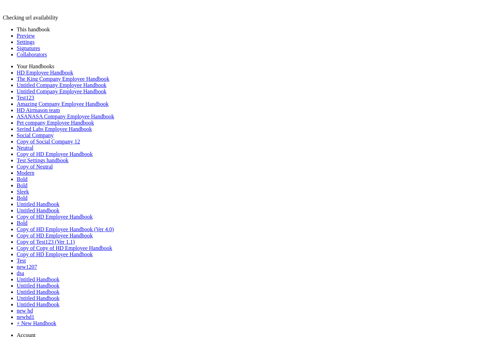
scroll to position [0, 0]
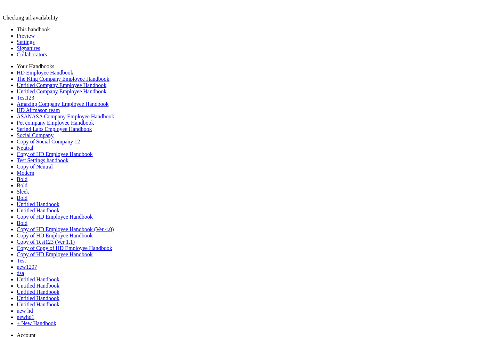
drag, startPoint x: 86, startPoint y: 39, endPoint x: 99, endPoint y: 59, distance: 24.0
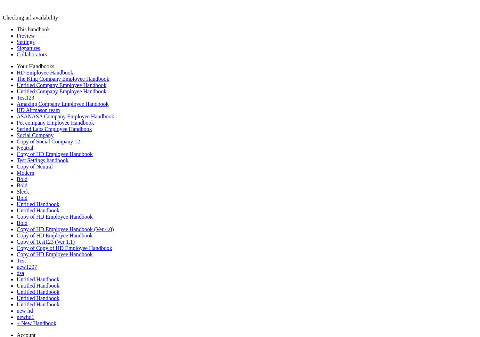
scroll to position [1130, 0]
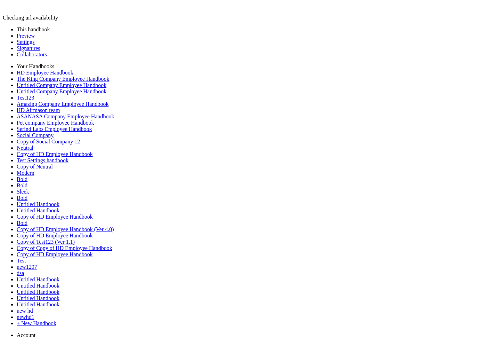
scroll to position [1220, 0]
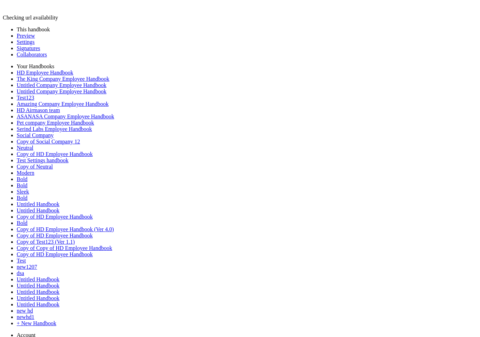
scroll to position [87, 0]
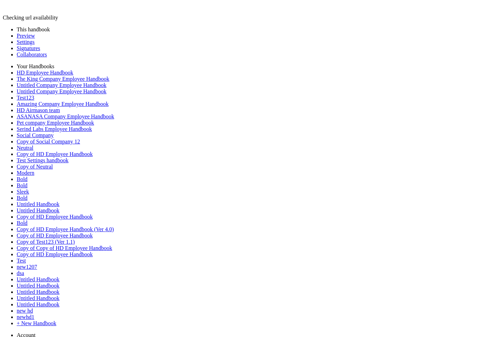
scroll to position [87, 0]
drag, startPoint x: 87, startPoint y: 35, endPoint x: 94, endPoint y: 51, distance: 17.4
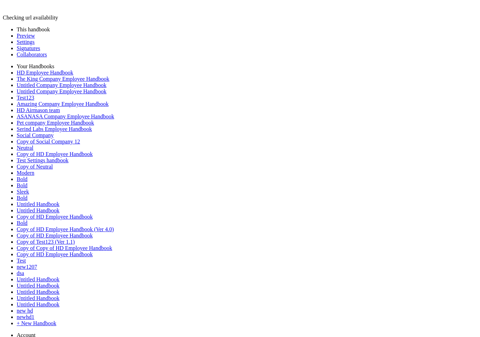
scroll to position [87, 0]
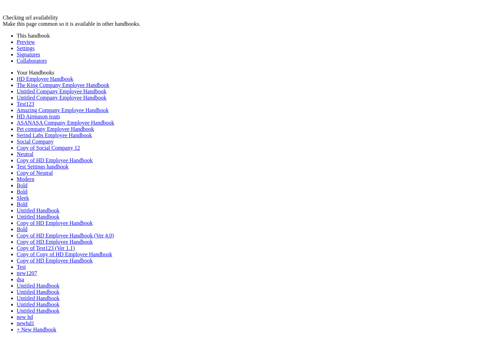
drag, startPoint x: 86, startPoint y: 39, endPoint x: 97, endPoint y: 72, distance: 35.3
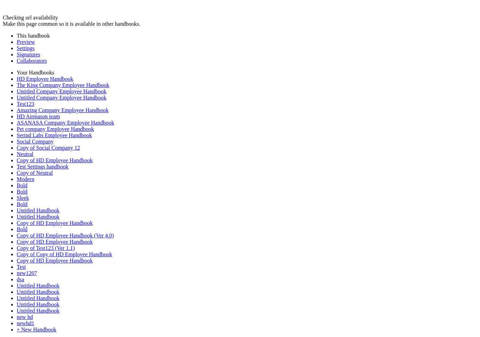
drag, startPoint x: 86, startPoint y: 39, endPoint x: 91, endPoint y: 68, distance: 29.2
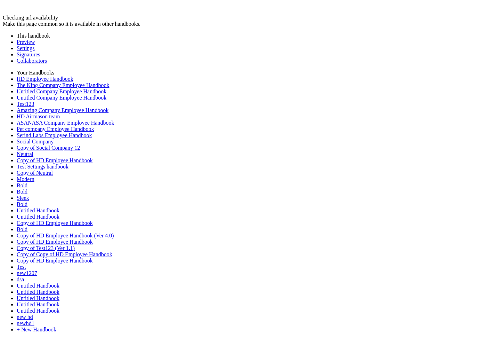
scroll to position [316, 0]
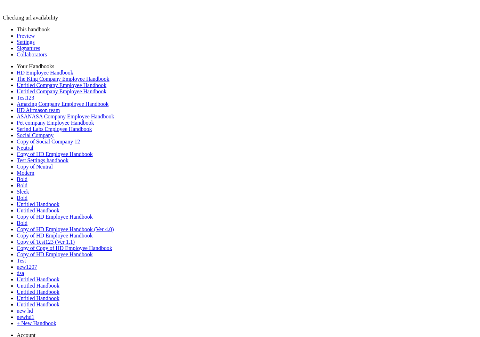
scroll to position [87, 0]
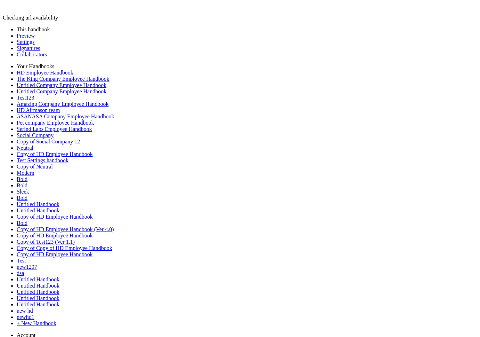
scroll to position [87, 0]
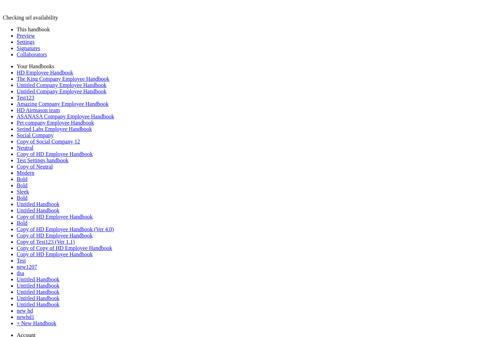
scroll to position [1220, 0]
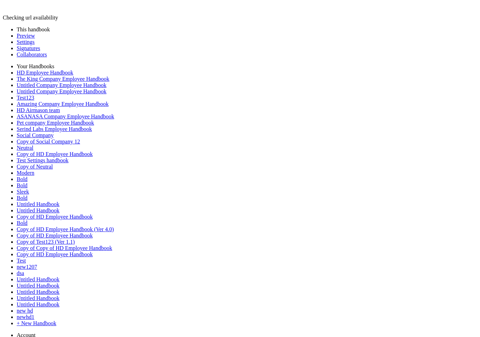
scroll to position [225, 0]
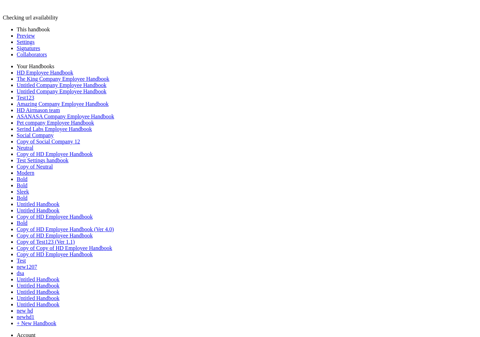
scroll to position [225, 0]
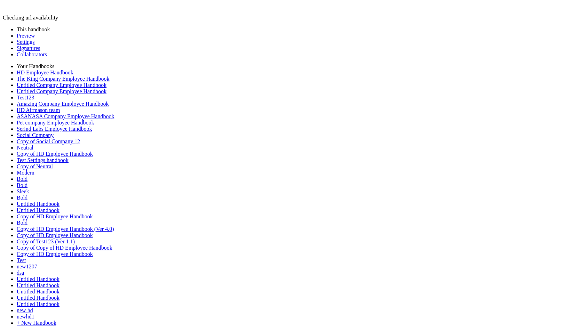
scroll to position [53, 0]
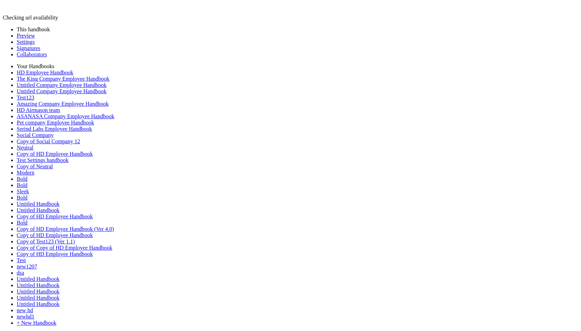
scroll to position [236, 0]
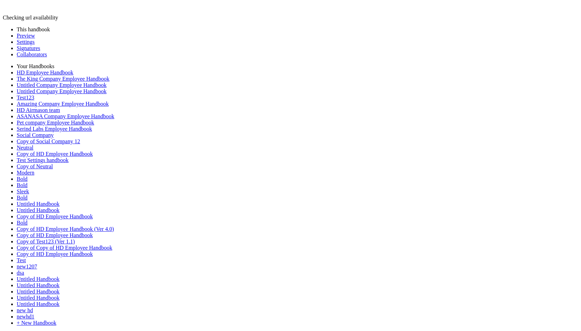
scroll to position [187, 0]
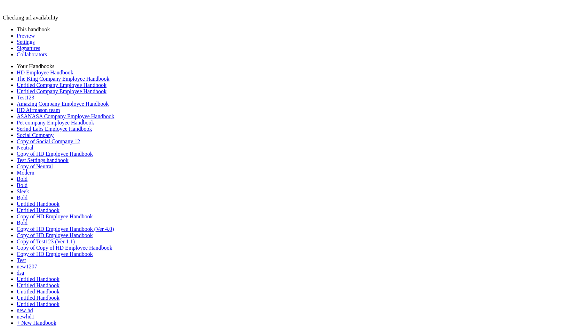
scroll to position [53, 0]
